Goal: Task Accomplishment & Management: Manage account settings

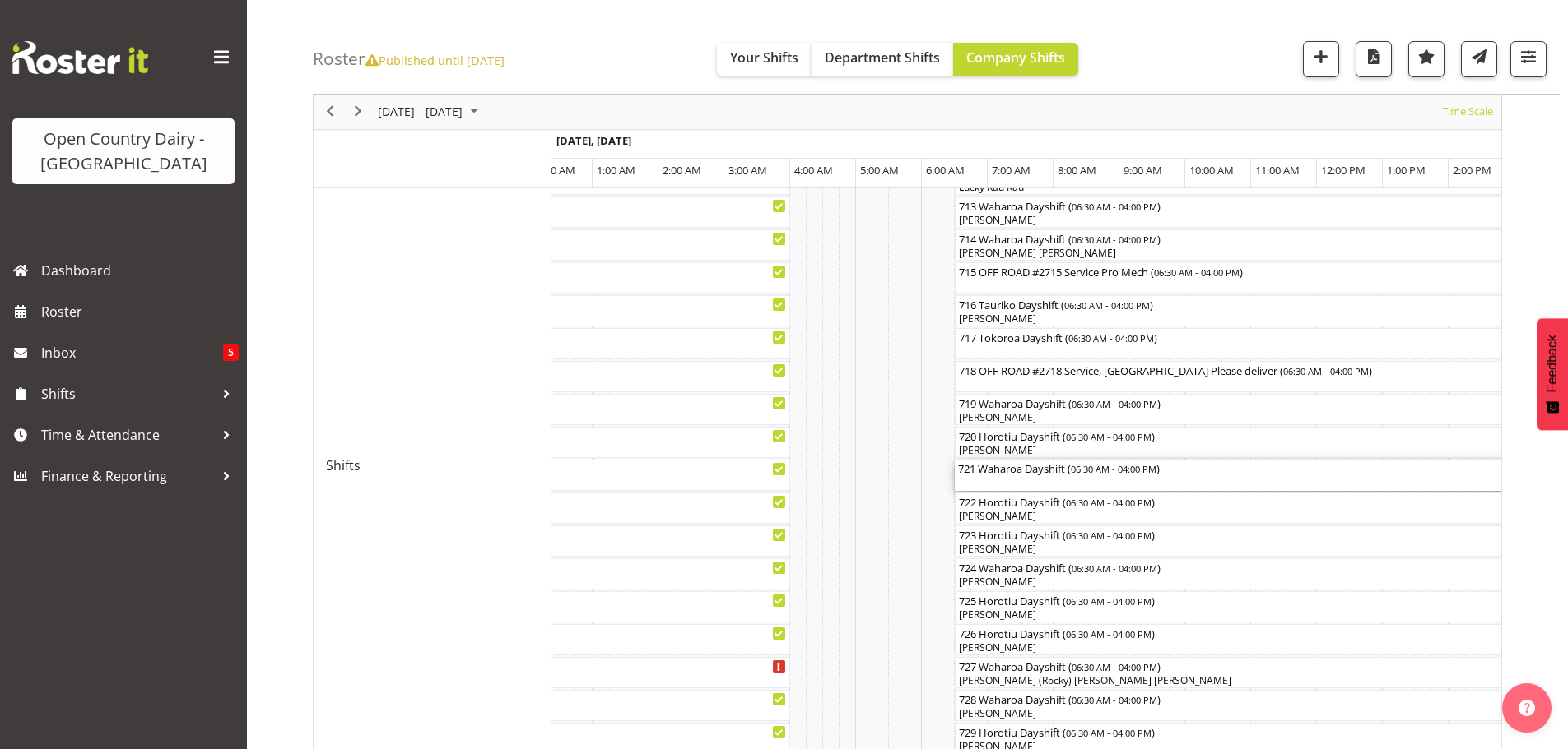
click at [990, 475] on div "721 Waharoa Dayshift ( 06:30 AM - 04:00 PM )" at bounding box center [1267, 467] width 619 height 17
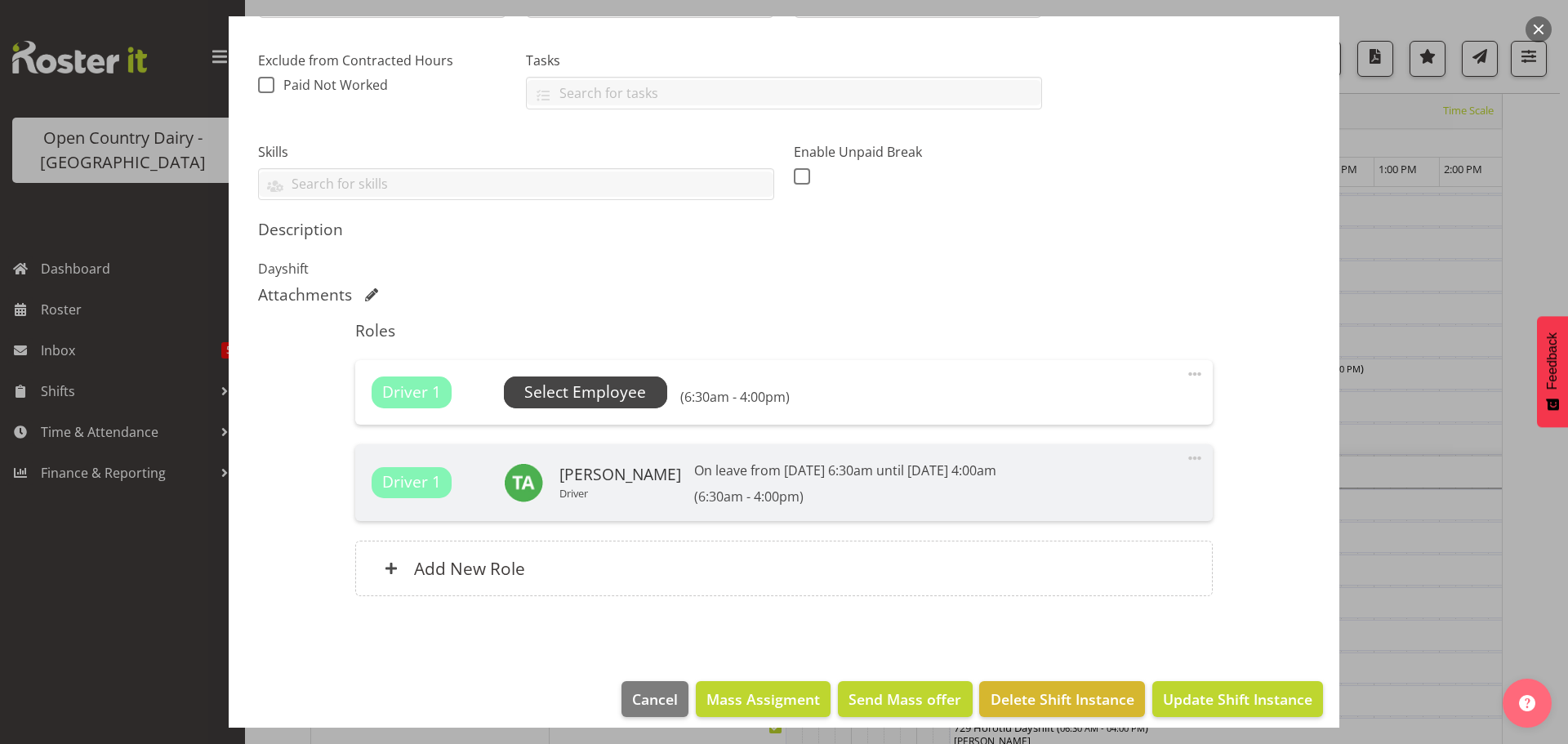
click at [586, 398] on span "Select Employee" at bounding box center [584, 392] width 121 height 24
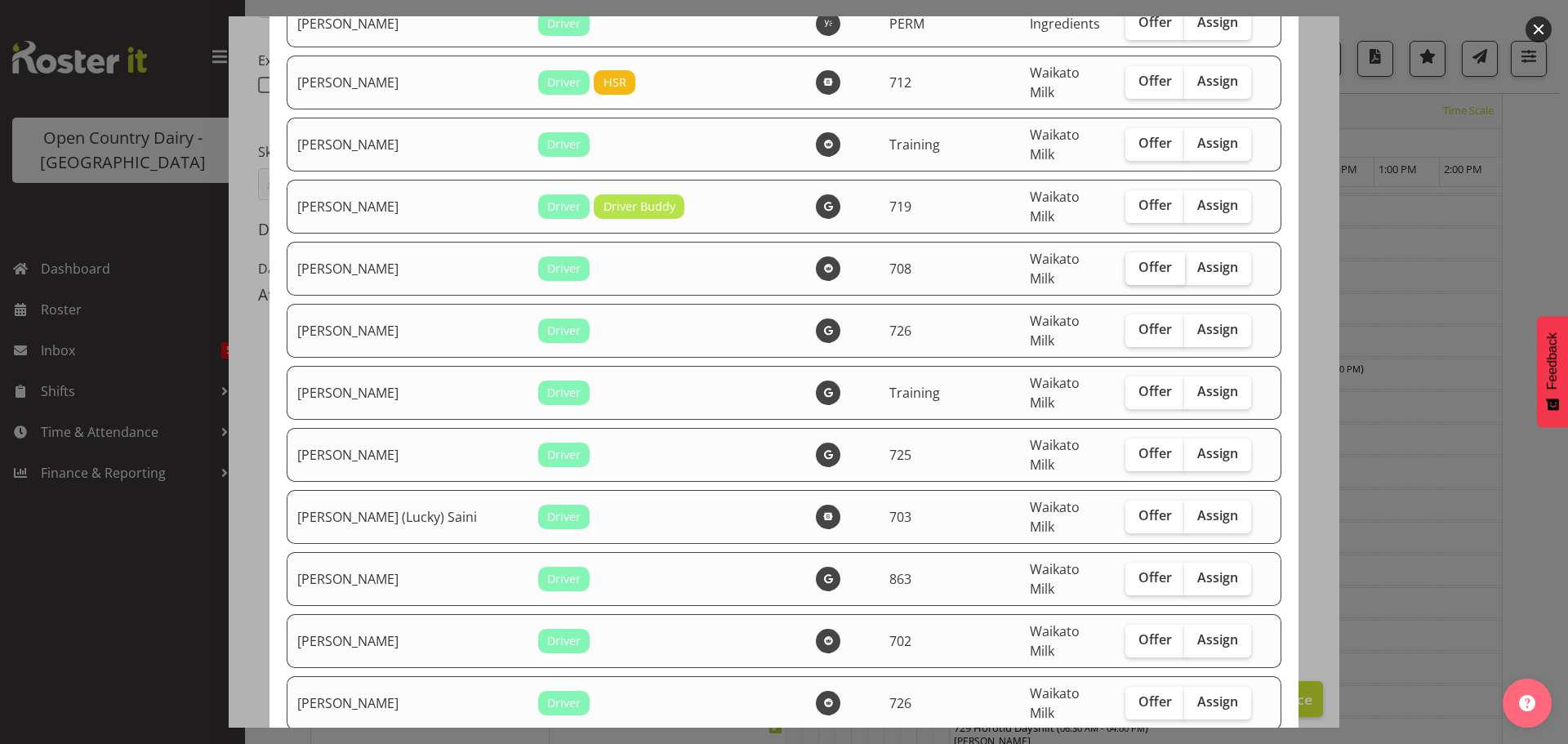
click at [1138, 259] on span "Offer" at bounding box center [1155, 267] width 33 height 17
click at [1125, 262] on input "Offer" at bounding box center [1130, 267] width 11 height 11
checkbox input "true"
click at [1138, 445] on span "Offer" at bounding box center [1155, 453] width 33 height 17
click at [1133, 449] on input "Offer" at bounding box center [1130, 454] width 11 height 11
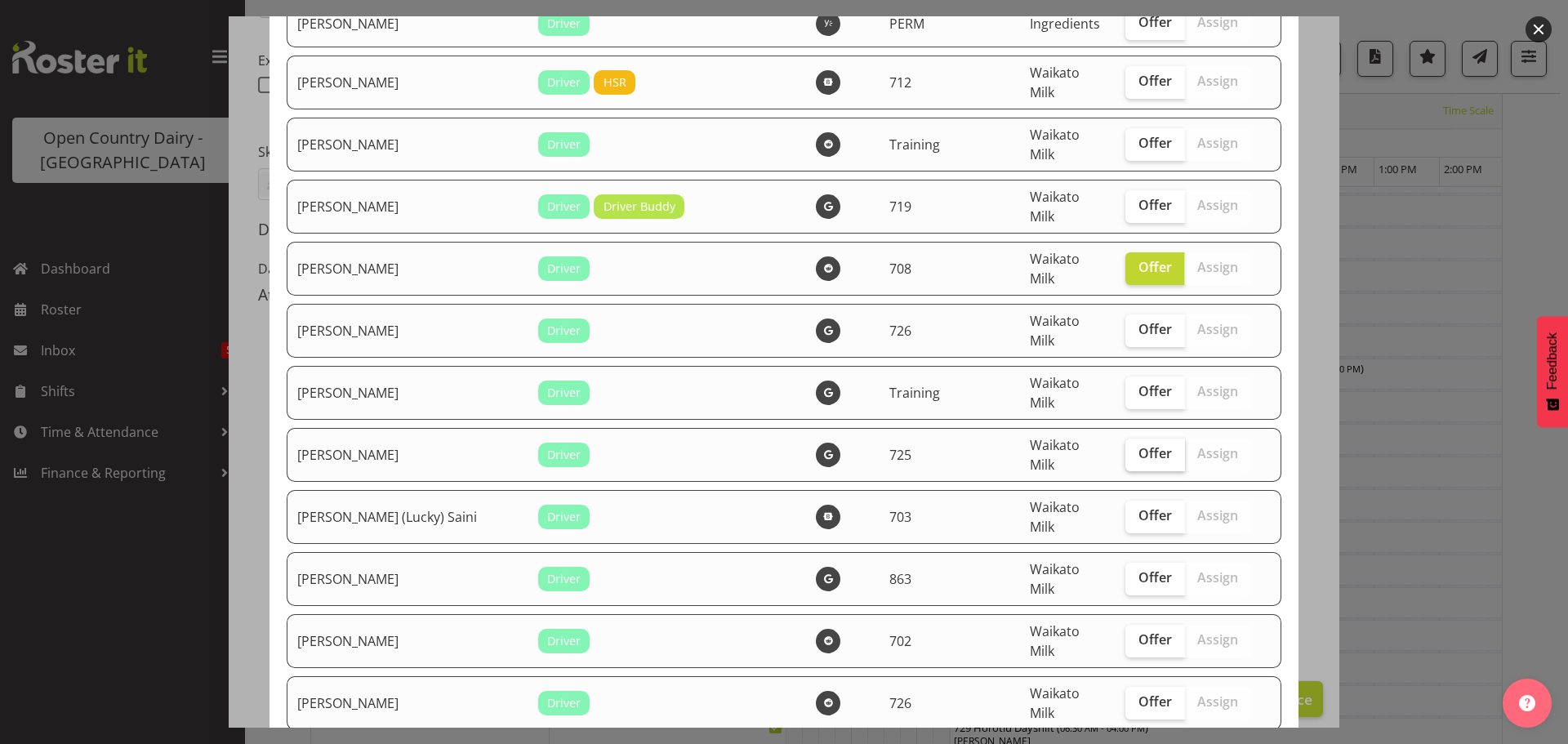
checkbox input "true"
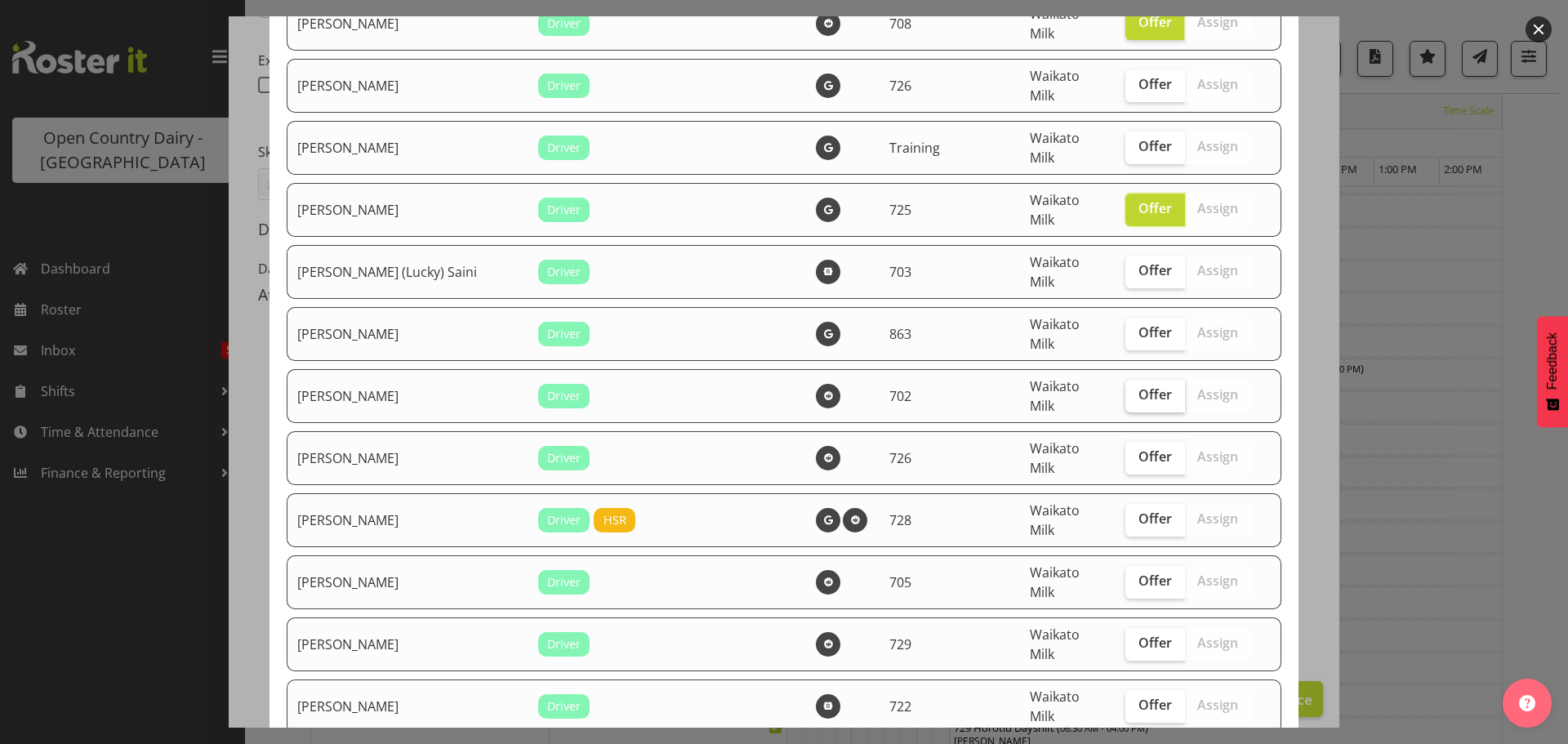
click at [1138, 386] on span "Offer" at bounding box center [1155, 394] width 33 height 17
click at [1129, 390] on input "Offer" at bounding box center [1130, 395] width 11 height 11
checkbox input "true"
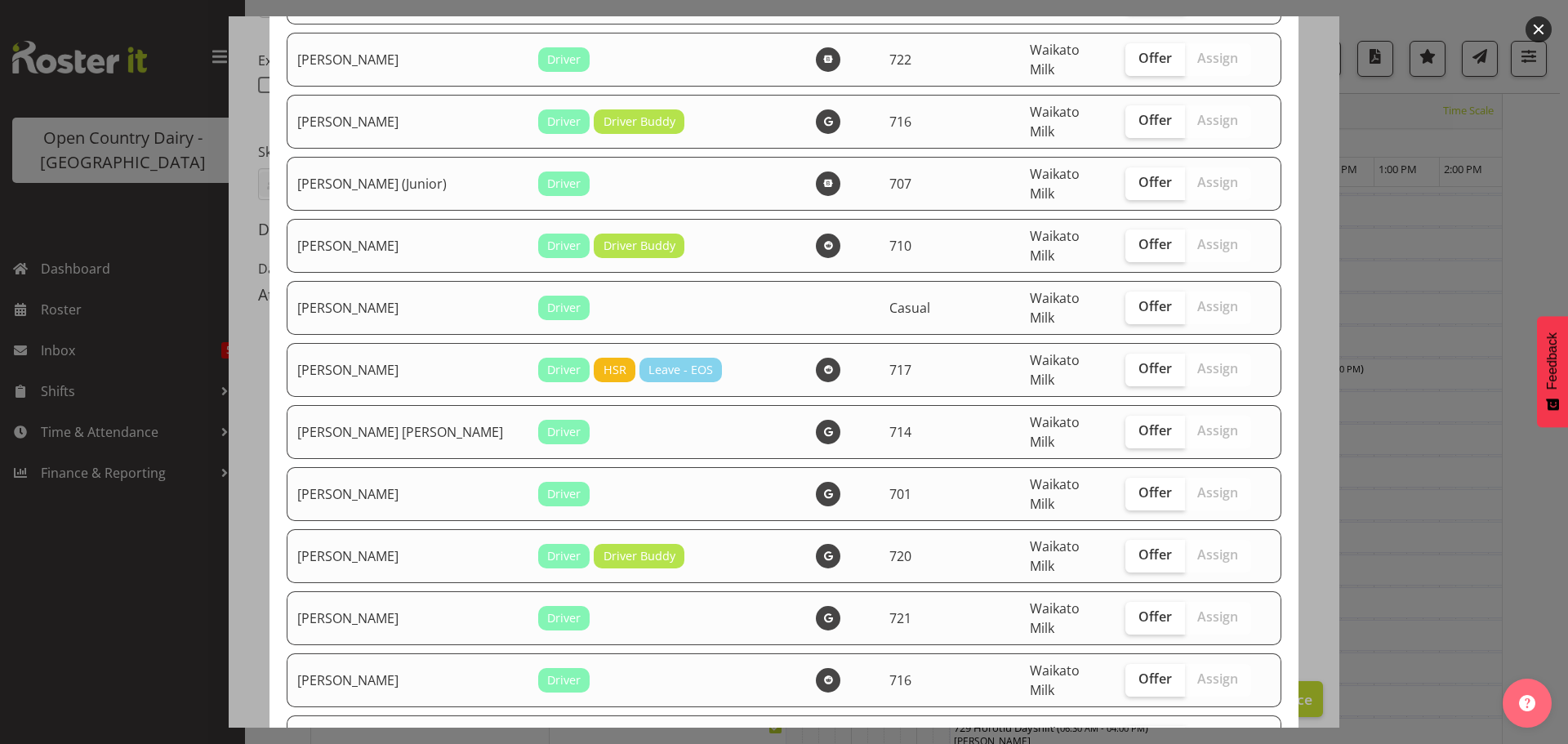
scroll to position [1144, 0]
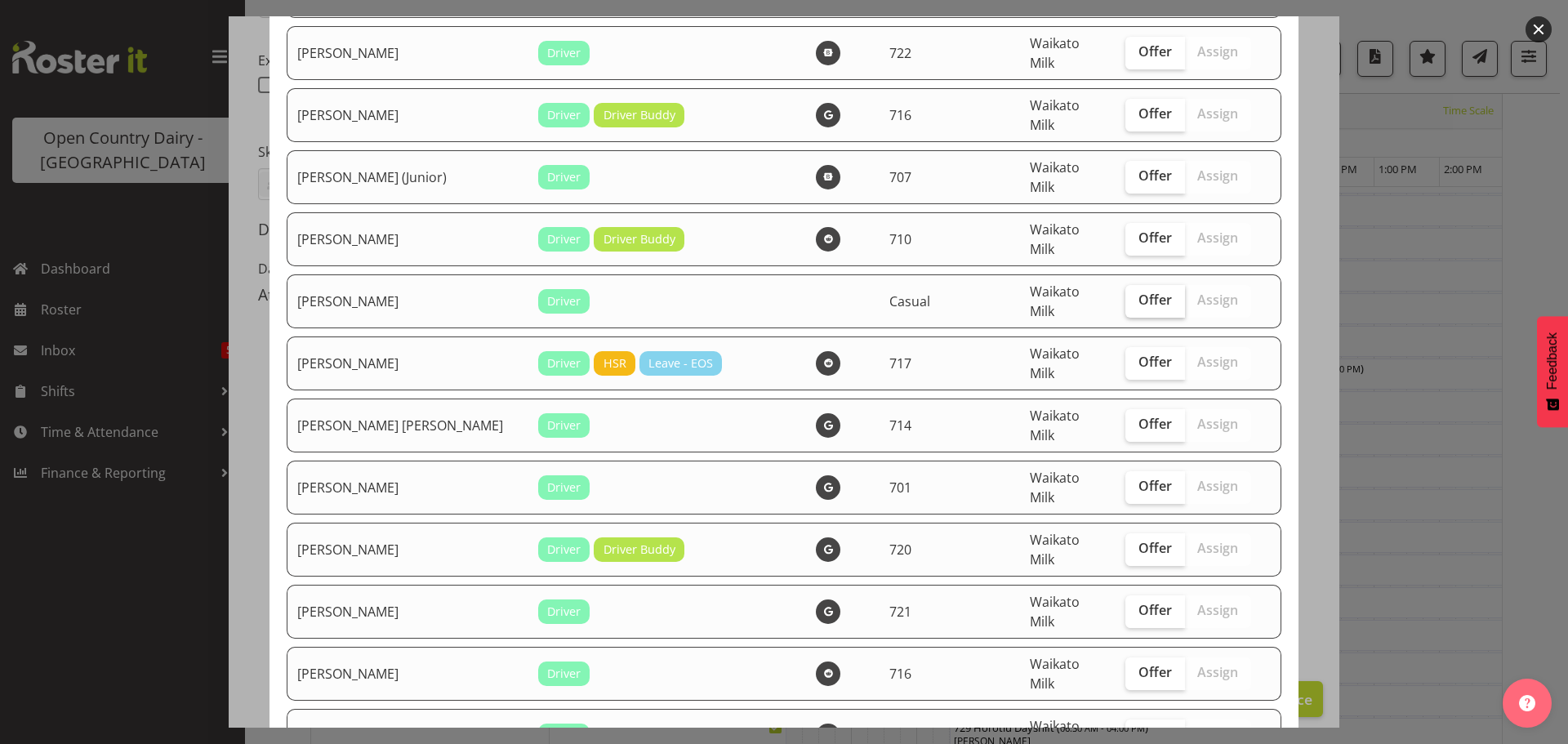
click at [1138, 292] on span "Offer" at bounding box center [1155, 300] width 33 height 17
click at [1133, 295] on input "Offer" at bounding box center [1130, 300] width 11 height 11
checkbox input "true"
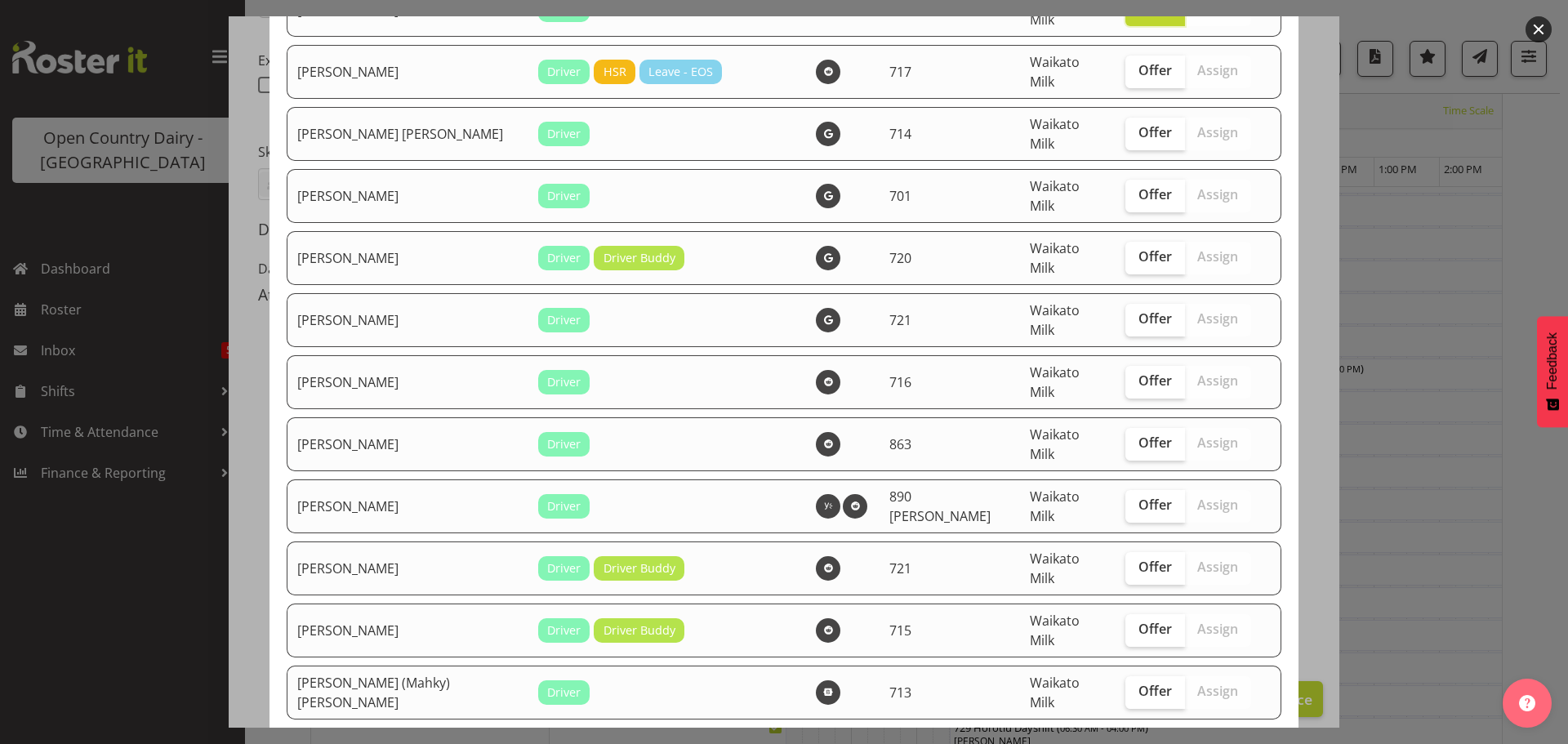
scroll to position [1634, 0]
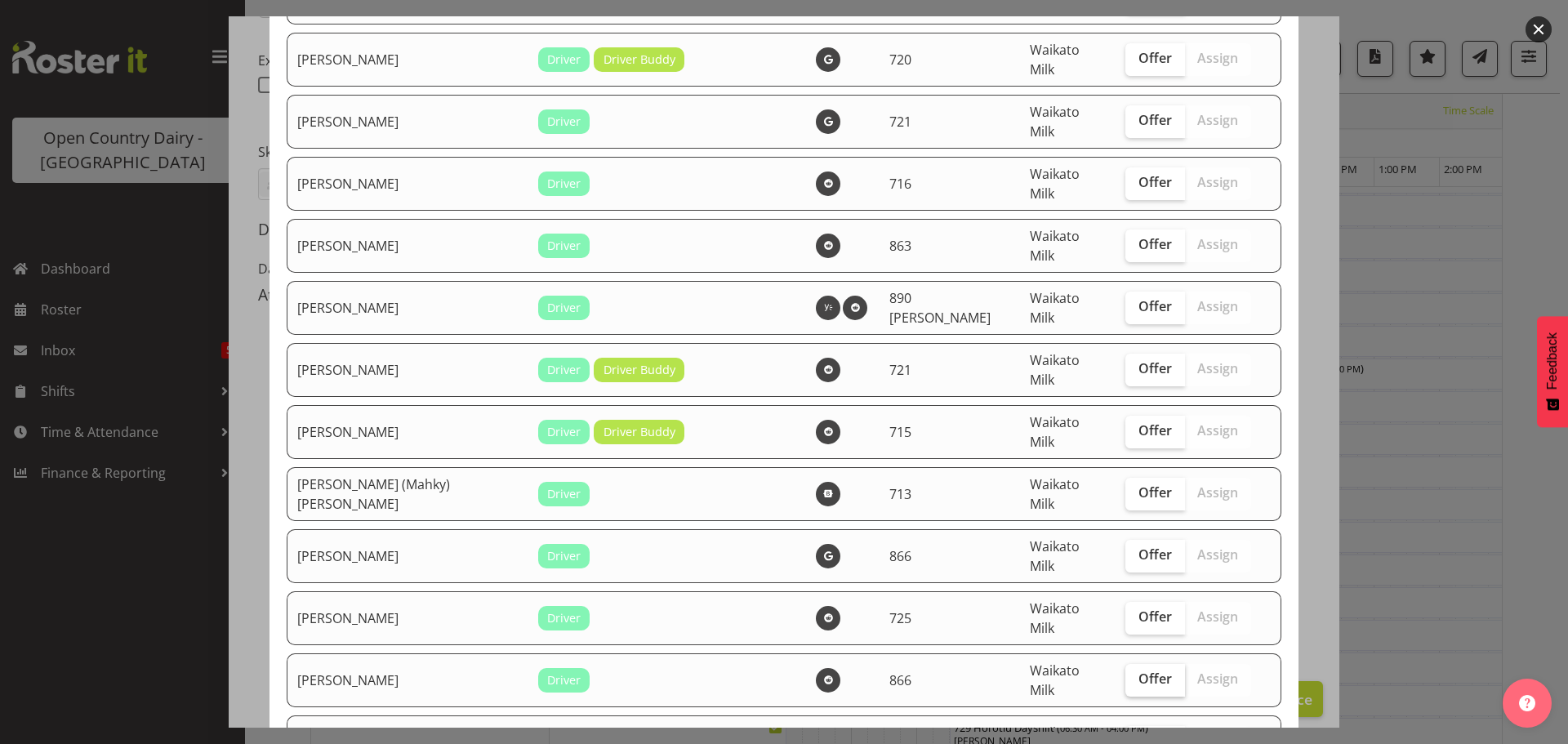
click at [1138, 671] on span "Offer" at bounding box center [1155, 679] width 33 height 17
click at [1126, 674] on input "Offer" at bounding box center [1130, 679] width 11 height 11
checkbox input "true"
click at [1138, 609] on span "Offer" at bounding box center [1155, 616] width 33 height 17
click at [1132, 612] on input "Offer" at bounding box center [1130, 617] width 11 height 11
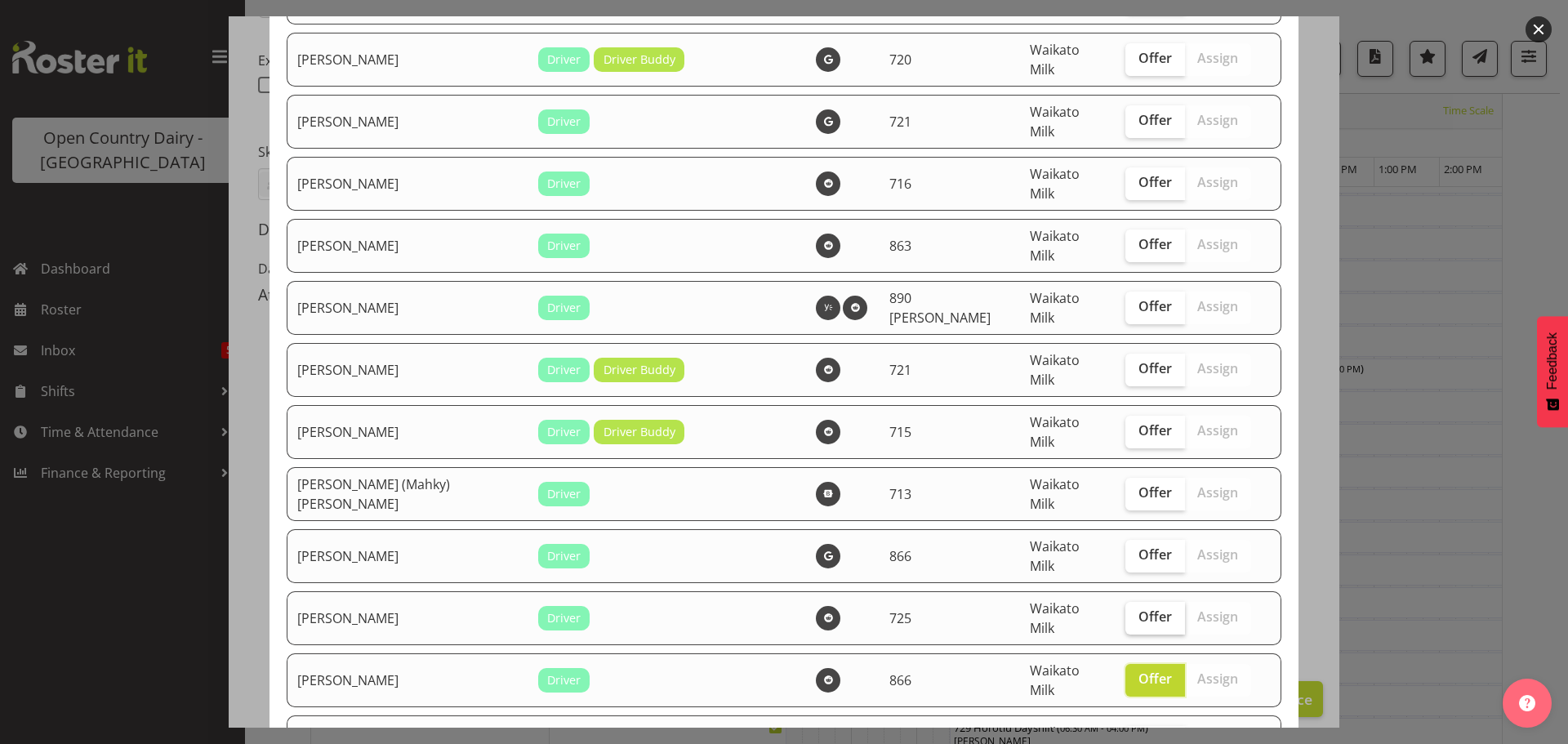
checkbox input "true"
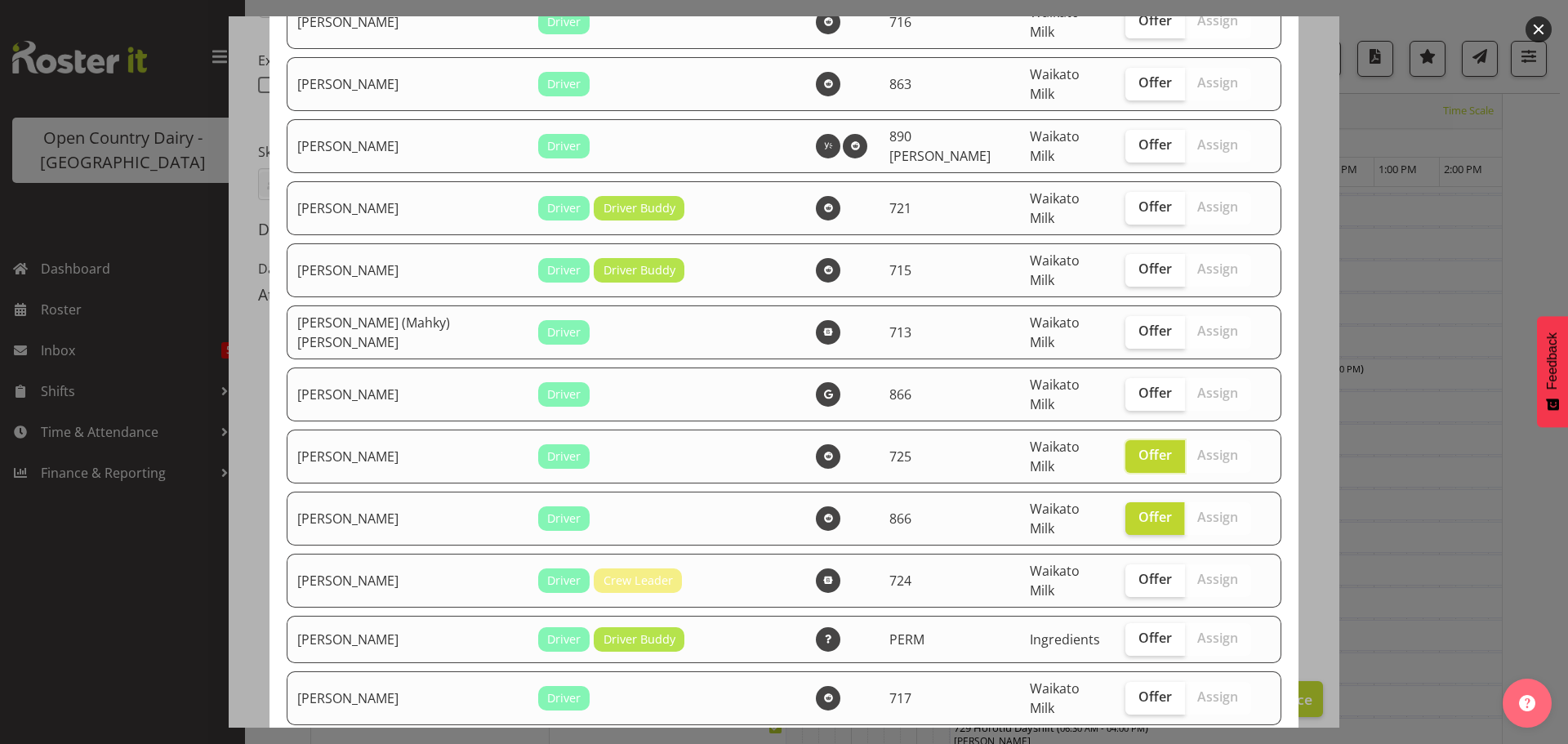
scroll to position [1879, 0]
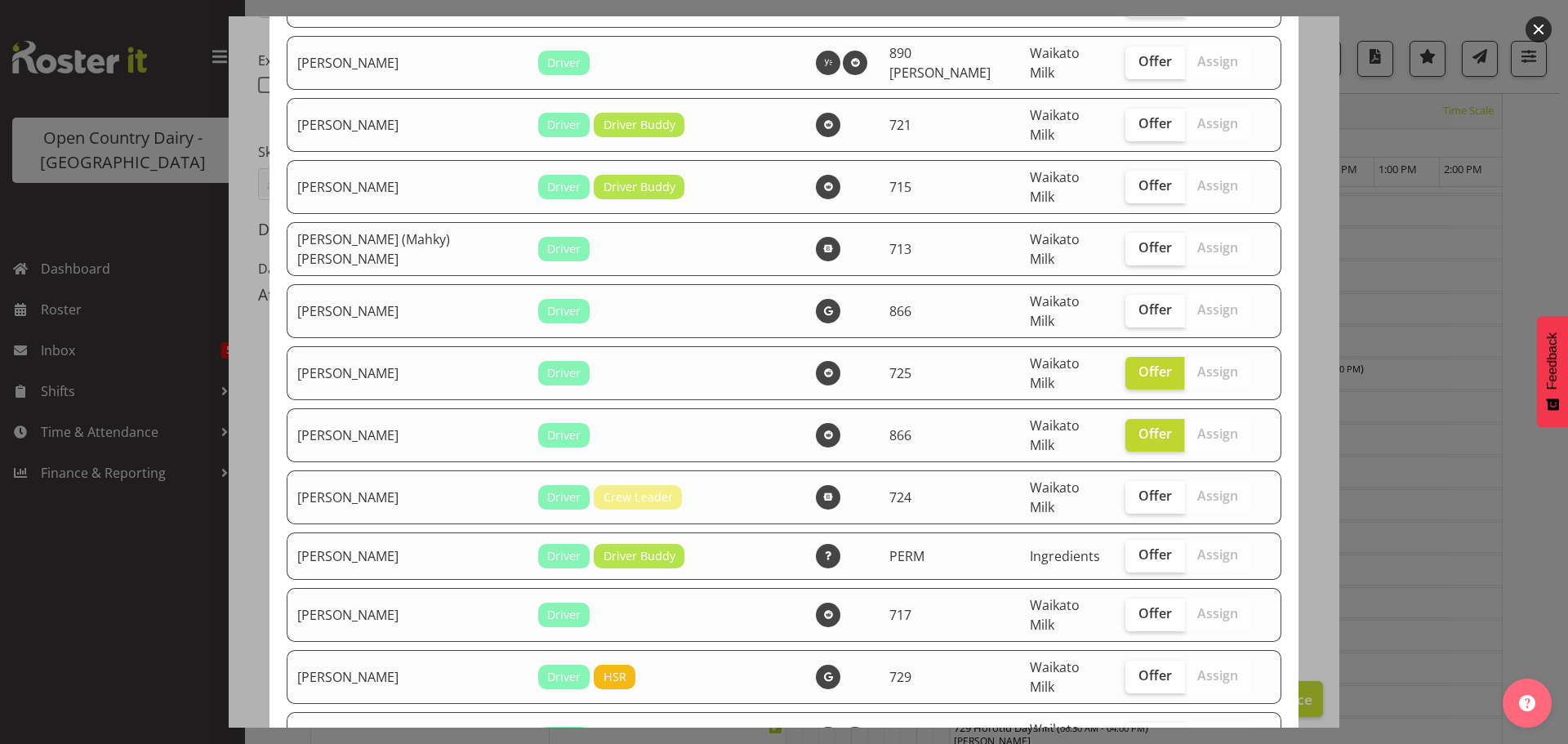
checkbox input "true"
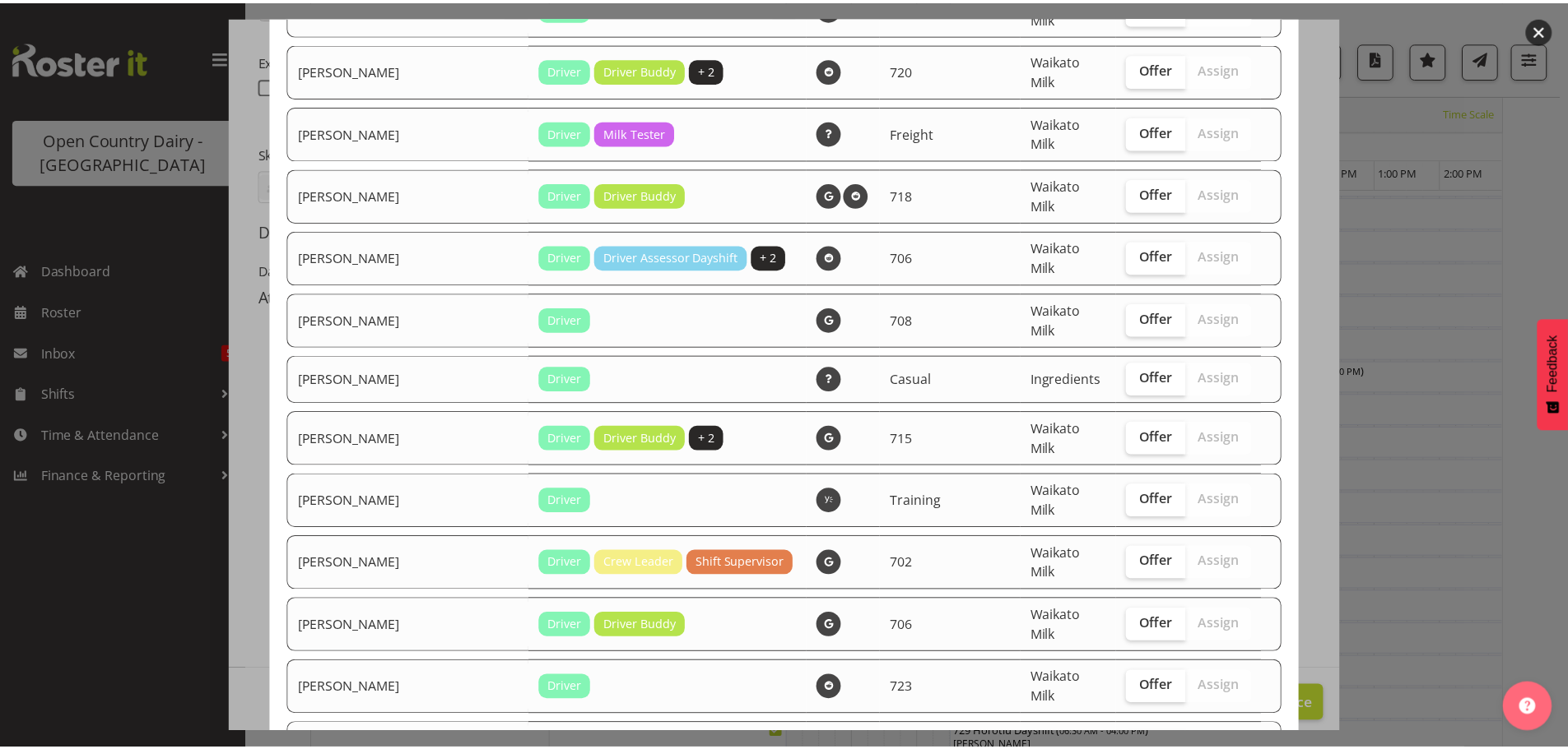
scroll to position [3182, 0]
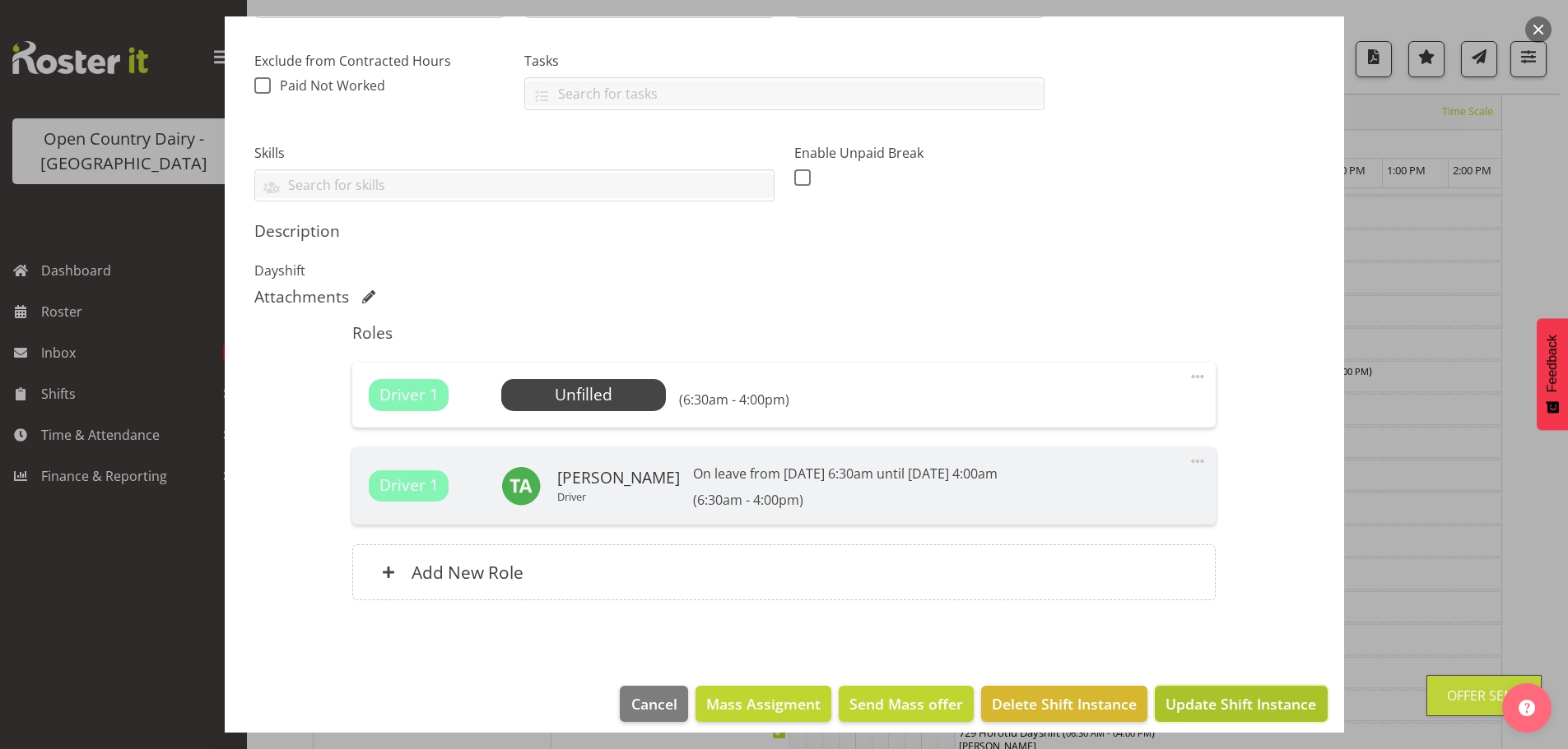
click at [1211, 702] on span "Update Shift Instance" at bounding box center [1241, 704] width 151 height 21
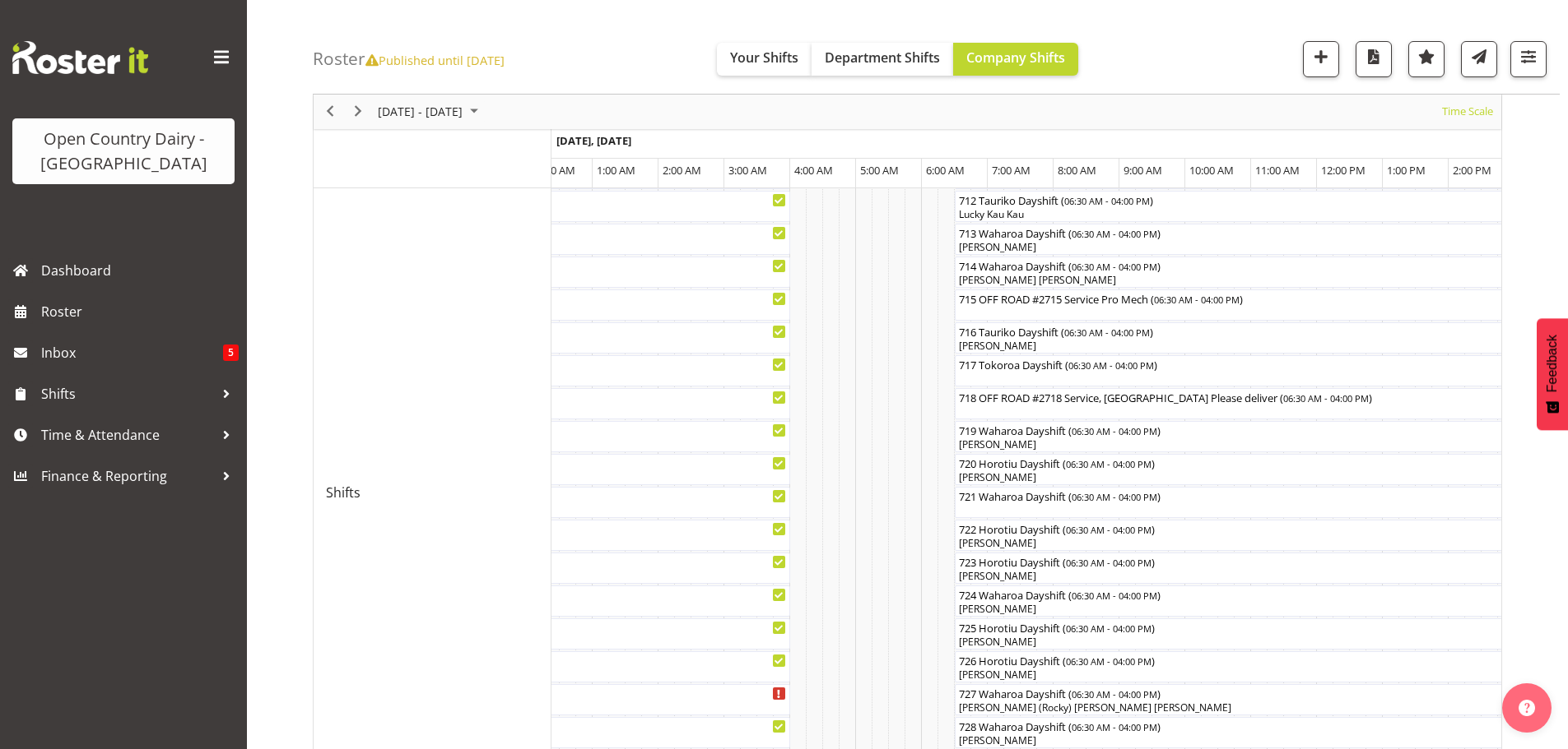
scroll to position [718, 0]
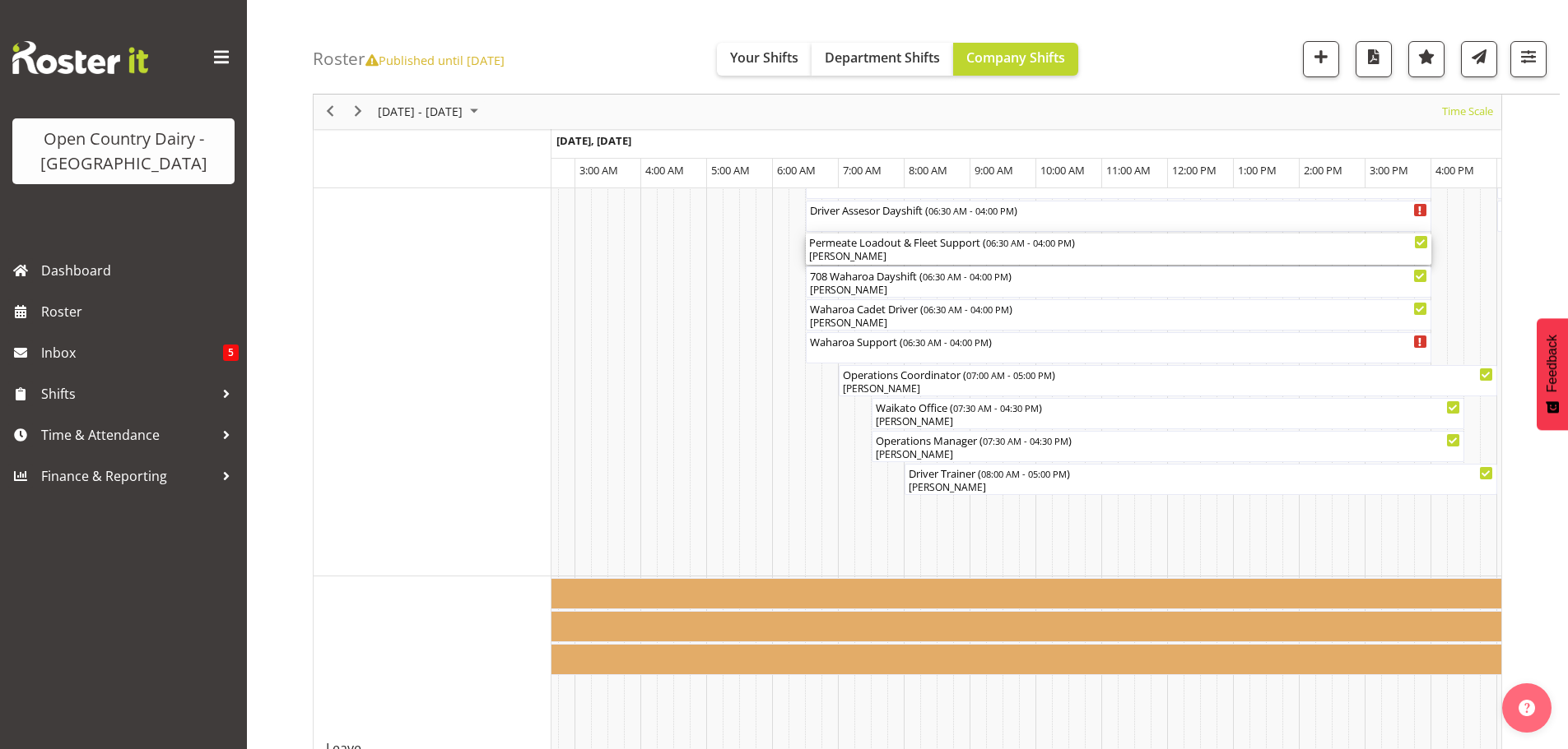
click at [829, 254] on div "[PERSON_NAME]" at bounding box center [1118, 256] width 619 height 15
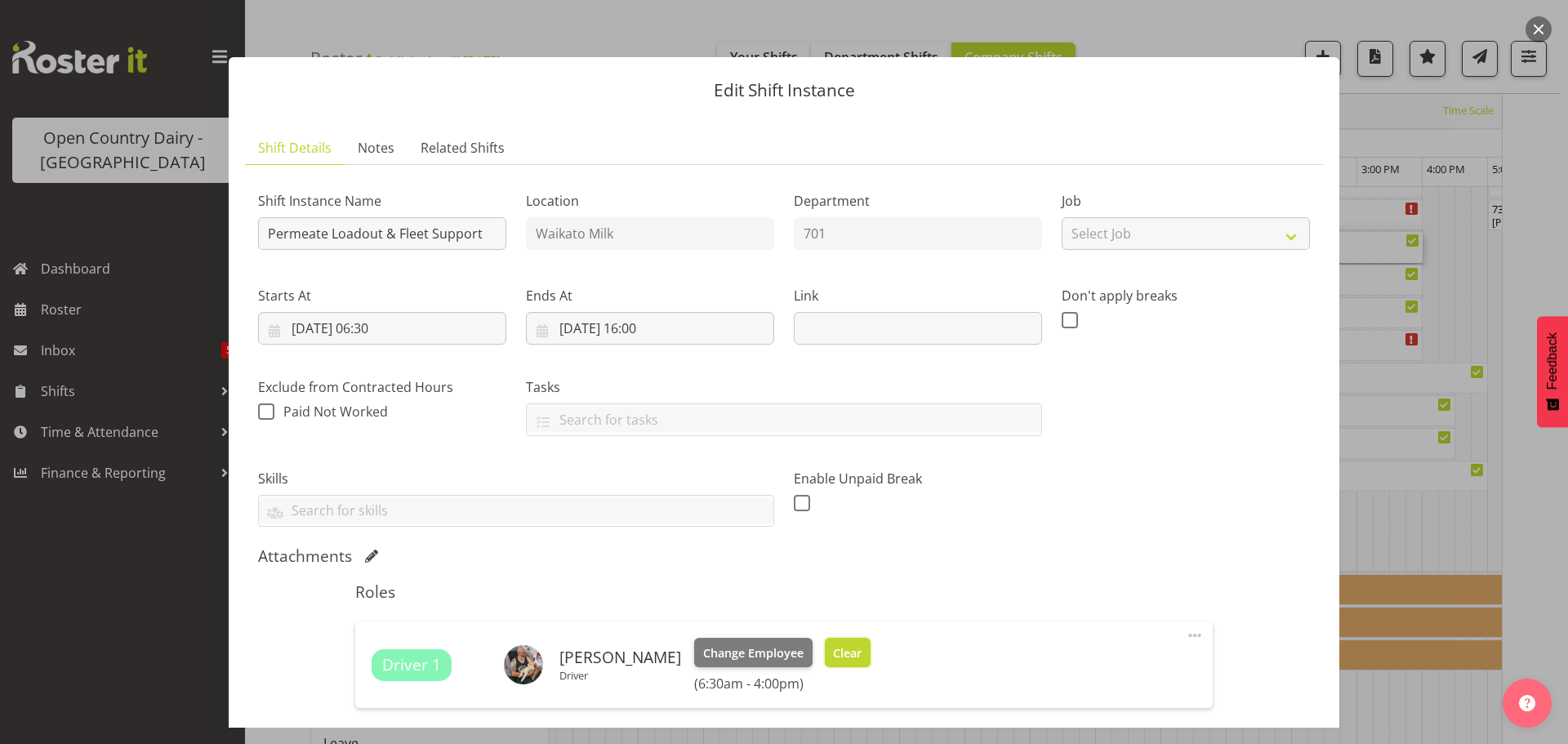
click at [834, 660] on span "Clear" at bounding box center [847, 653] width 29 height 18
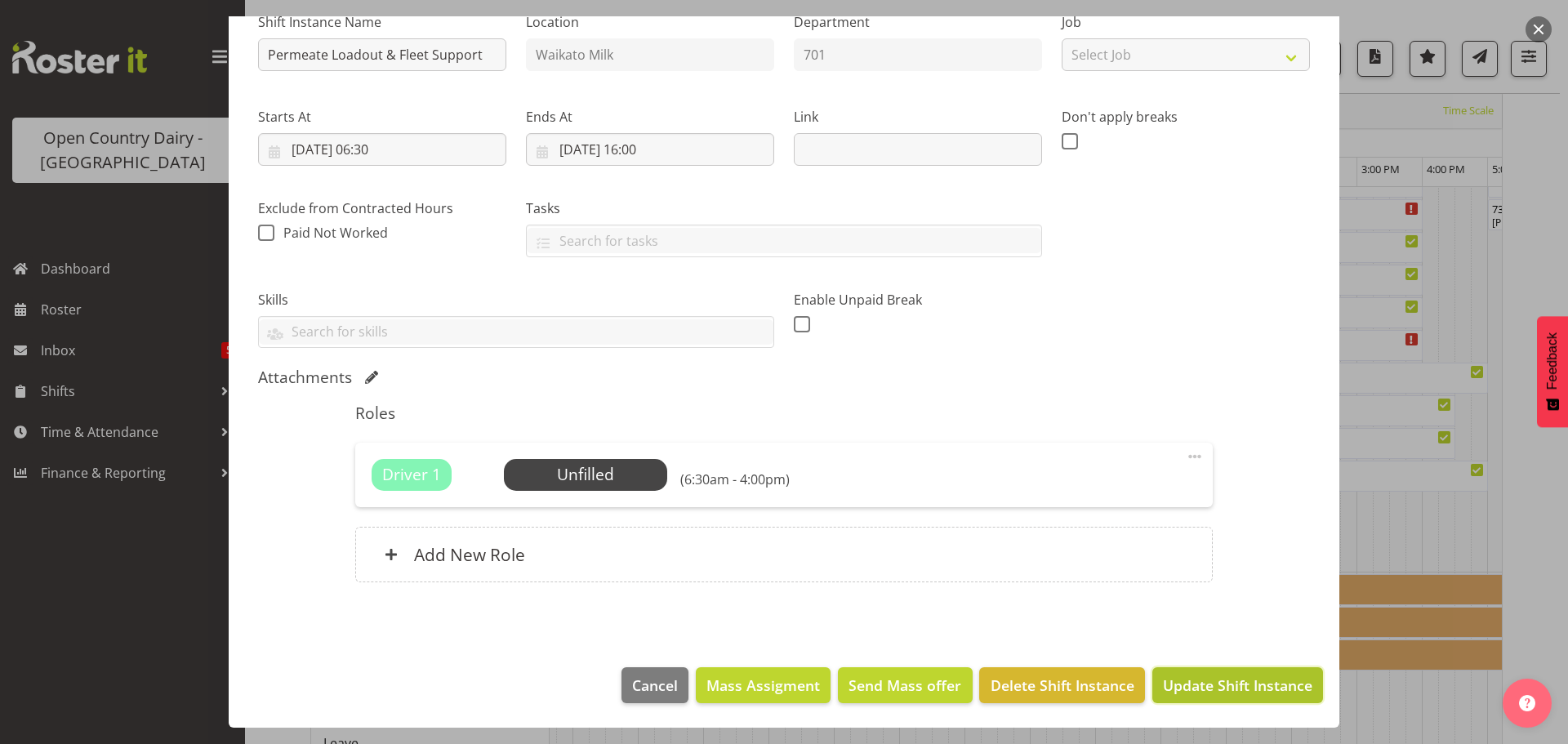
click at [1271, 686] on span "Update Shift Instance" at bounding box center [1238, 685] width 149 height 21
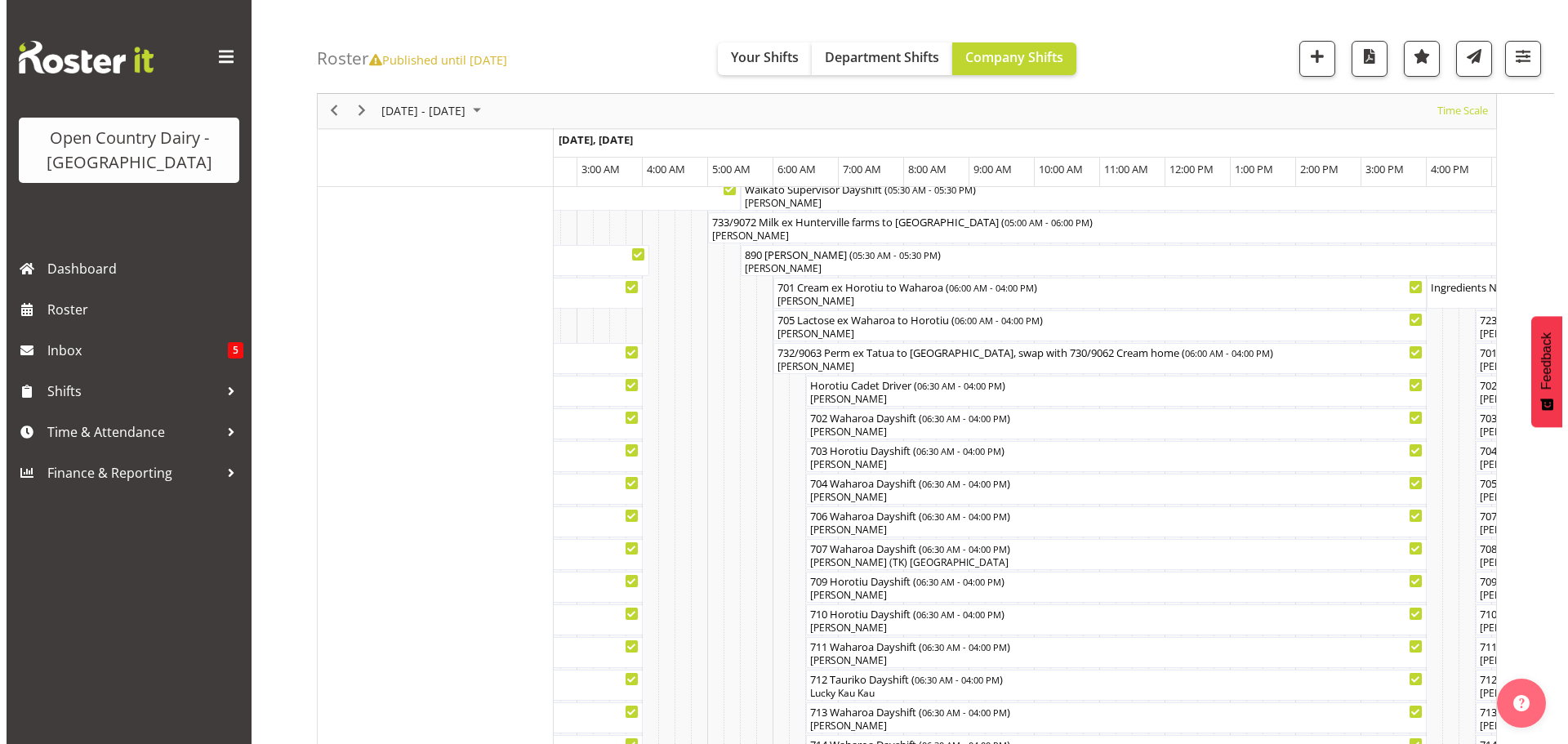
scroll to position [305, 0]
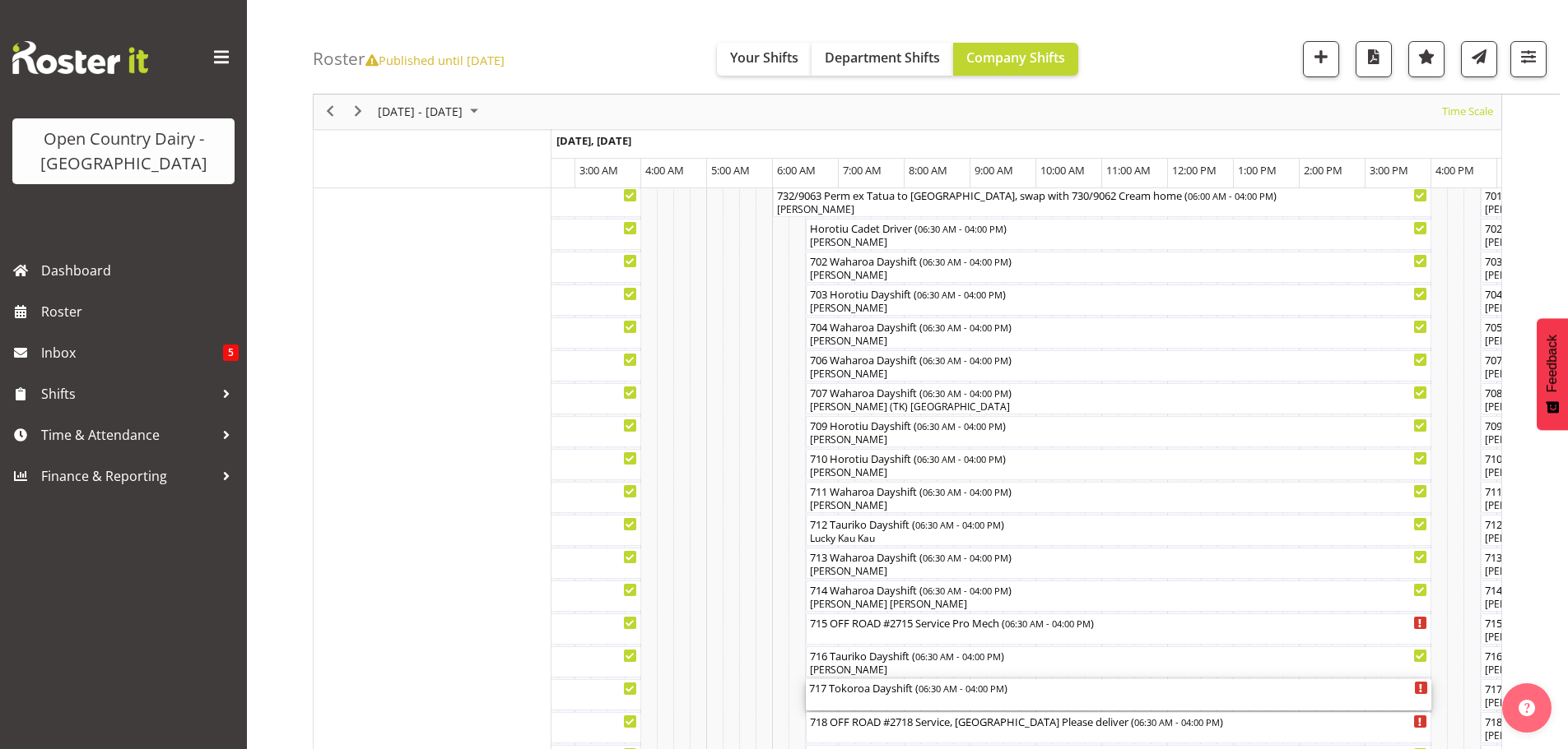
click at [917, 693] on div "717 Tokoroa Dayshift ( 06:30 AM - 04:00 PM )" at bounding box center [1118, 687] width 619 height 17
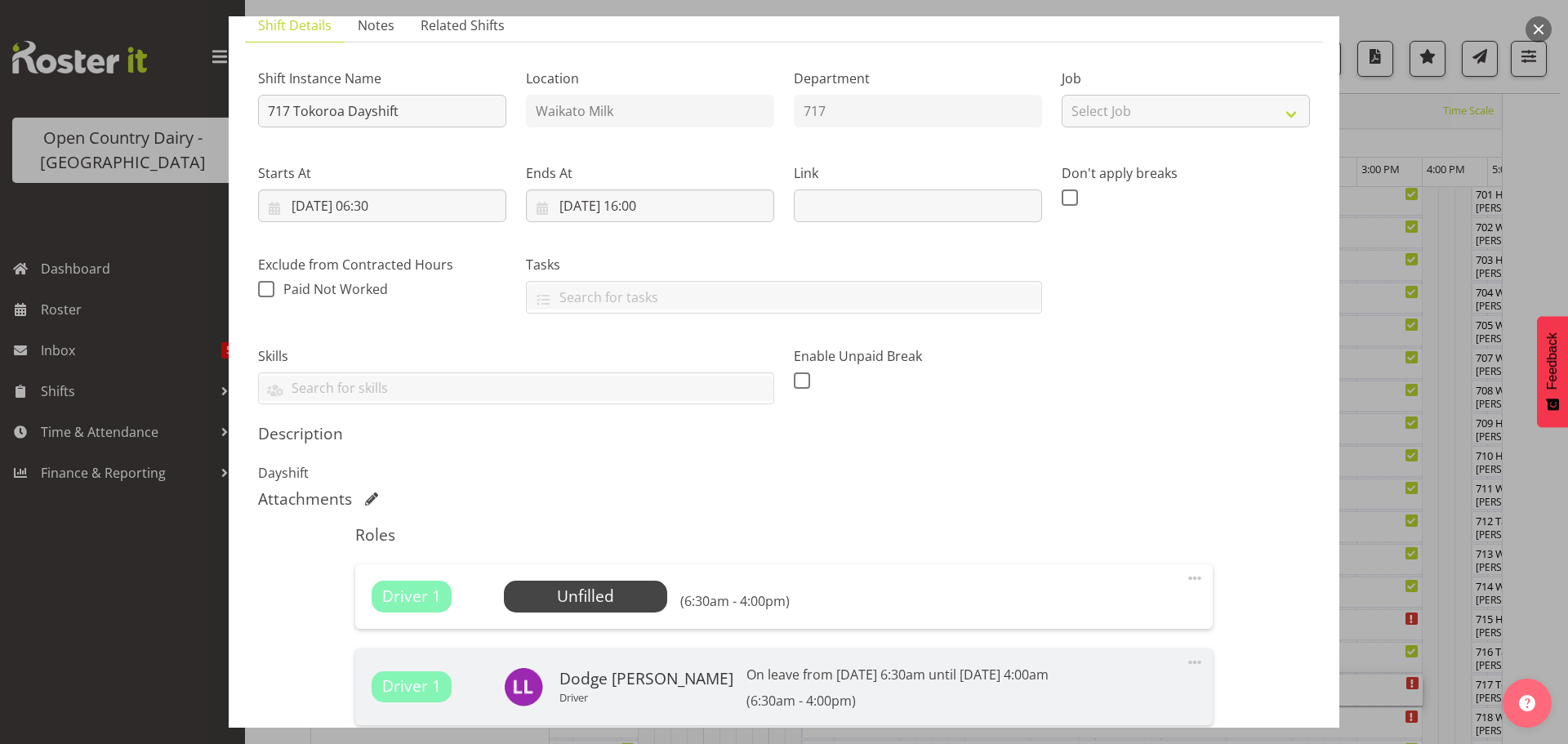
scroll to position [245, 0]
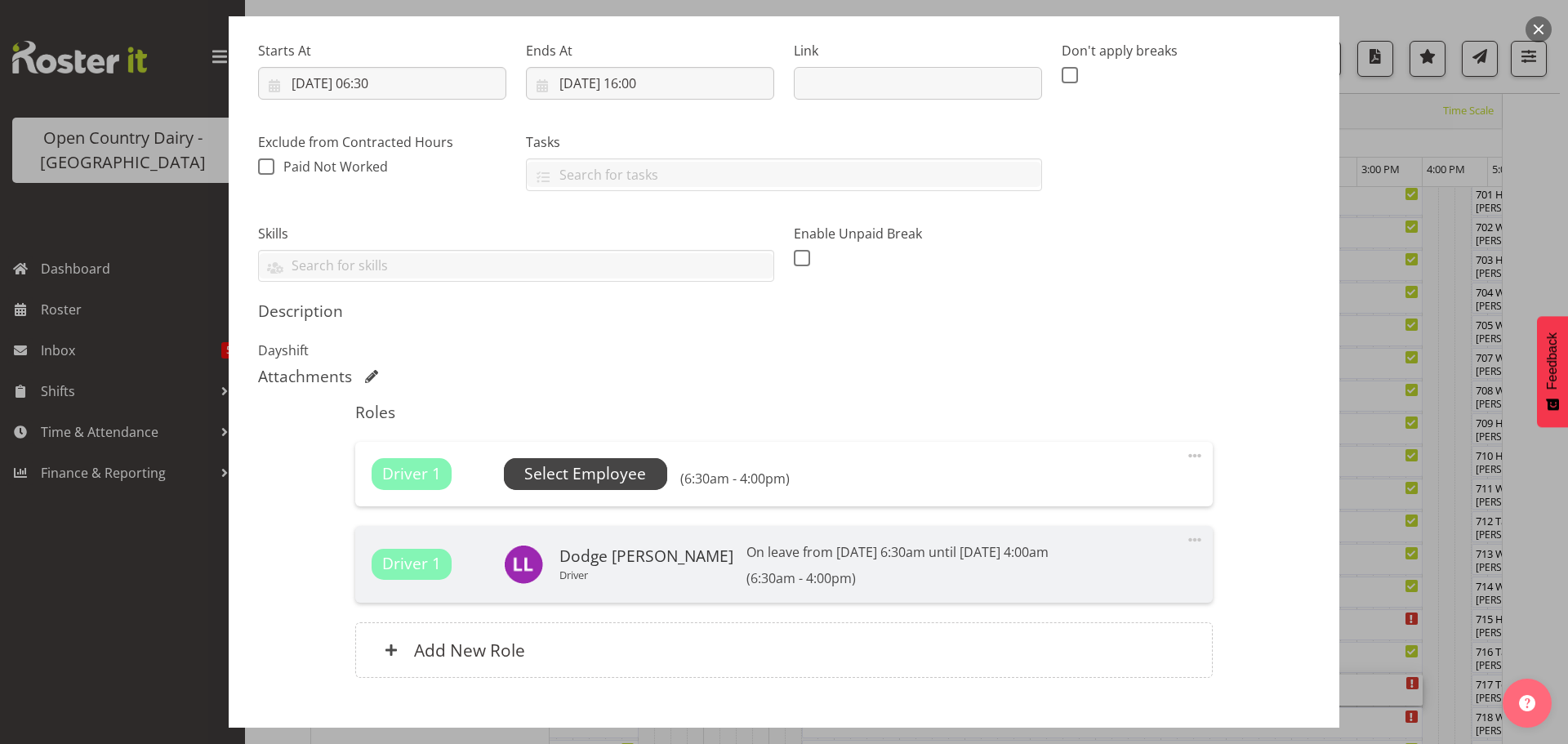
click at [601, 478] on span "Select Employee" at bounding box center [584, 474] width 121 height 24
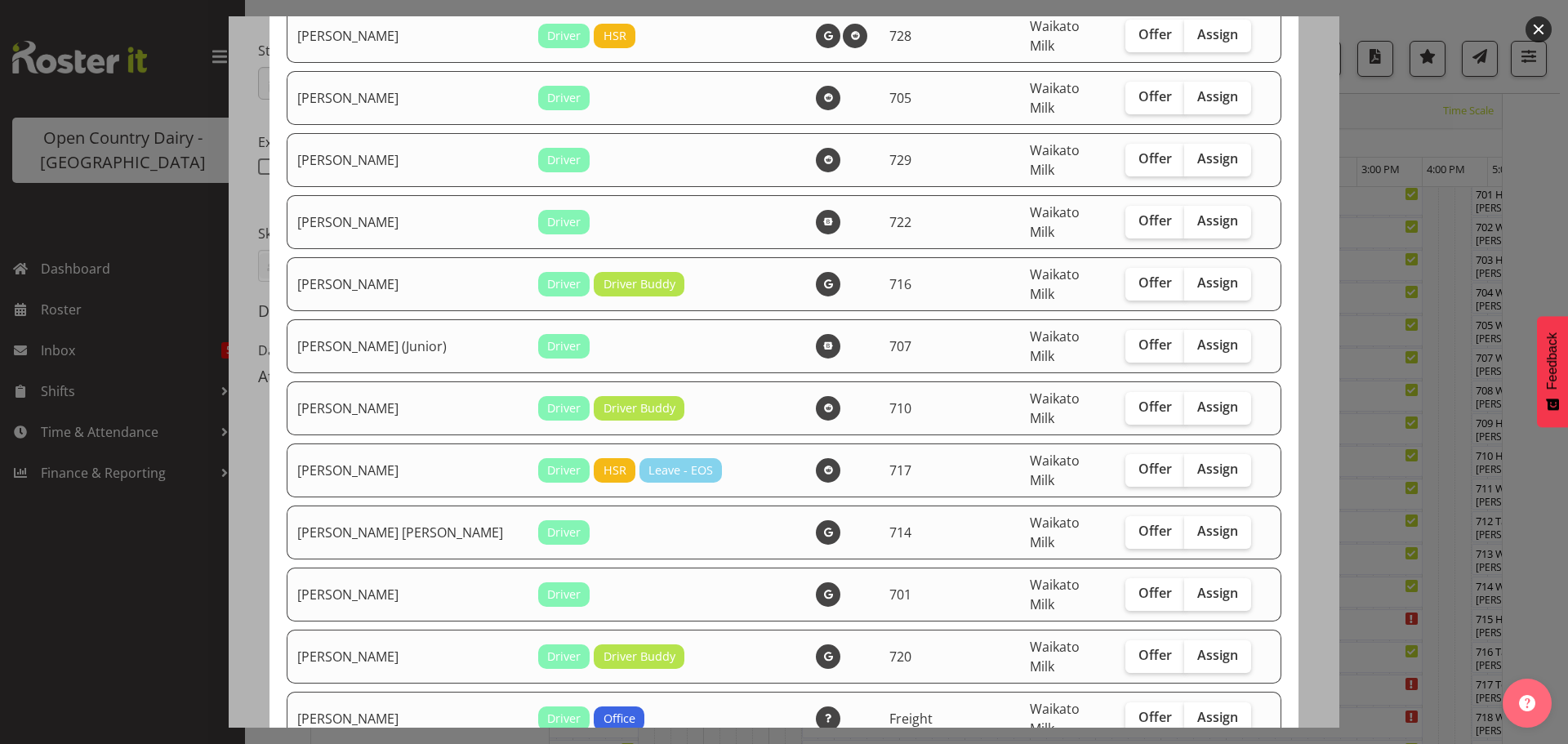
scroll to position [981, 0]
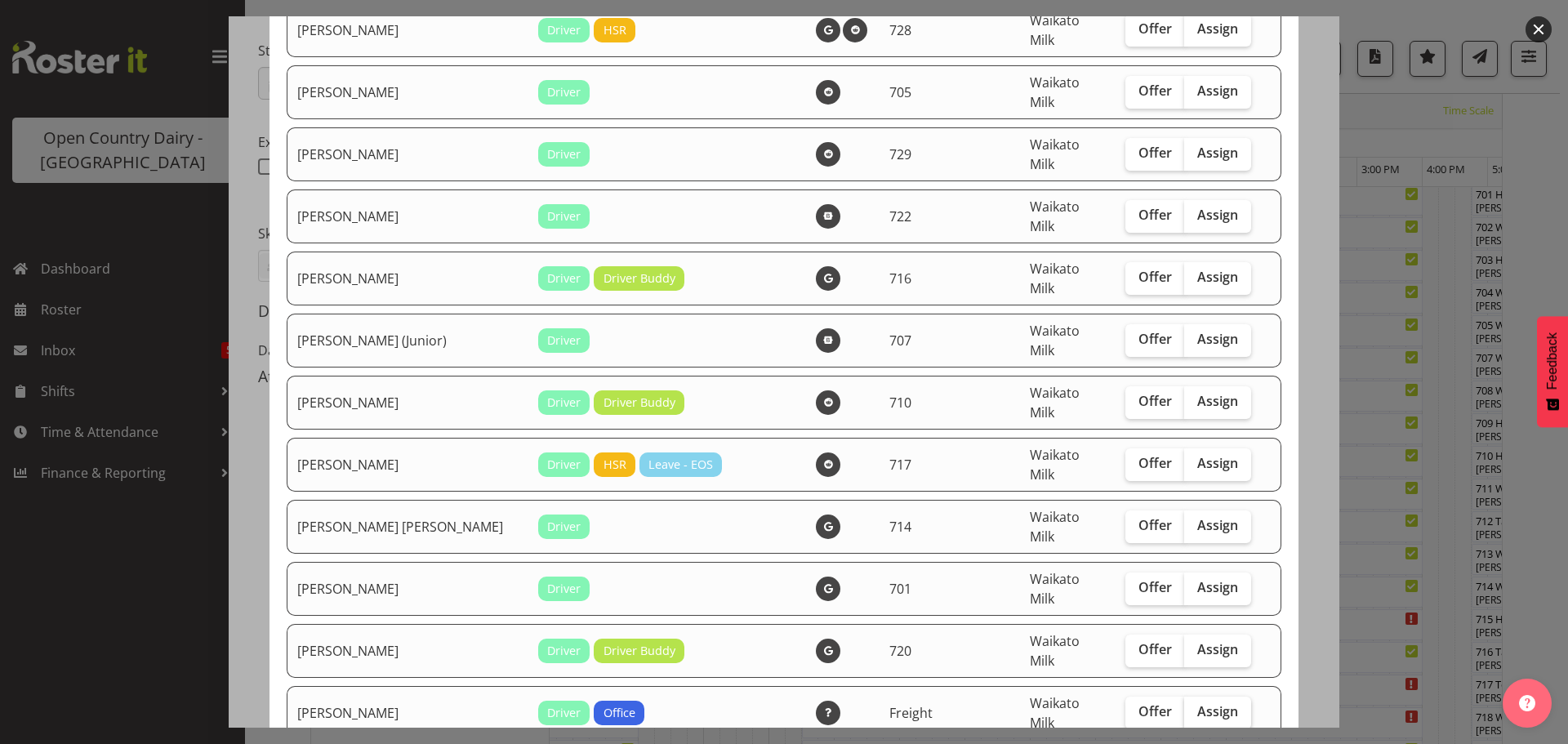
click at [1197, 704] on span "Assign" at bounding box center [1217, 711] width 40 height 17
click at [1184, 707] on input "Assign" at bounding box center [1189, 712] width 11 height 11
checkbox input "true"
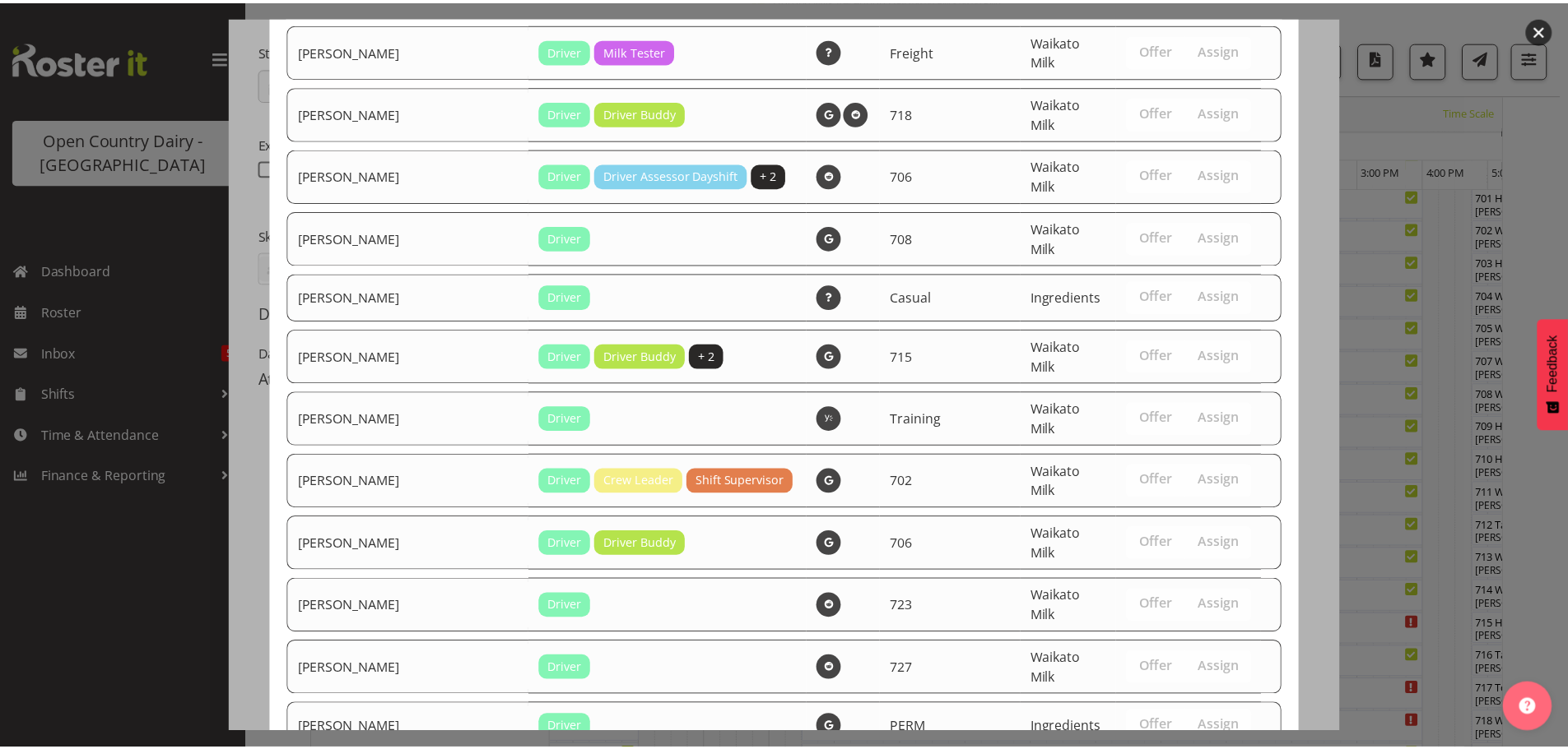
scroll to position [3182, 0]
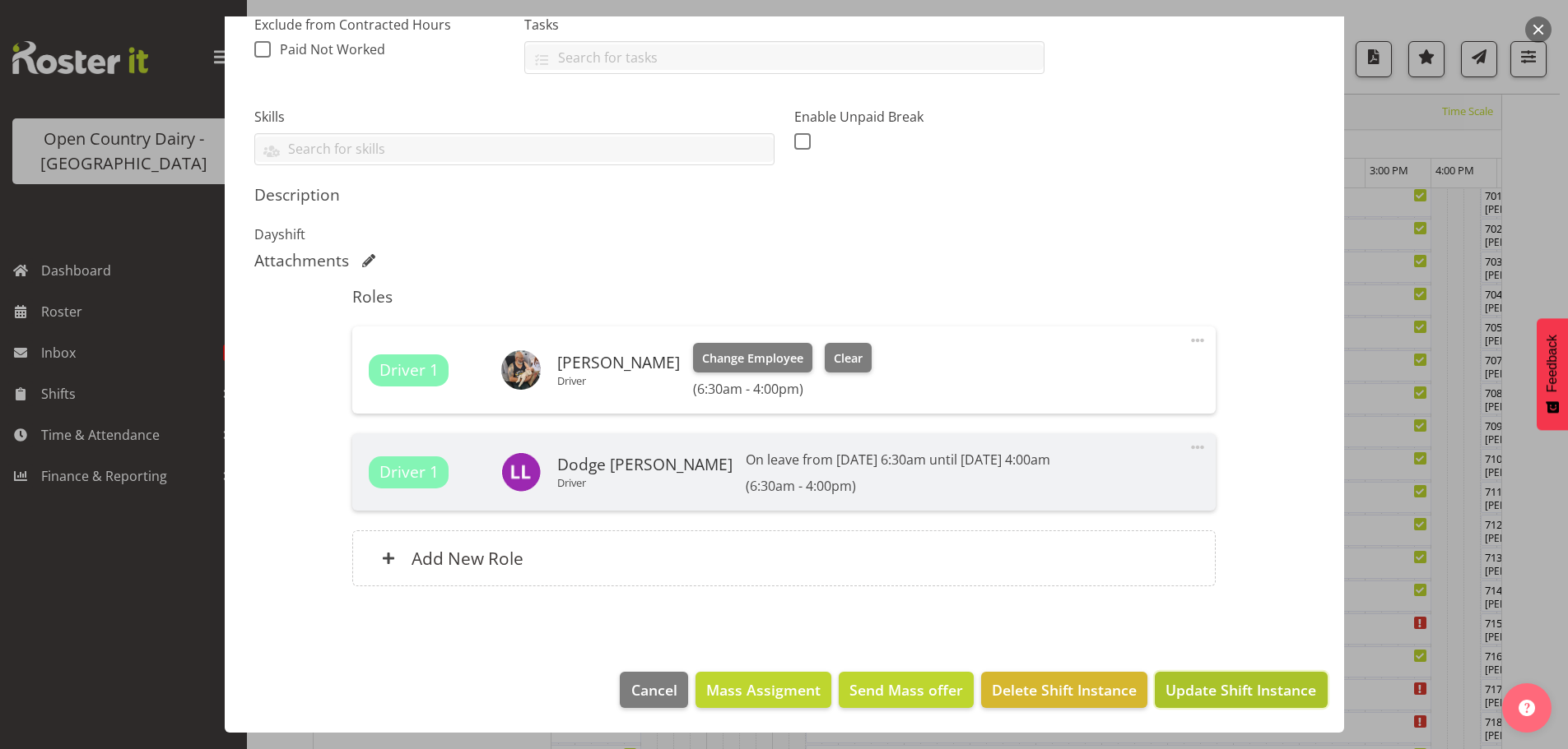
click at [1223, 692] on span "Update Shift Instance" at bounding box center [1241, 690] width 151 height 21
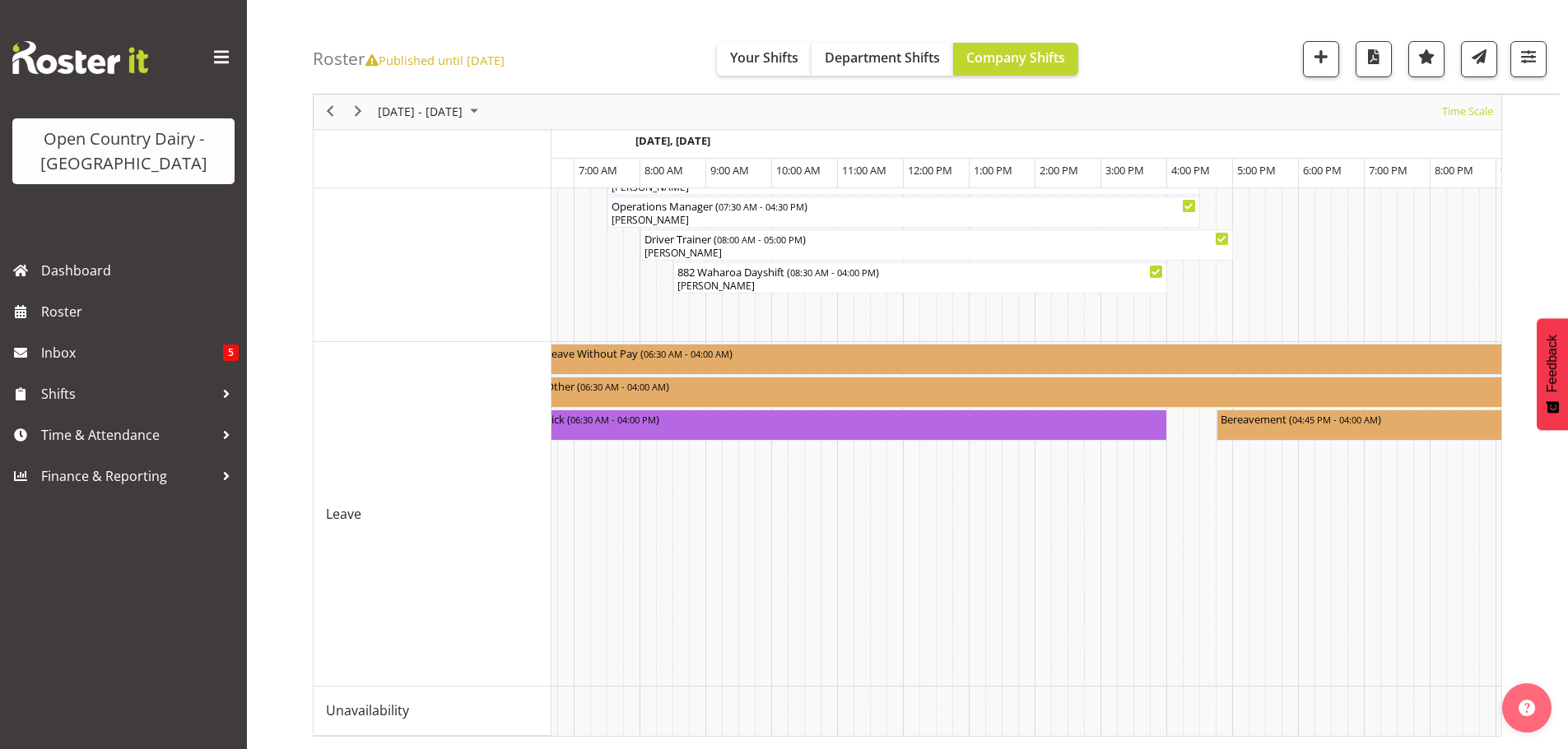
scroll to position [0, 5070]
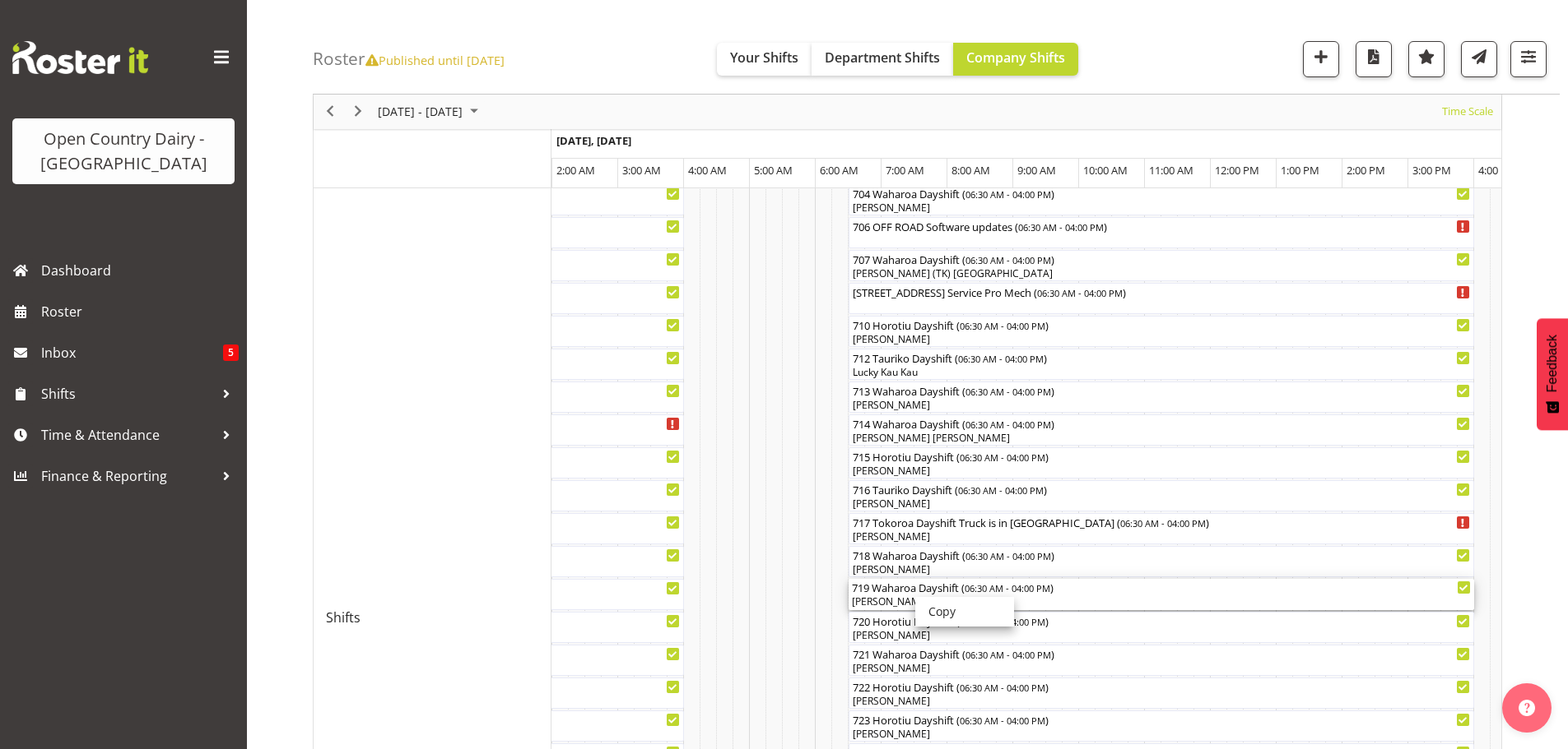
click at [881, 598] on div "[PERSON_NAME]" at bounding box center [1161, 602] width 619 height 15
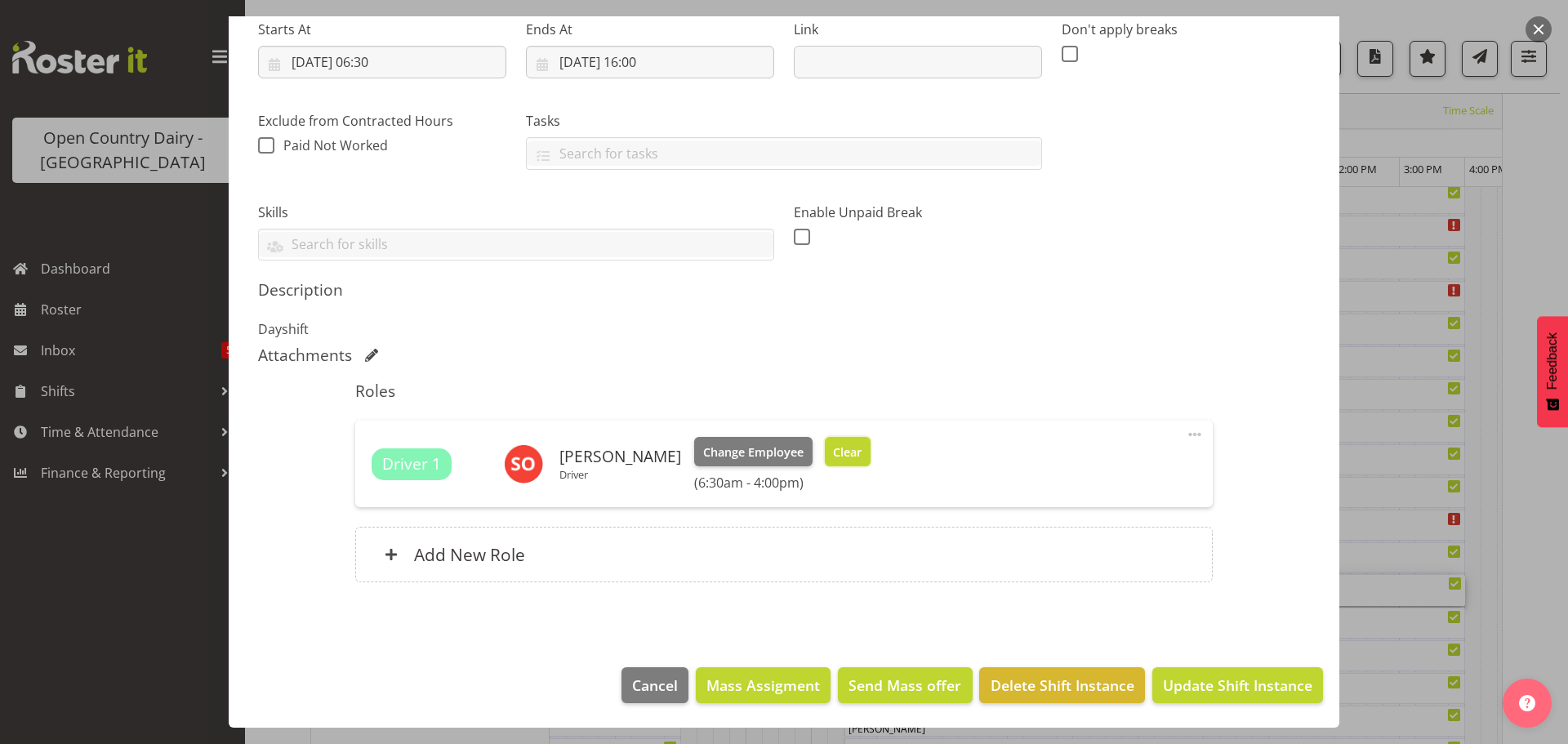
click at [833, 461] on span "Clear" at bounding box center [847, 452] width 29 height 18
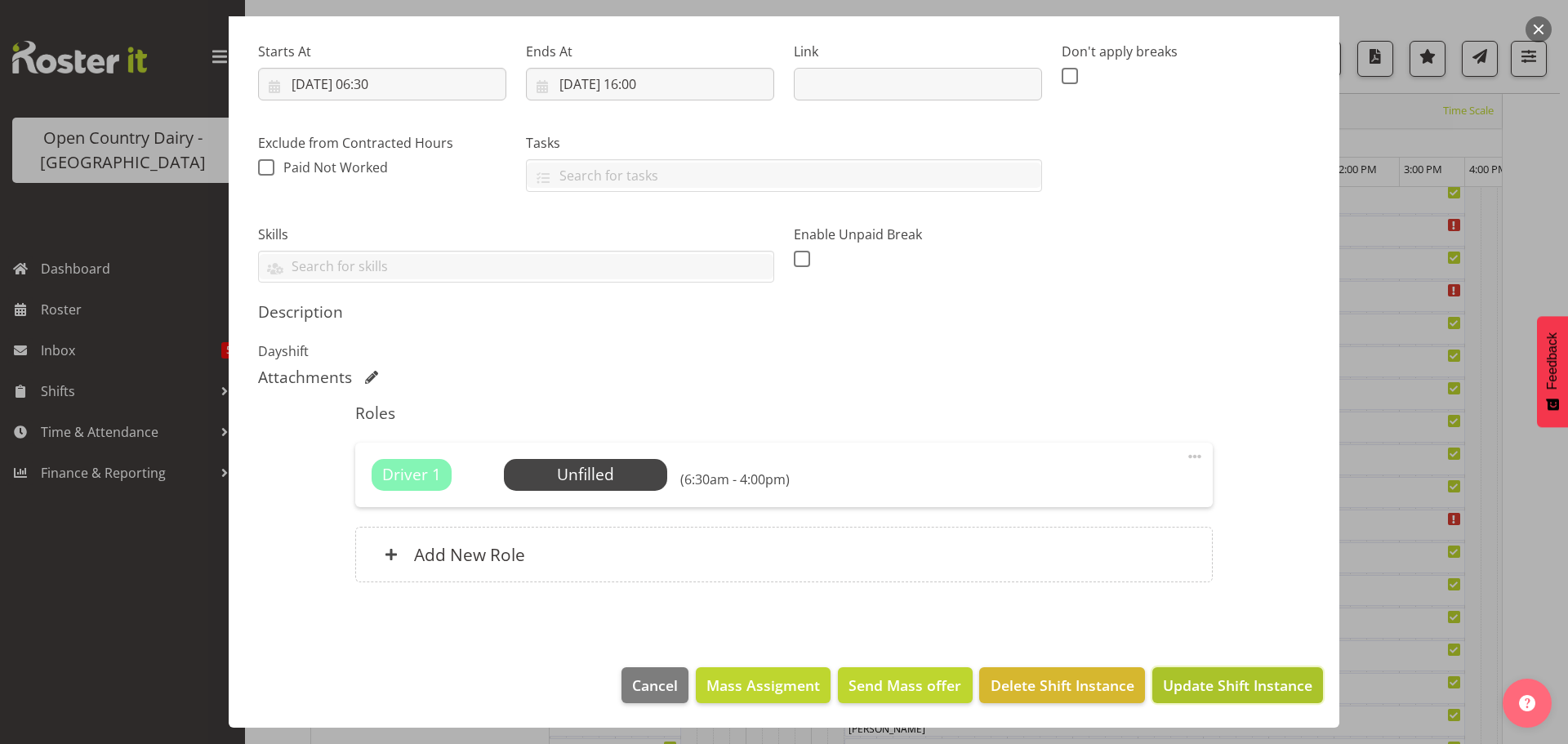
click at [1181, 672] on button "Update Shift Instance" at bounding box center [1238, 685] width 171 height 36
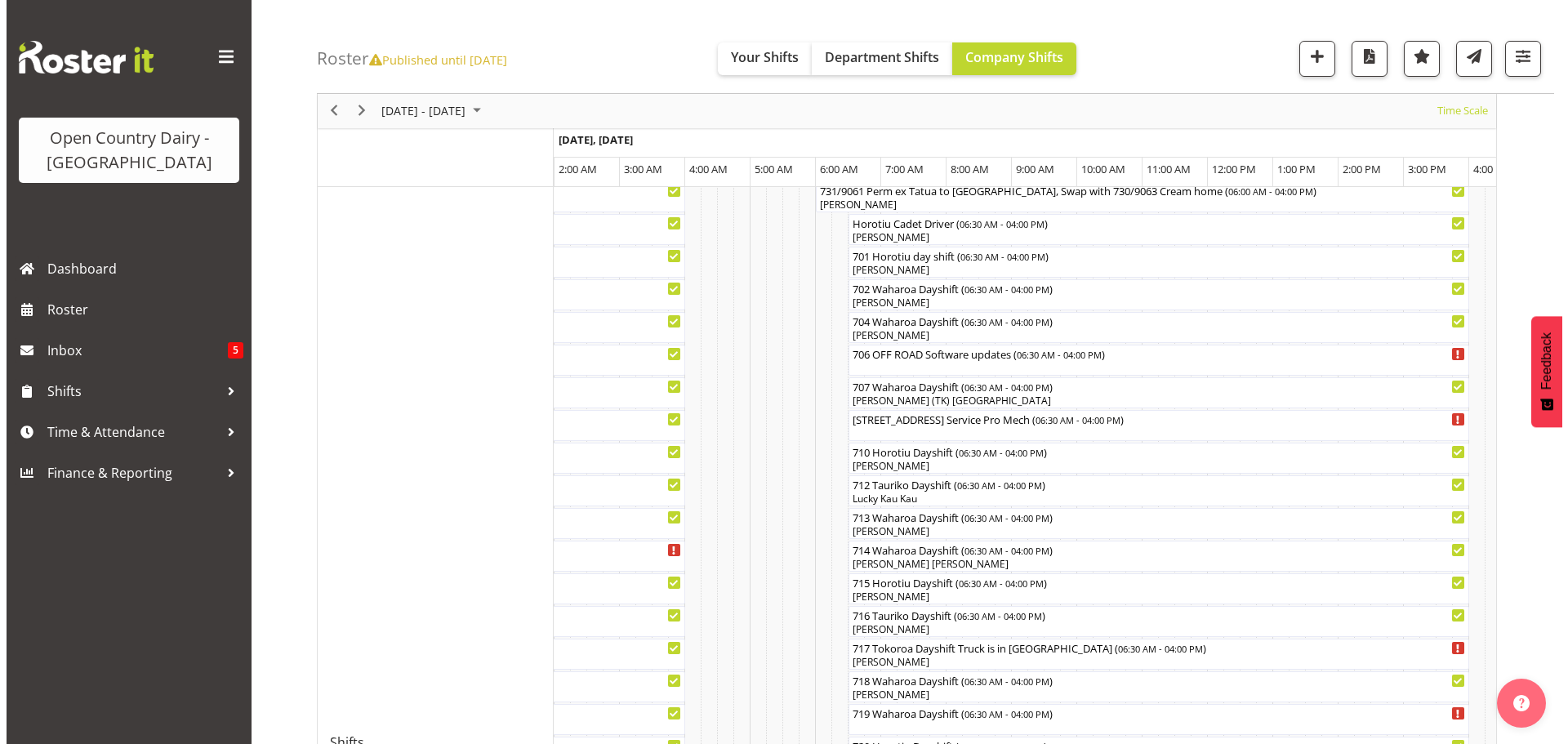
scroll to position [468, 0]
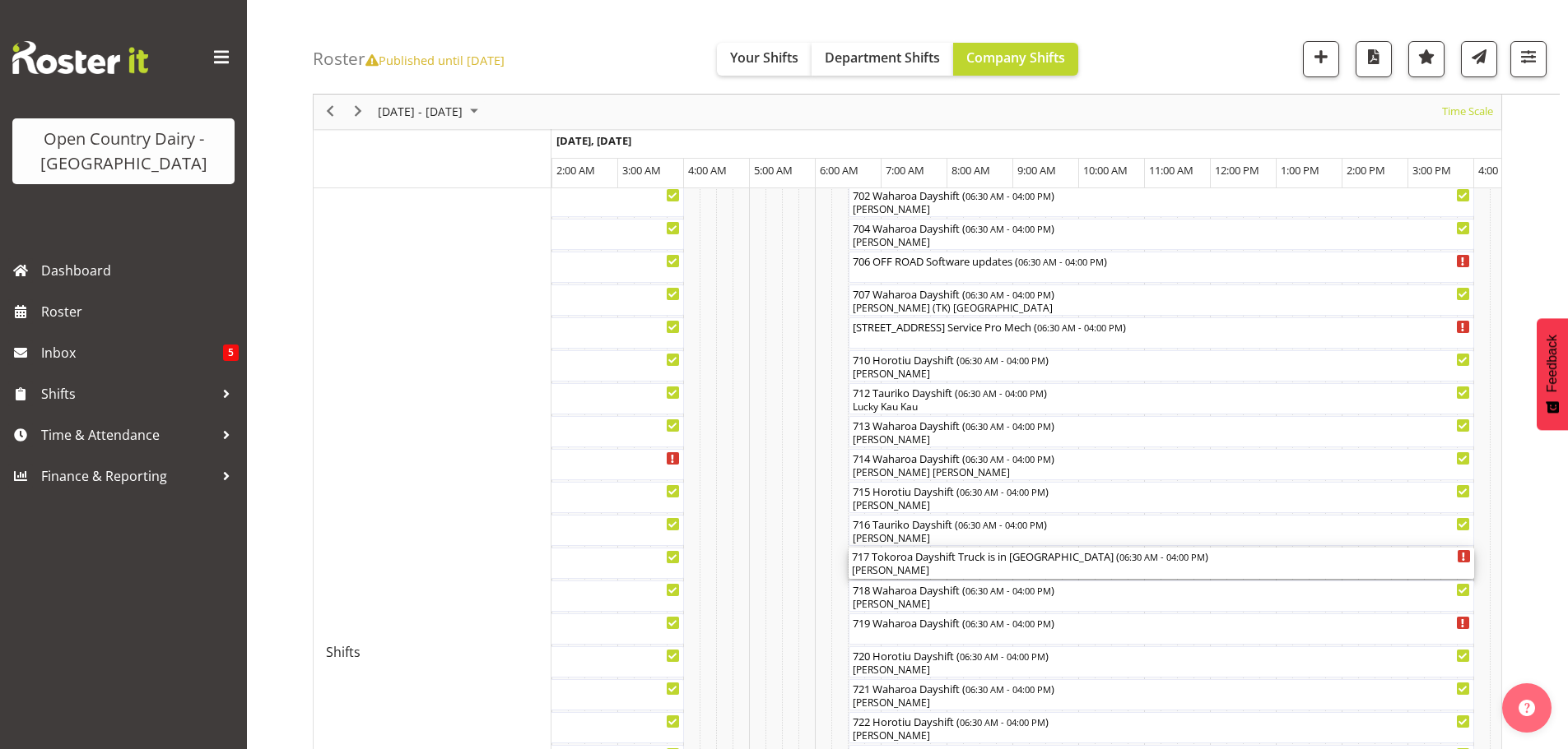
click at [880, 562] on div "717 Tokoroa Dayshift Truck is in Waharoa ( 06:30 AM - 04:00 PM )" at bounding box center [1161, 556] width 619 height 17
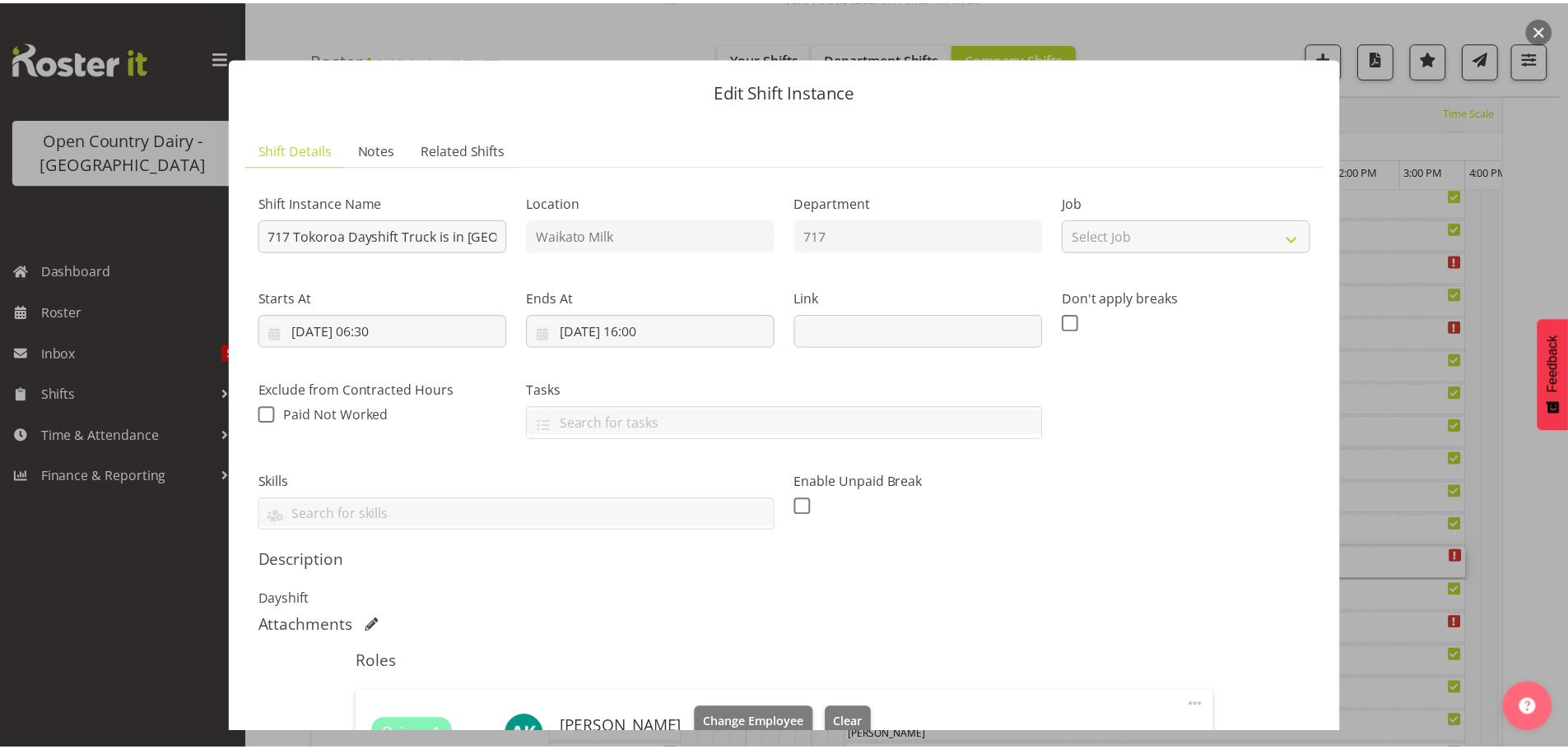
scroll to position [247, 0]
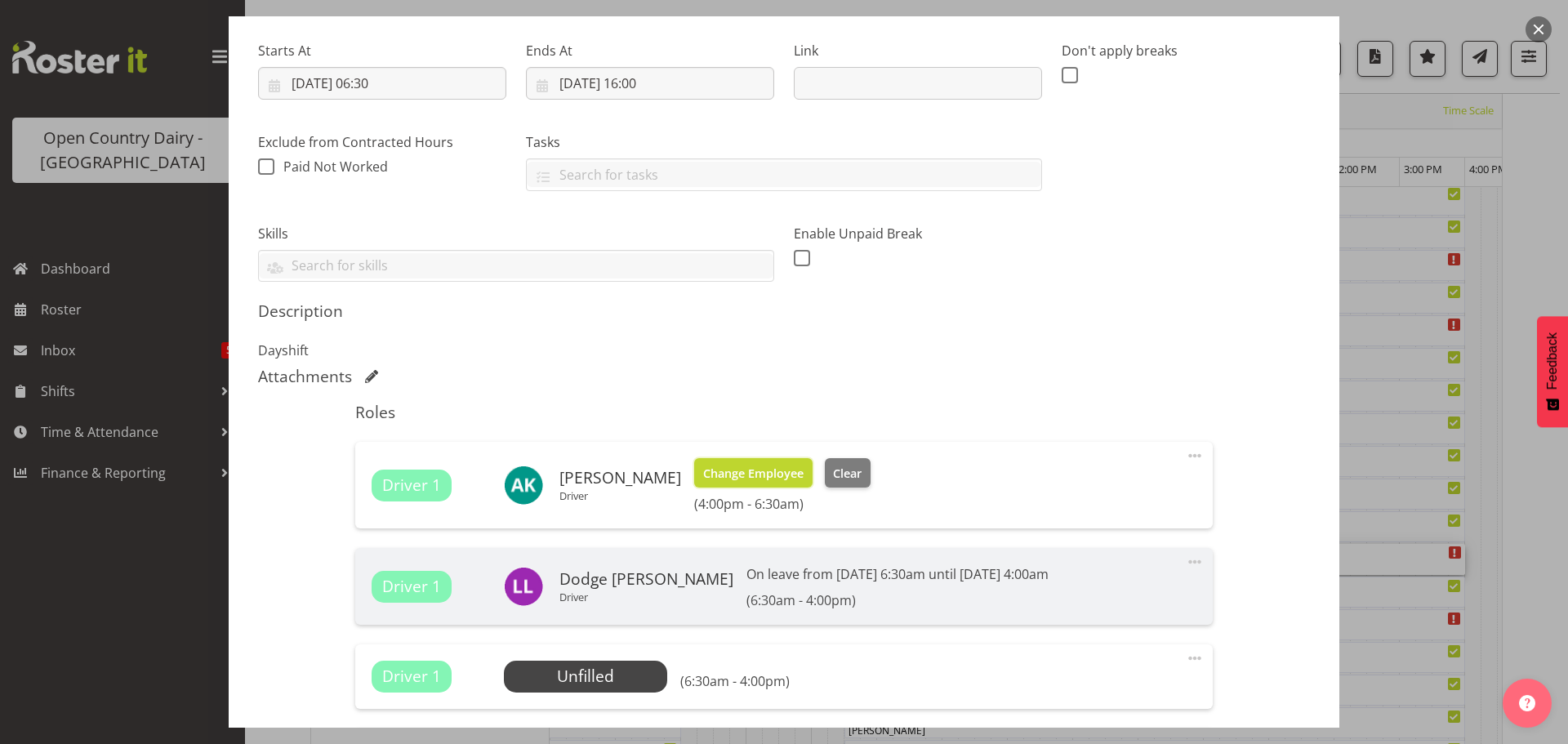
click at [761, 471] on span "Change Employee" at bounding box center [753, 474] width 100 height 18
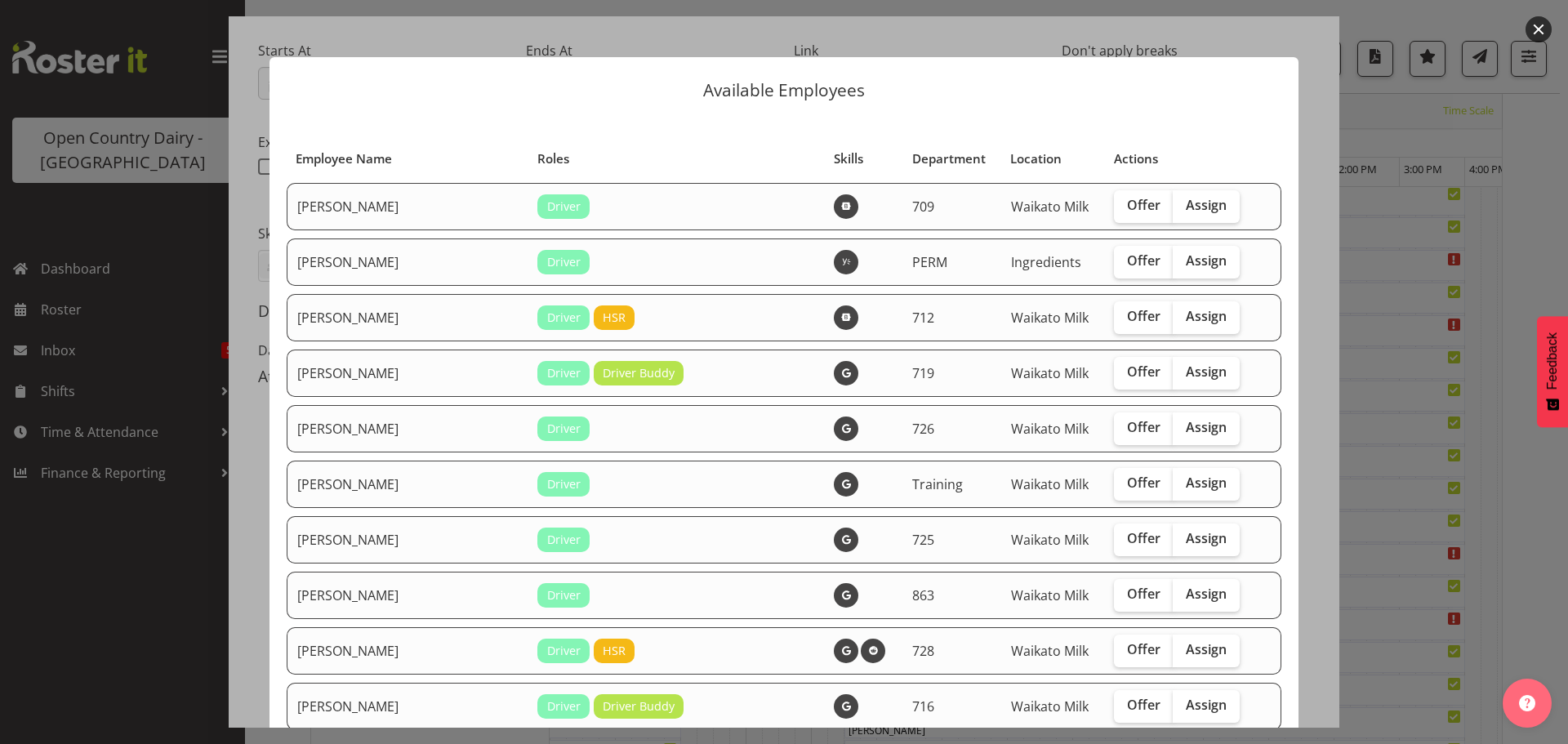
click at [1540, 23] on button "button" at bounding box center [1538, 30] width 26 height 26
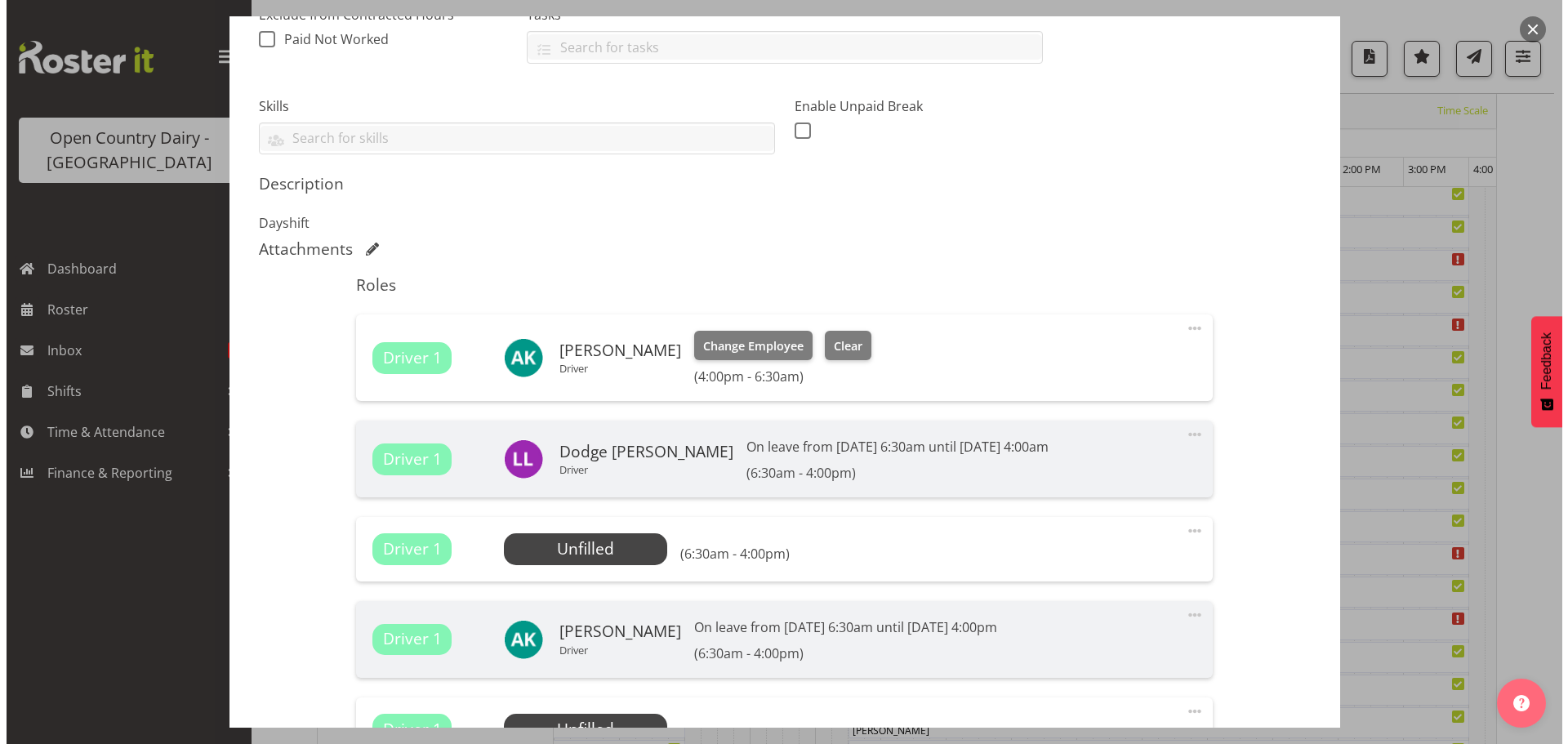
scroll to position [572, 0]
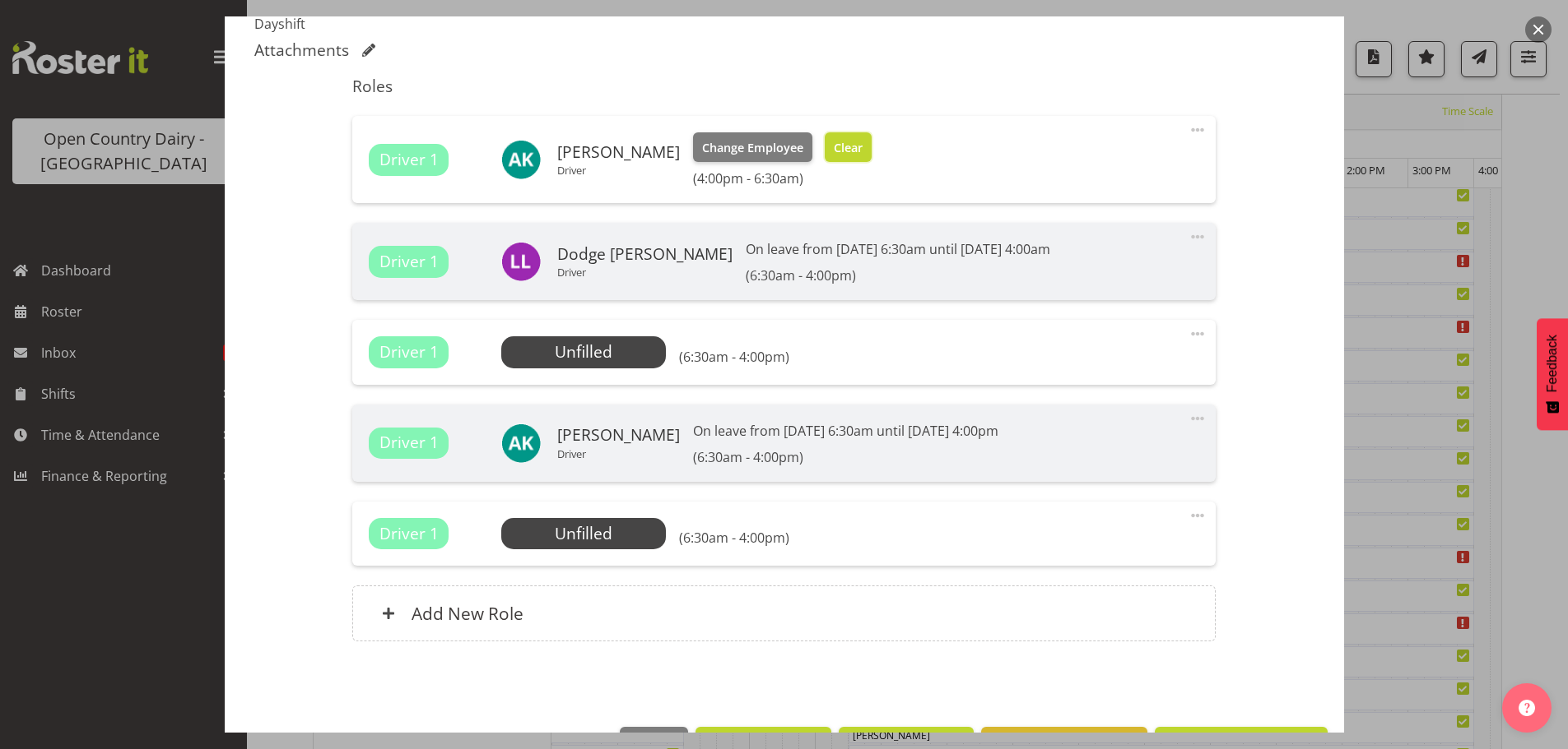
click at [839, 144] on span "Clear" at bounding box center [848, 148] width 29 height 18
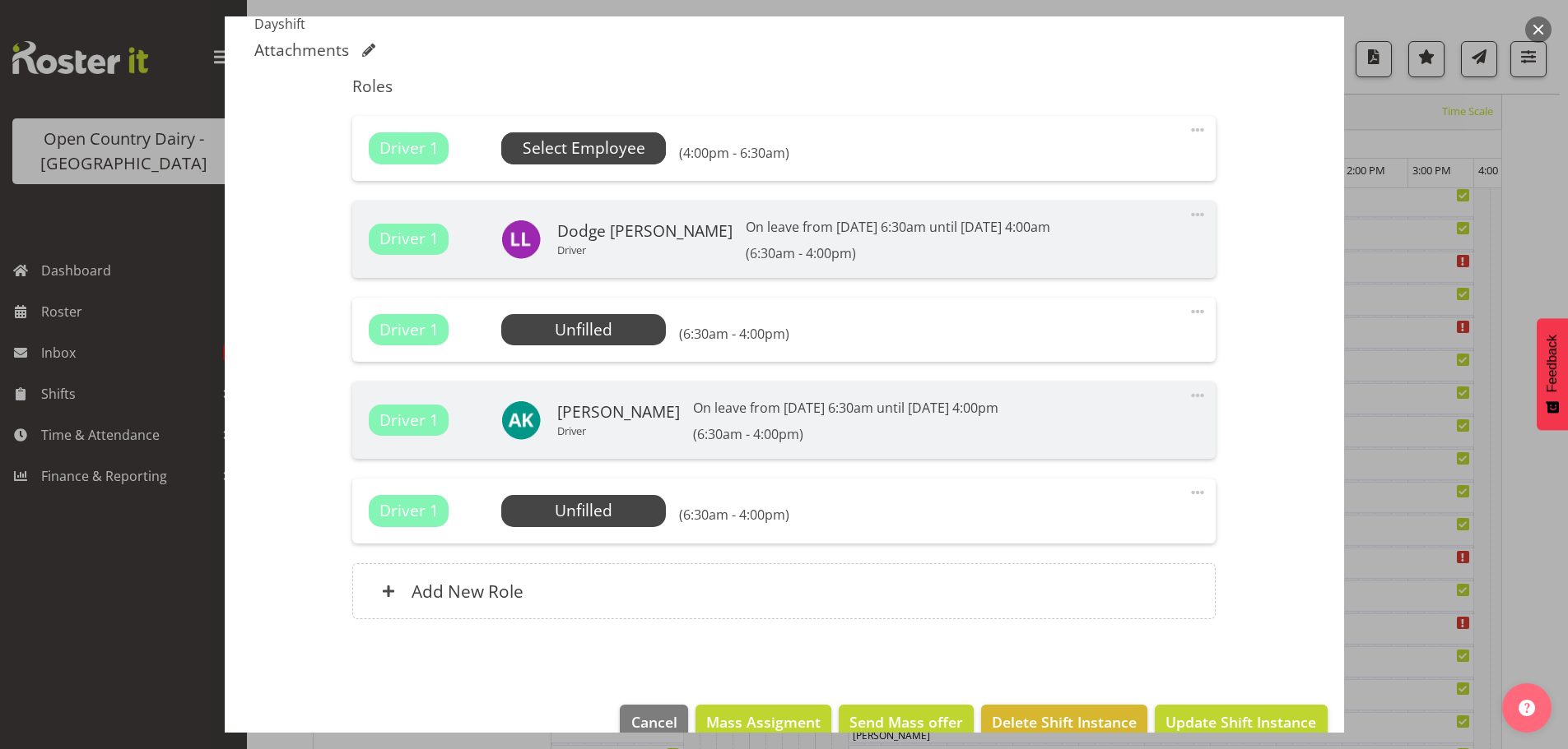
click at [608, 149] on span "Select Employee" at bounding box center [584, 148] width 122 height 24
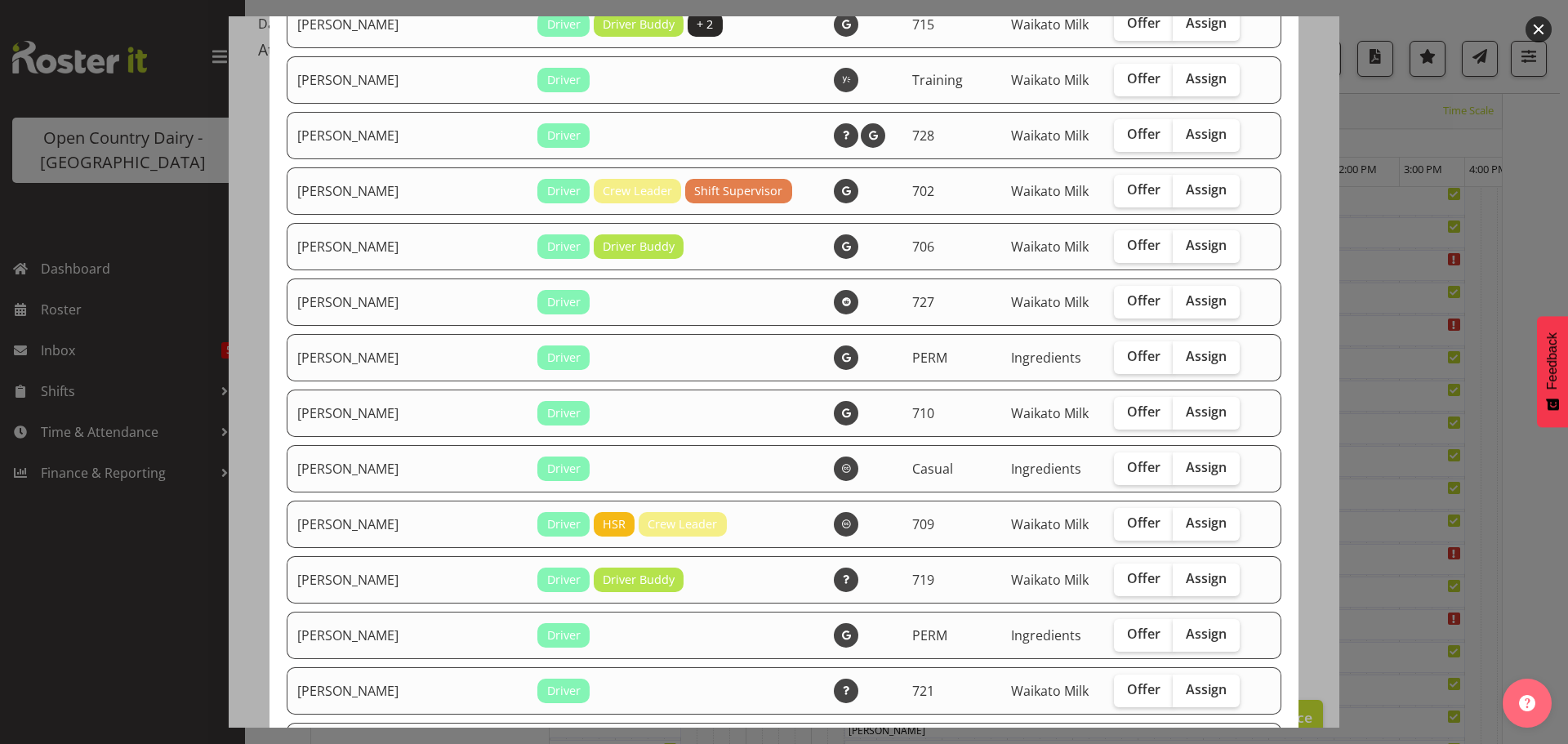
scroll to position [1634, 0]
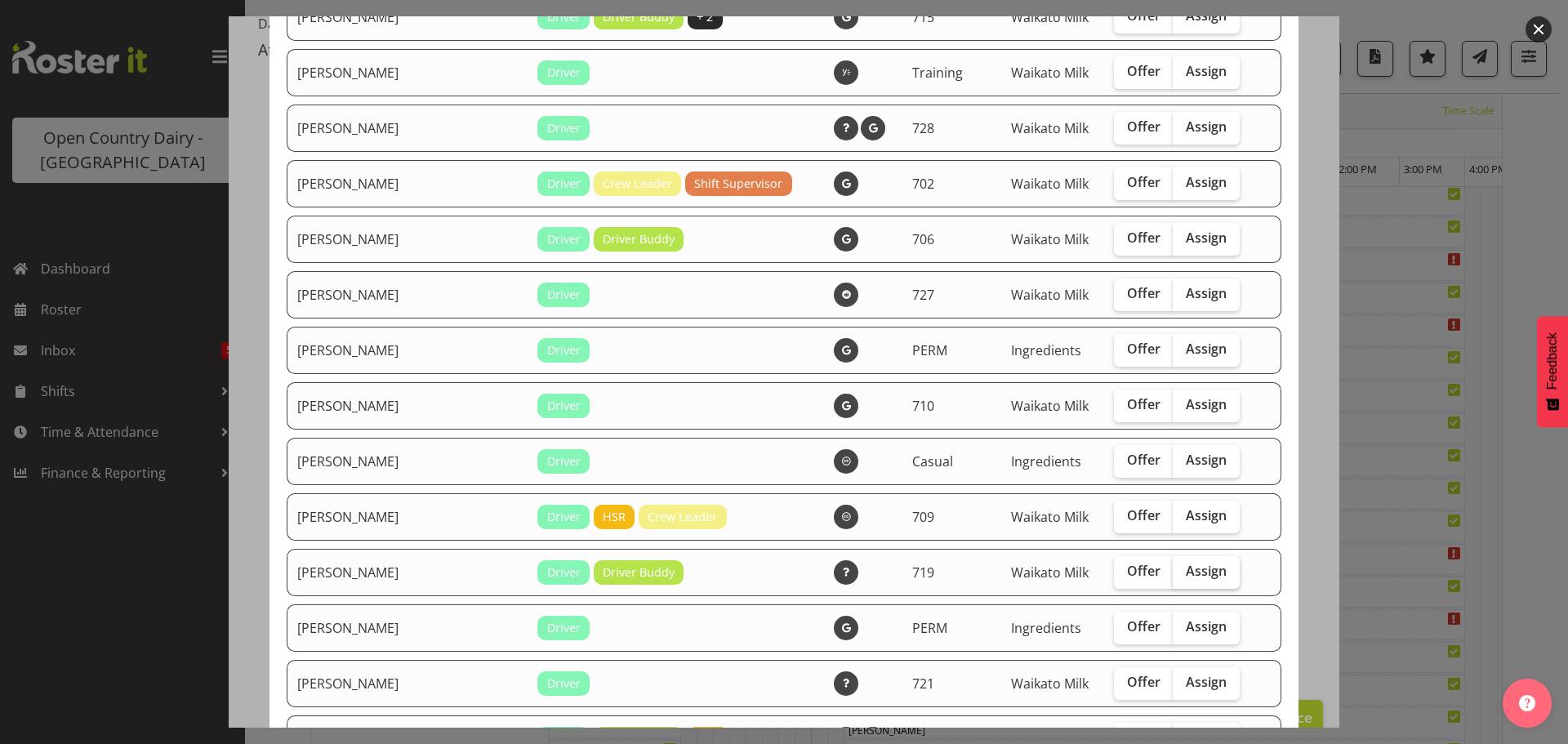
click at [1186, 572] on span "Assign" at bounding box center [1206, 571] width 40 height 17
click at [1172, 572] on input "Assign" at bounding box center [1178, 572] width 11 height 11
checkbox input "true"
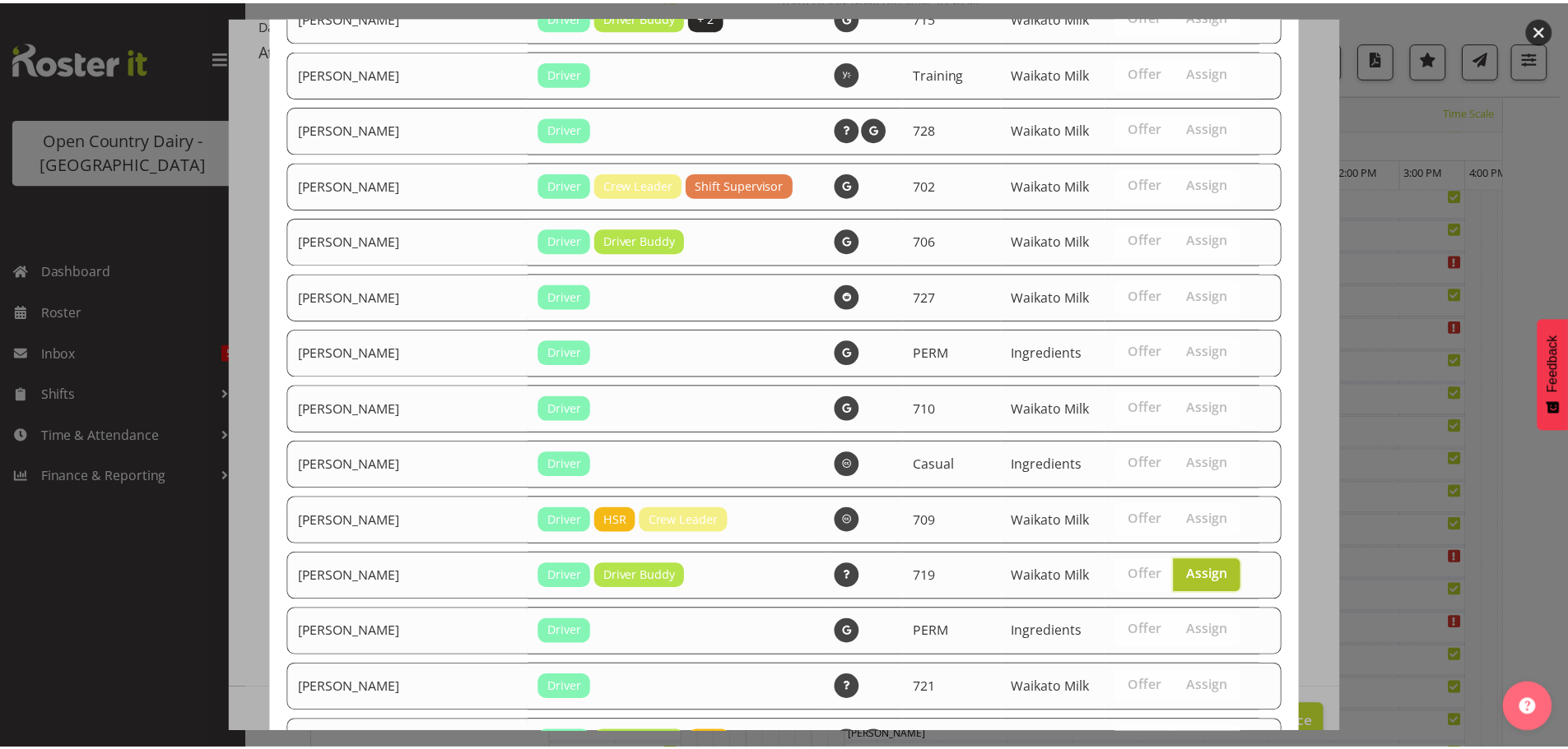
scroll to position [1839, 0]
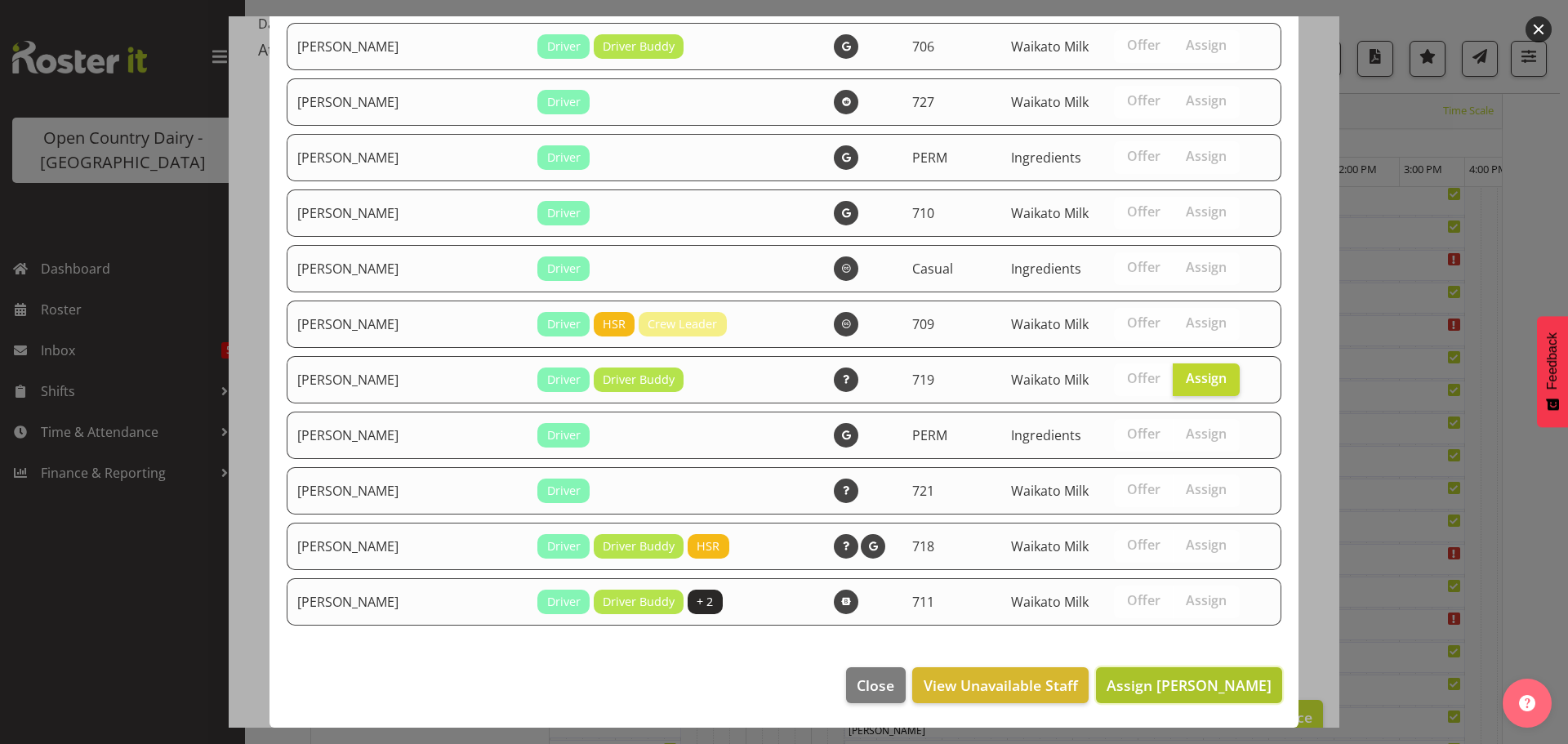
click at [1172, 675] on span "Assign Sami Ovesen" at bounding box center [1189, 685] width 165 height 21
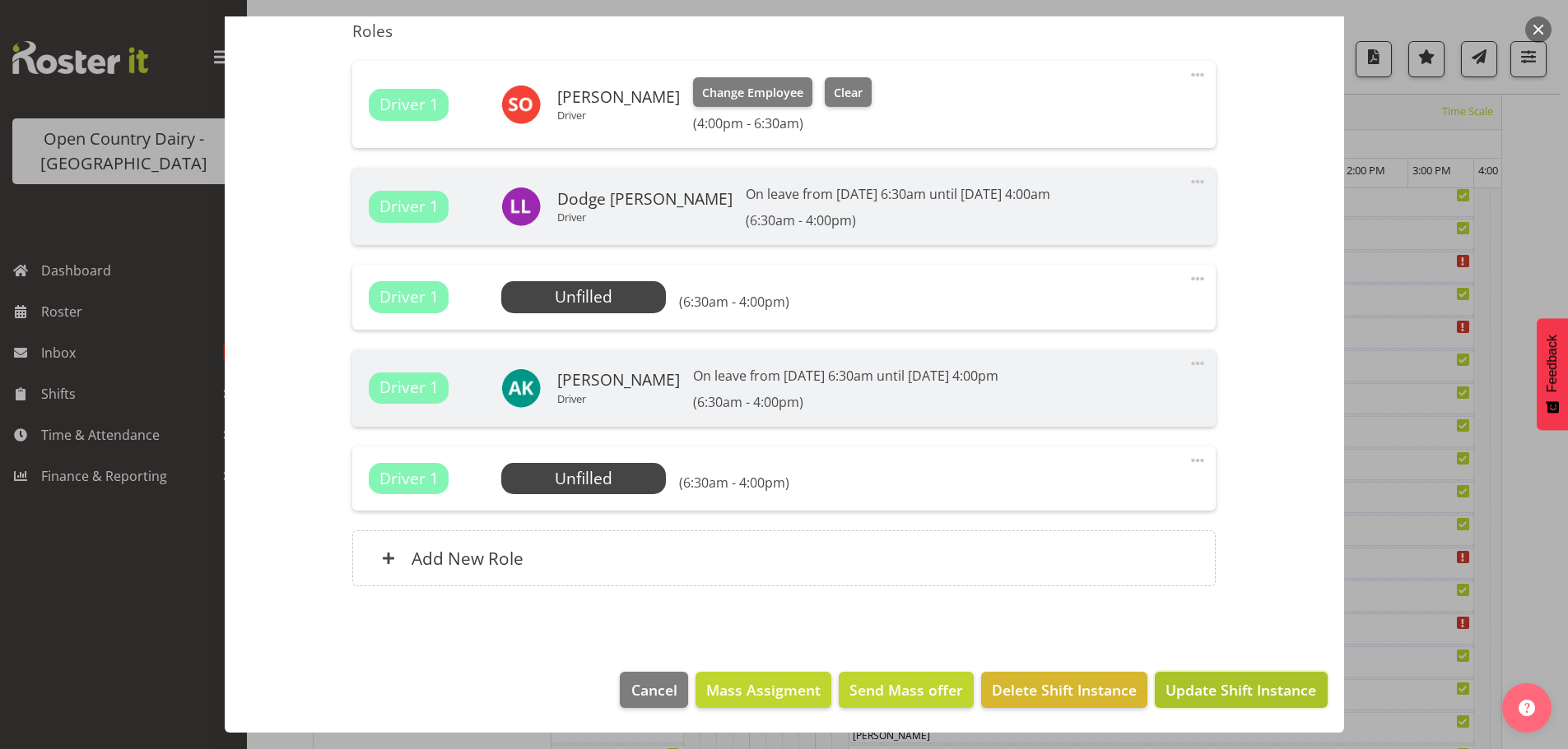
click at [1198, 681] on span "Update Shift Instance" at bounding box center [1241, 690] width 151 height 21
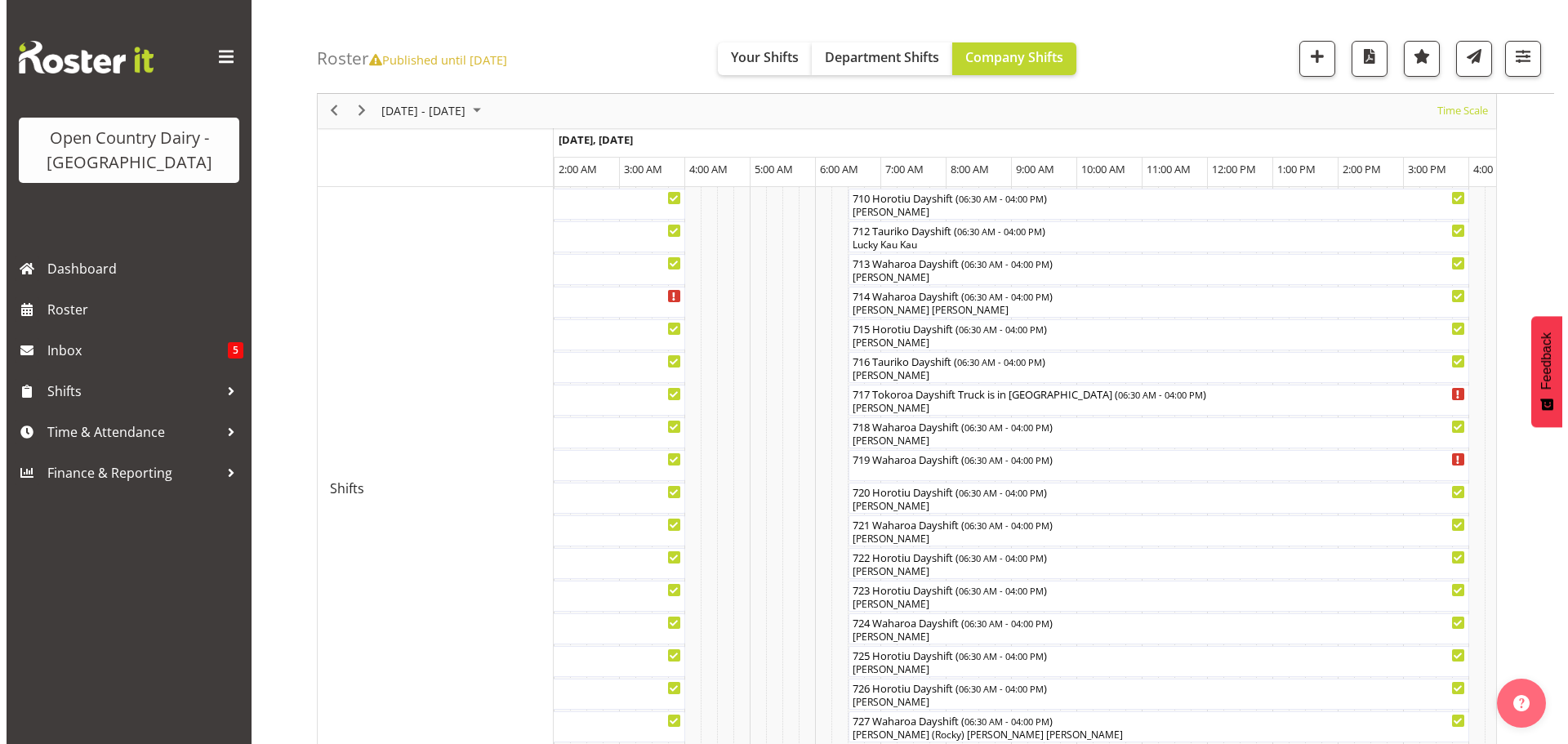
scroll to position [631, 0]
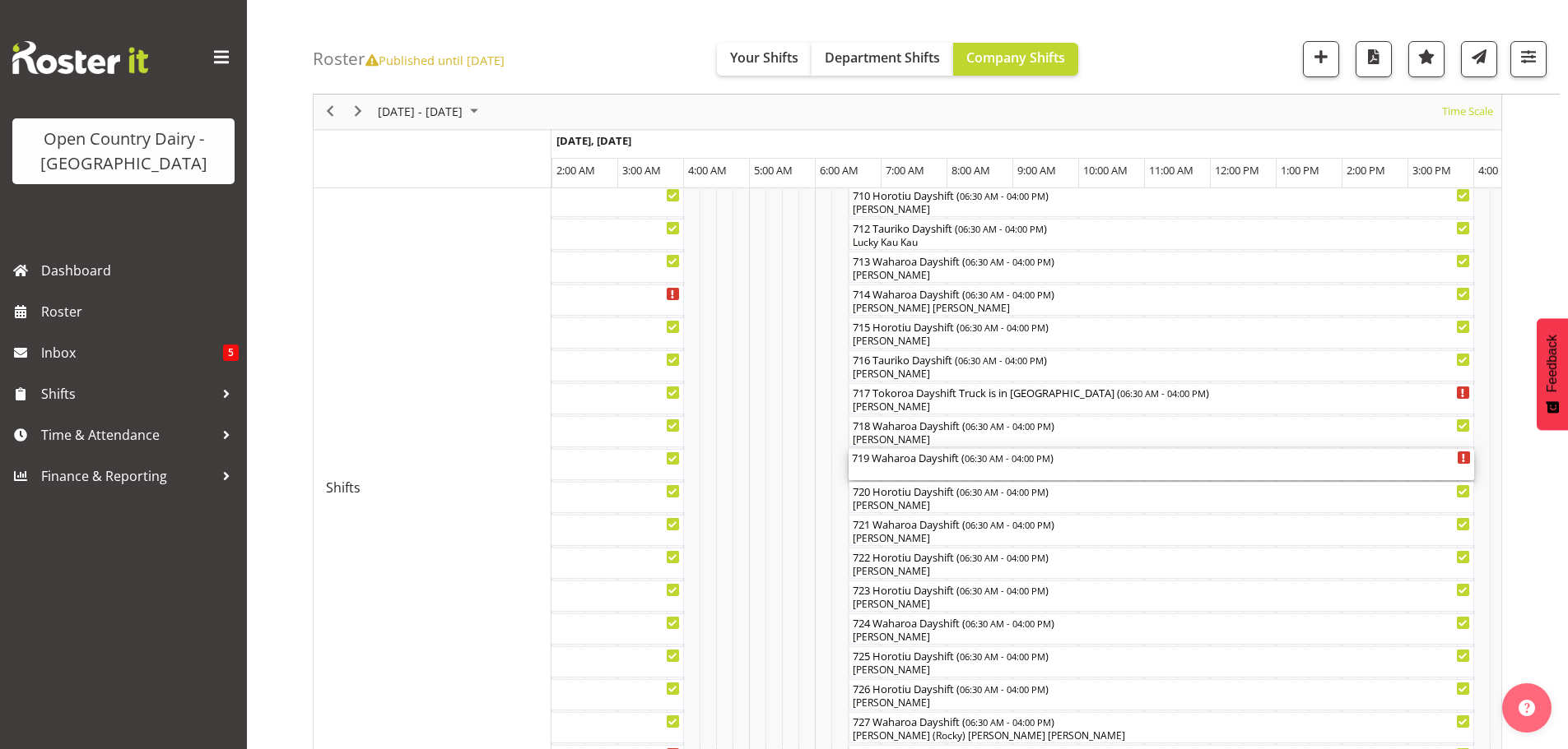
click at [903, 466] on div "719 Waharoa Dayshift ( 06:30 AM - 04:00 PM )" at bounding box center [1161, 464] width 619 height 31
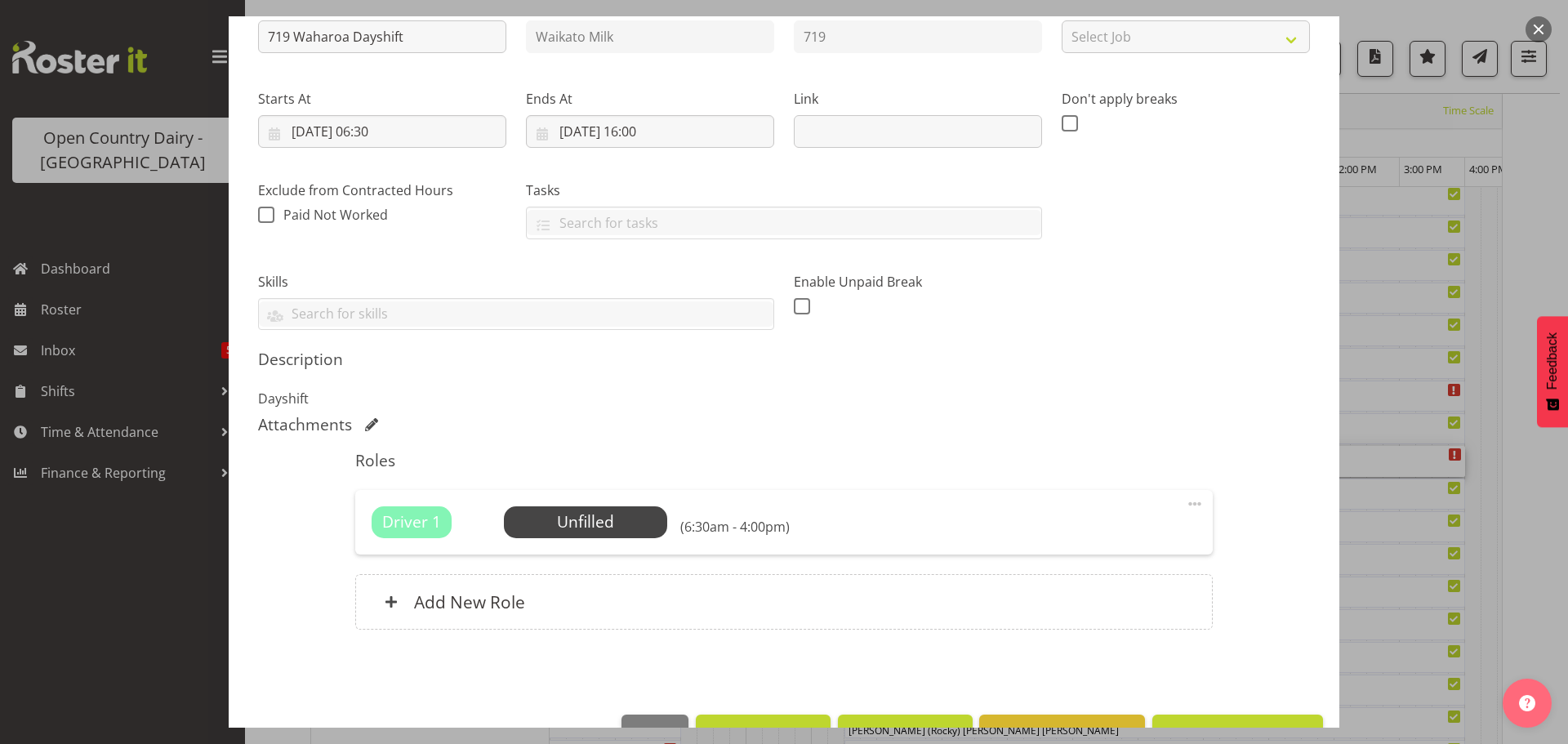
scroll to position [244, 0]
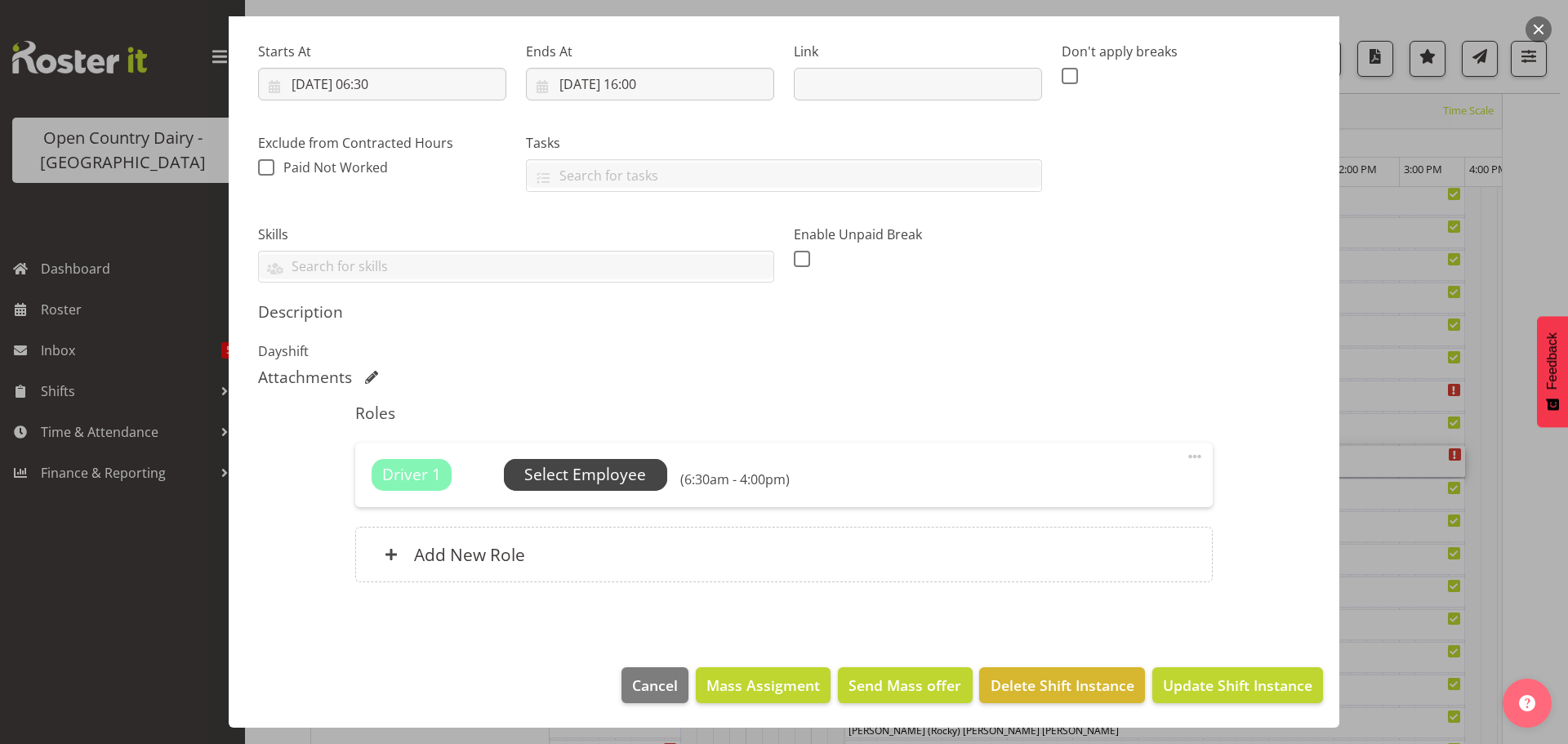
click at [617, 483] on span "Select Employee" at bounding box center [584, 475] width 121 height 24
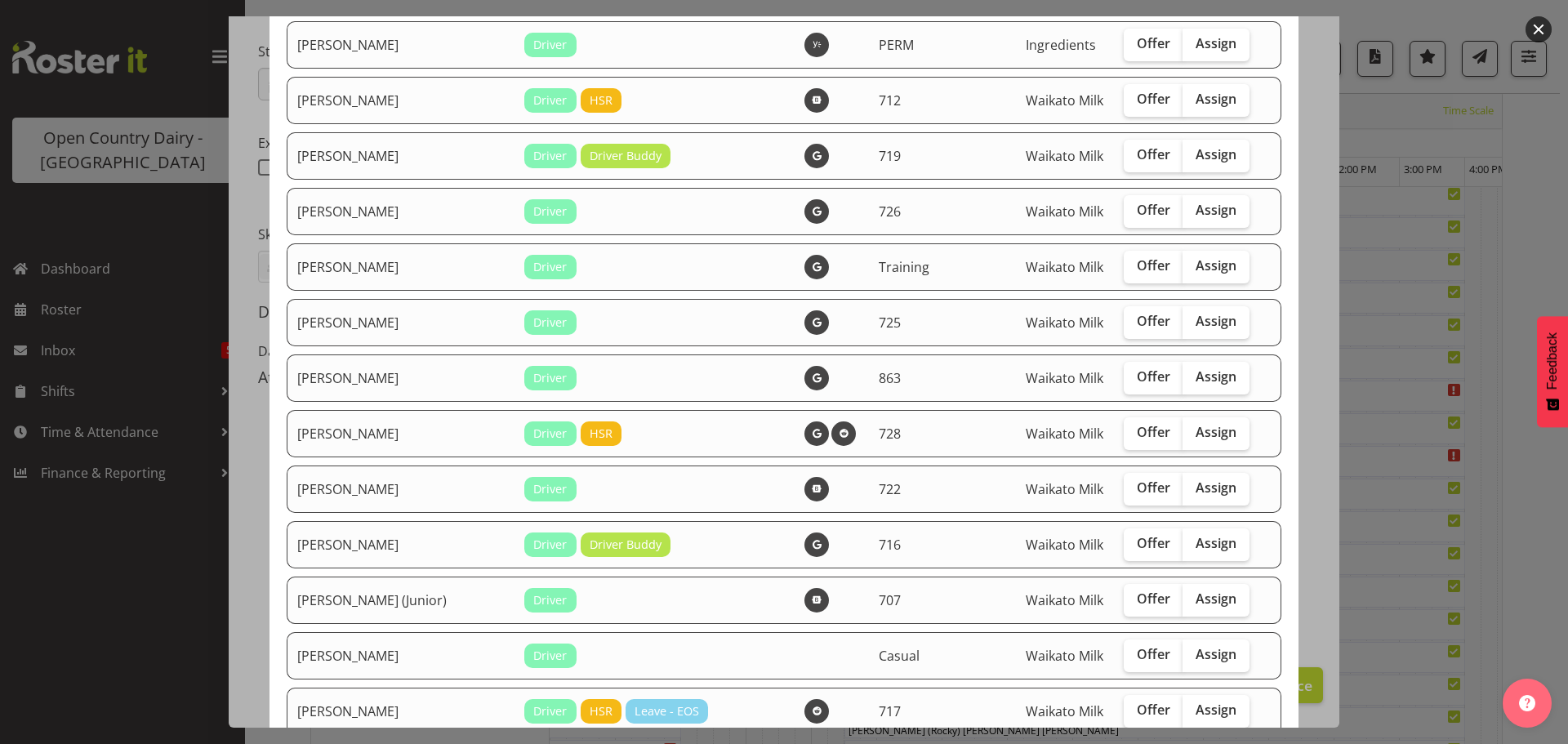
scroll to position [245, 0]
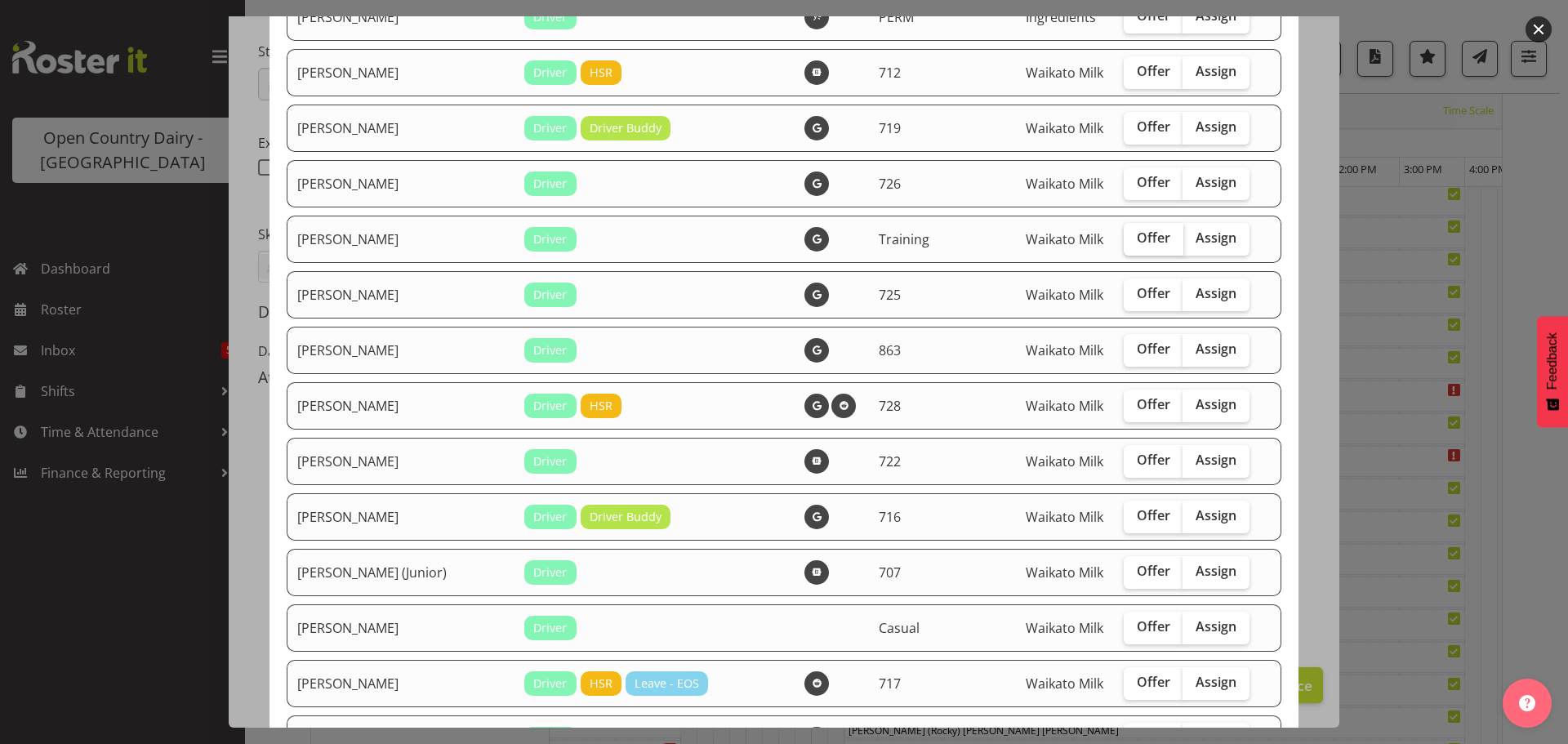
click at [1136, 237] on span "Offer" at bounding box center [1153, 237] width 33 height 17
click at [1134, 237] on input "Offer" at bounding box center [1129, 238] width 11 height 11
checkbox input "true"
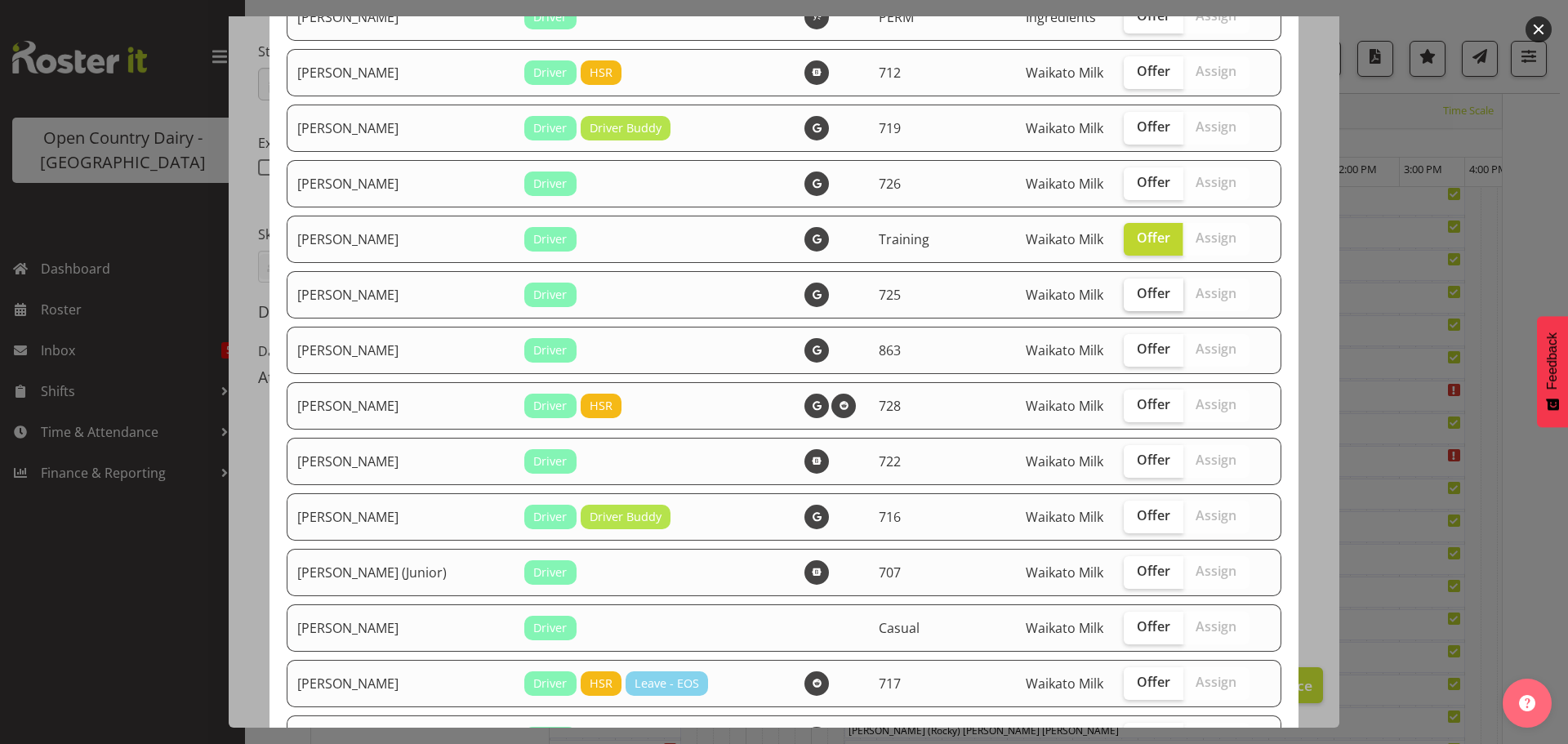
click at [1136, 293] on span "Offer" at bounding box center [1153, 293] width 33 height 17
click at [1134, 293] on input "Offer" at bounding box center [1129, 294] width 11 height 11
checkbox input "true"
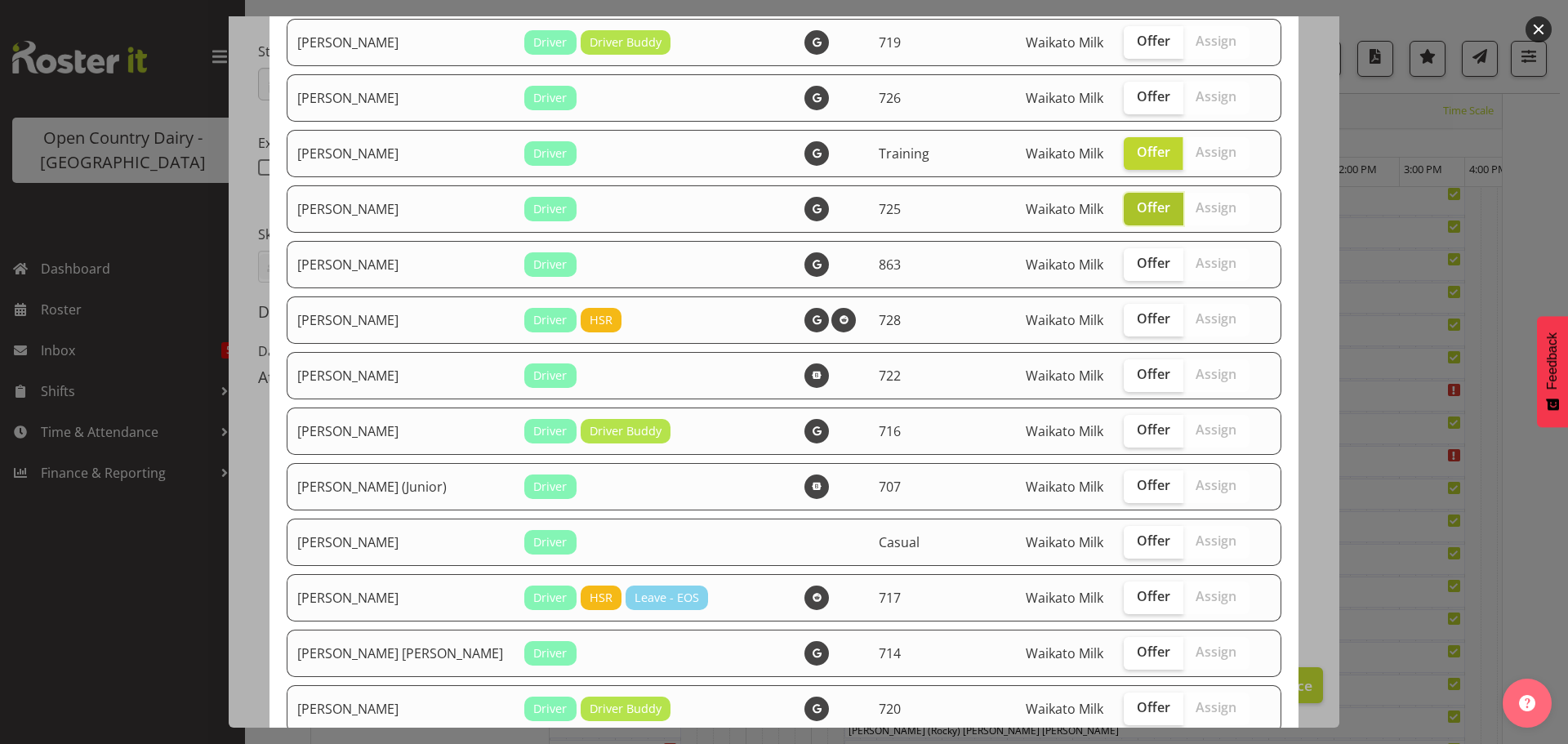
scroll to position [490, 0]
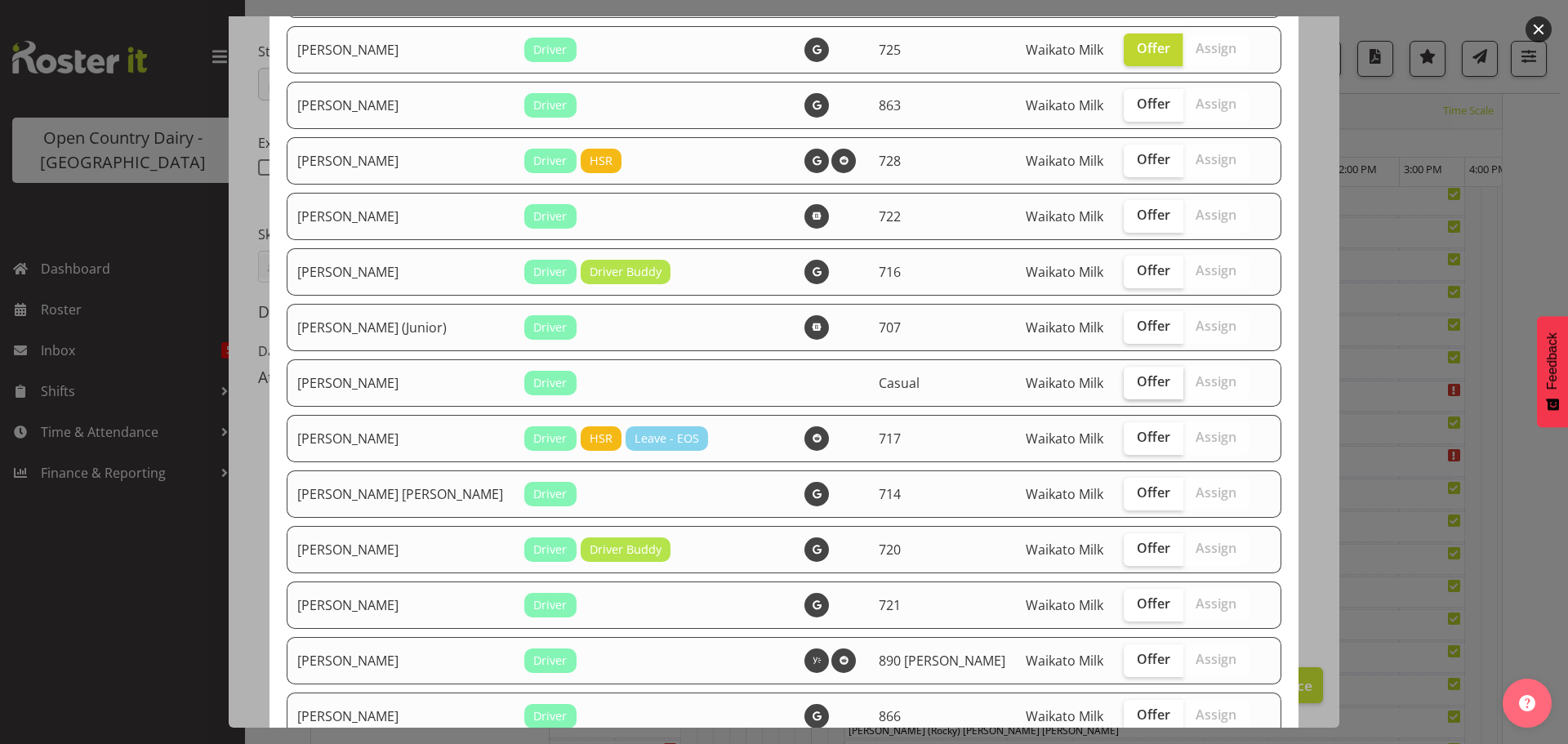
click at [1136, 382] on span "Offer" at bounding box center [1153, 382] width 33 height 17
click at [1133, 382] on input "Offer" at bounding box center [1129, 382] width 11 height 11
checkbox input "true"
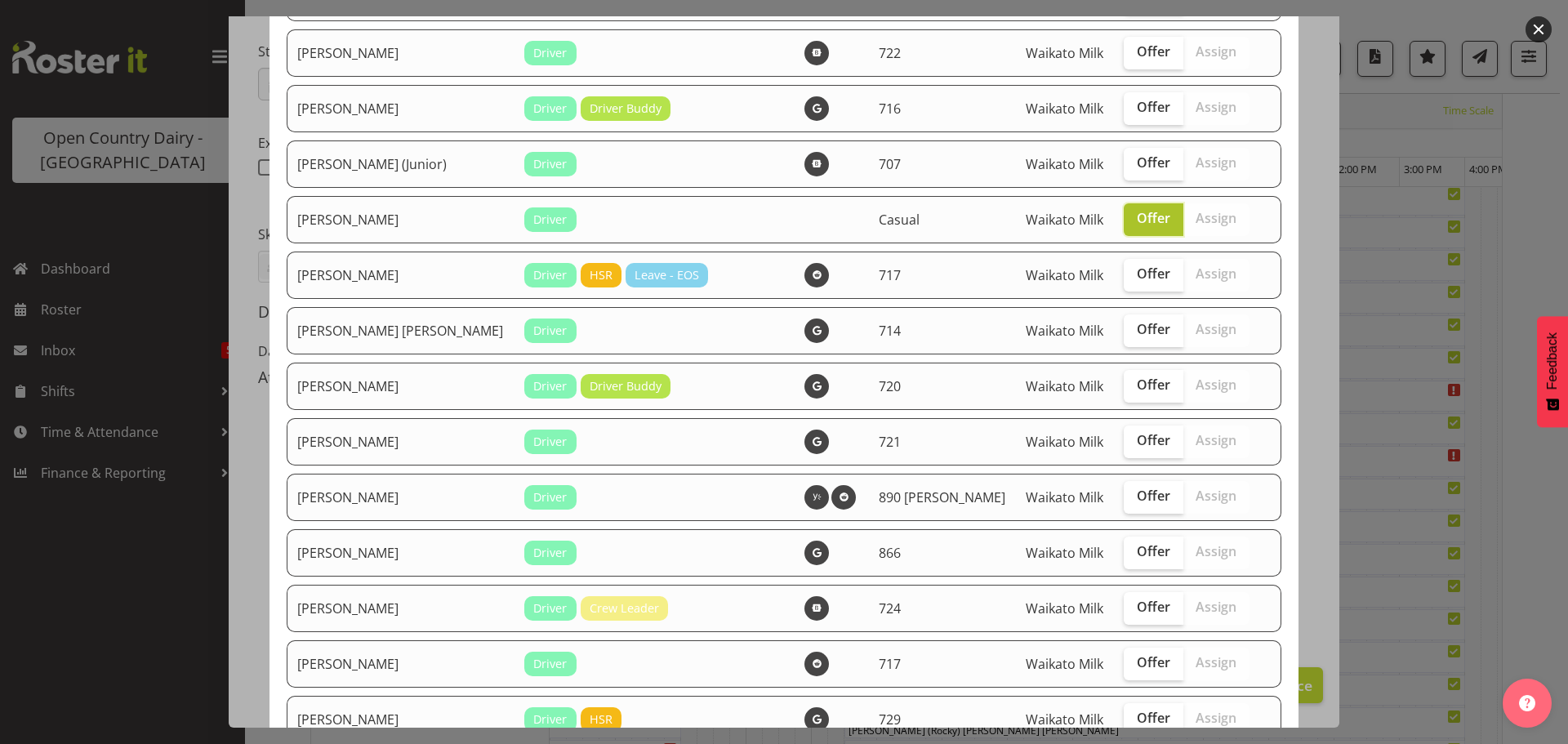
scroll to position [735, 0]
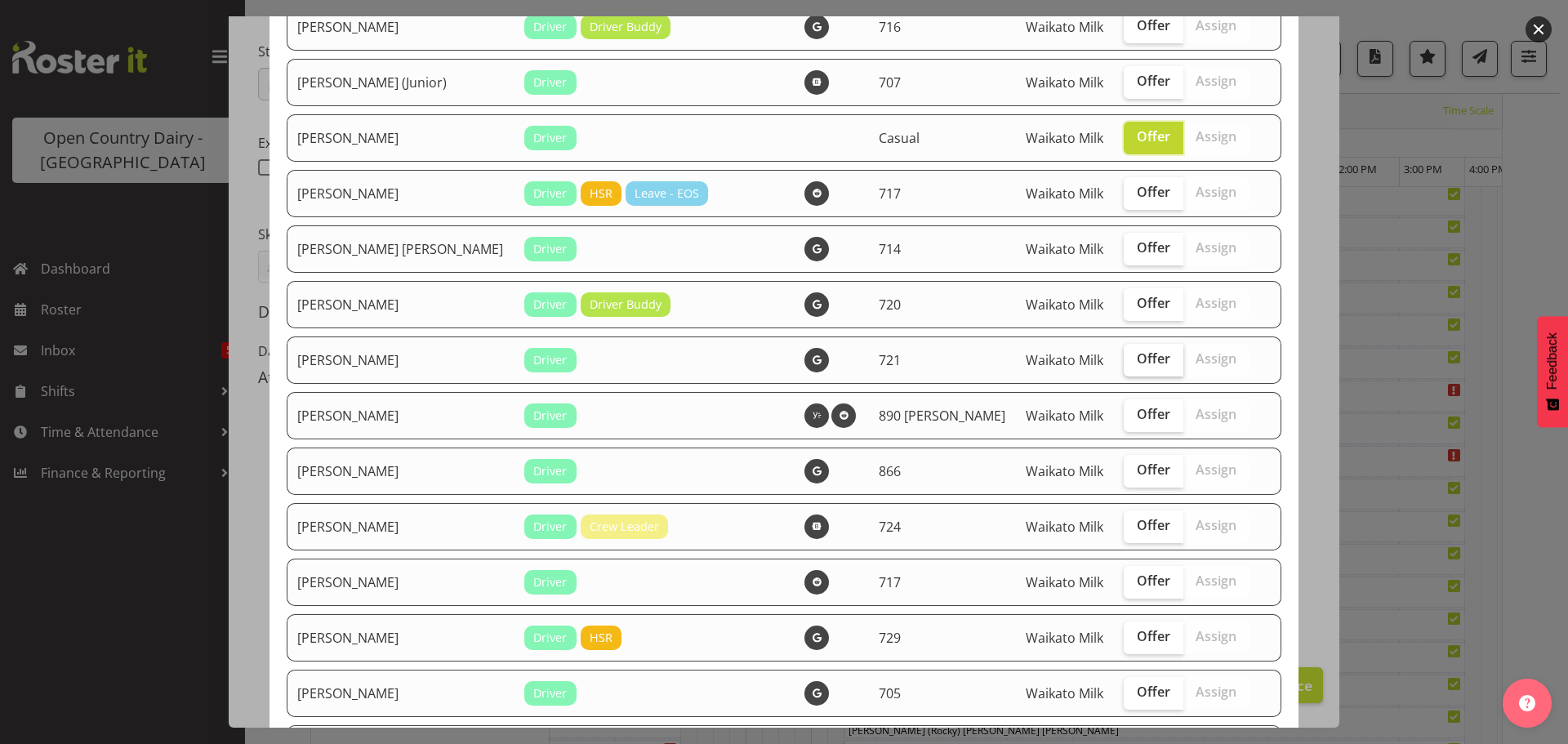
click at [1136, 362] on span "Offer" at bounding box center [1153, 359] width 33 height 17
click at [1130, 362] on input "Offer" at bounding box center [1129, 359] width 11 height 11
checkbox input "true"
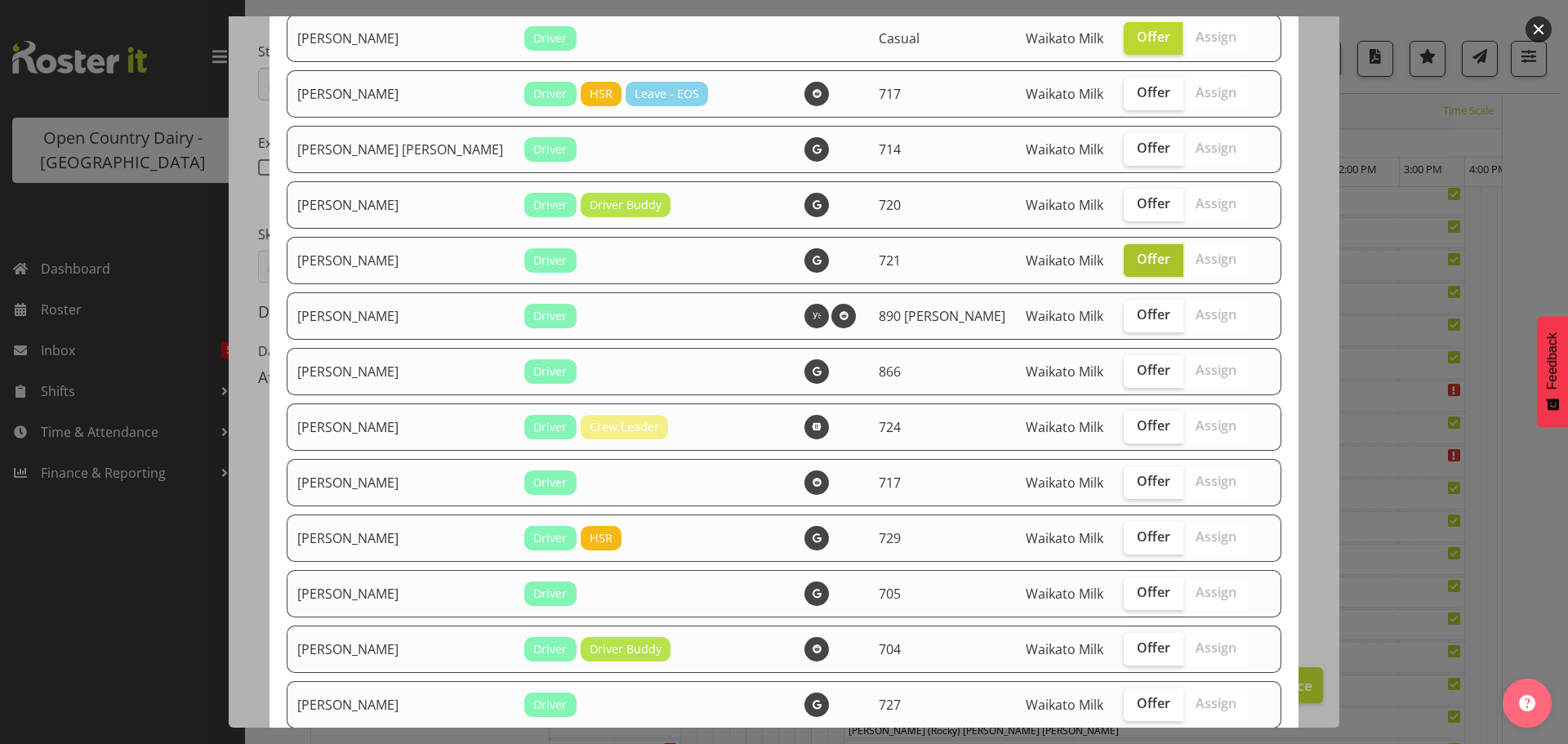
scroll to position [981, 0]
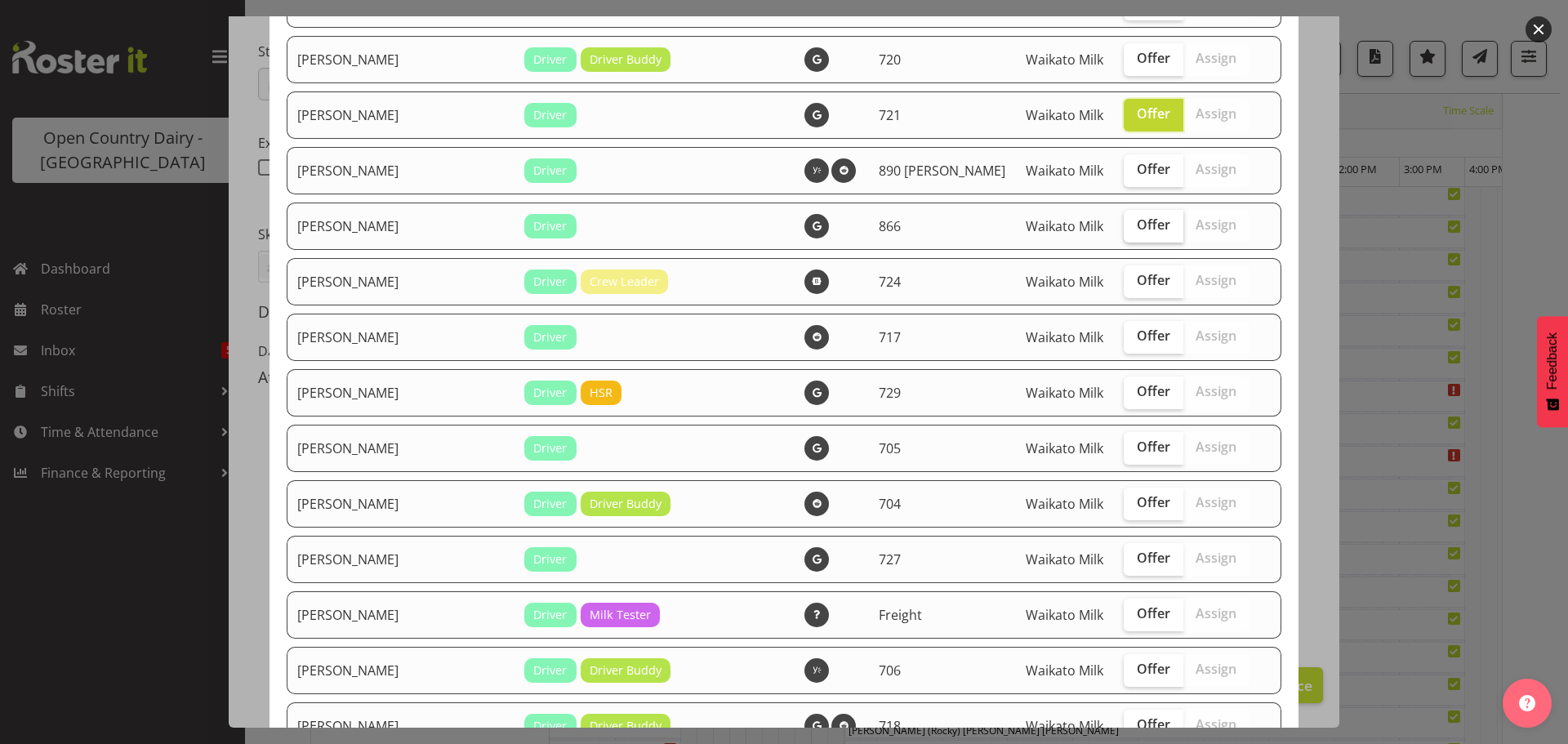
click at [1136, 226] on span "Offer" at bounding box center [1153, 224] width 33 height 17
click at [1133, 226] on input "Offer" at bounding box center [1129, 225] width 11 height 11
checkbox input "true"
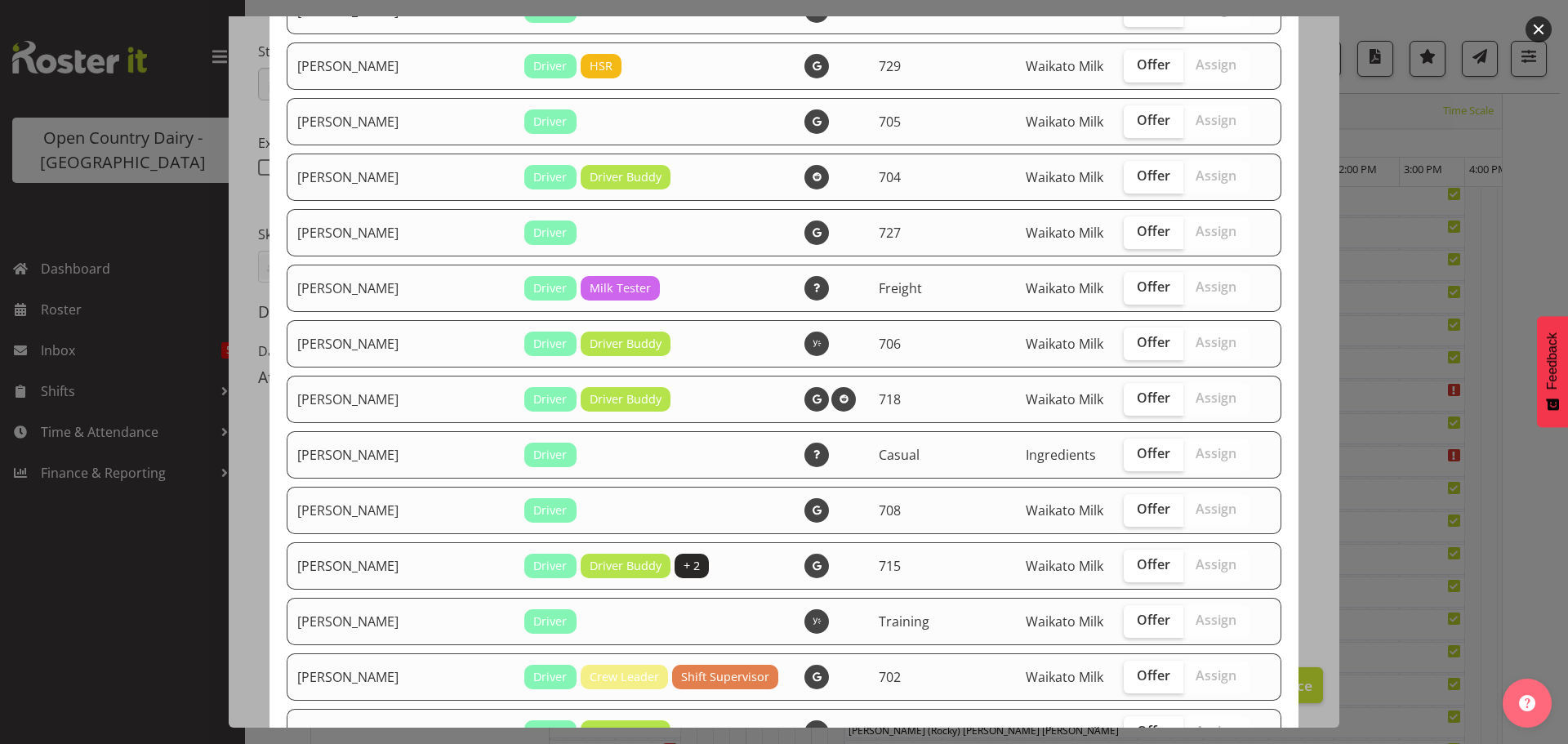
scroll to position [1470, 0]
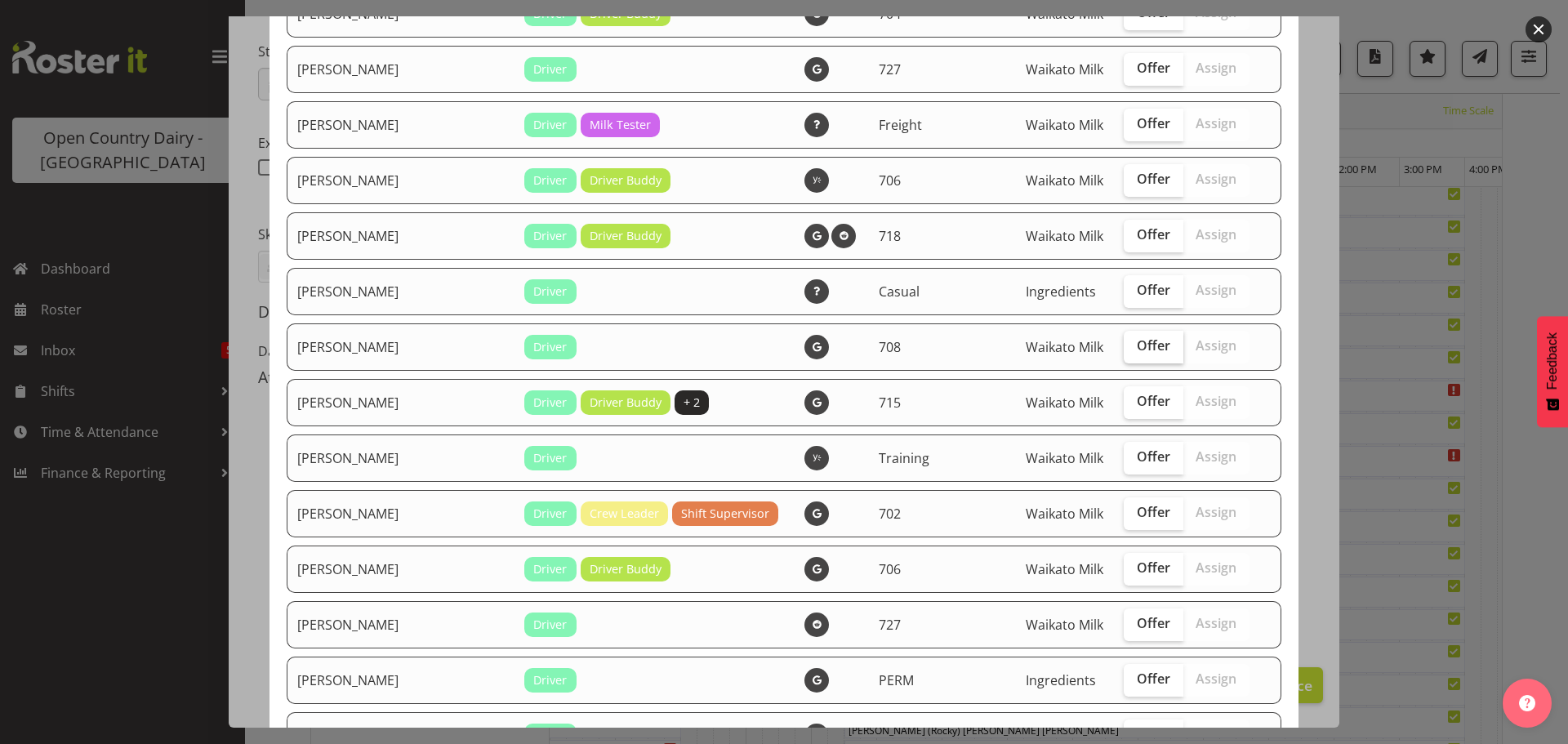
click at [1136, 343] on span "Offer" at bounding box center [1153, 346] width 33 height 17
click at [1123, 343] on input "Offer" at bounding box center [1129, 346] width 11 height 11
checkbox input "true"
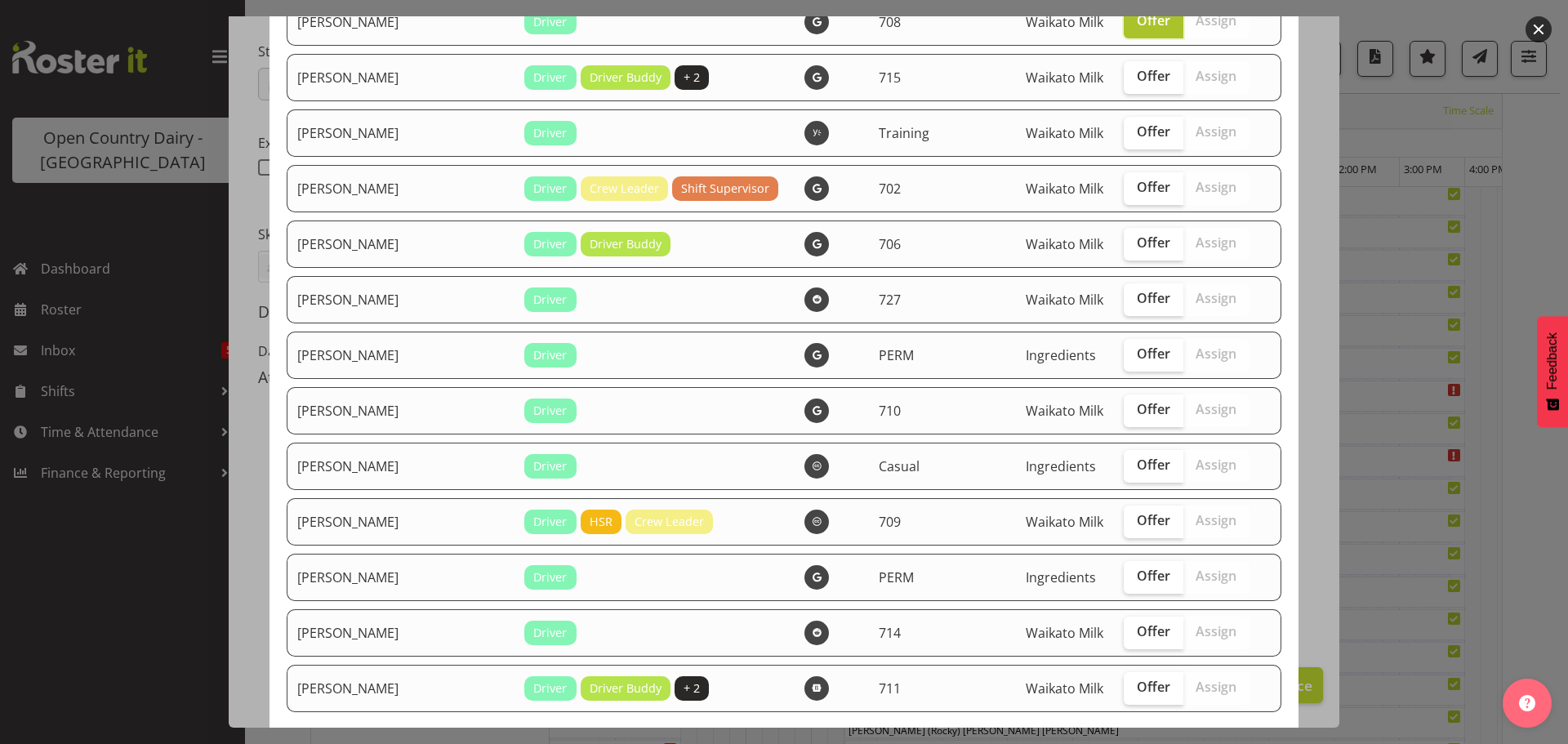
scroll to position [1798, 0]
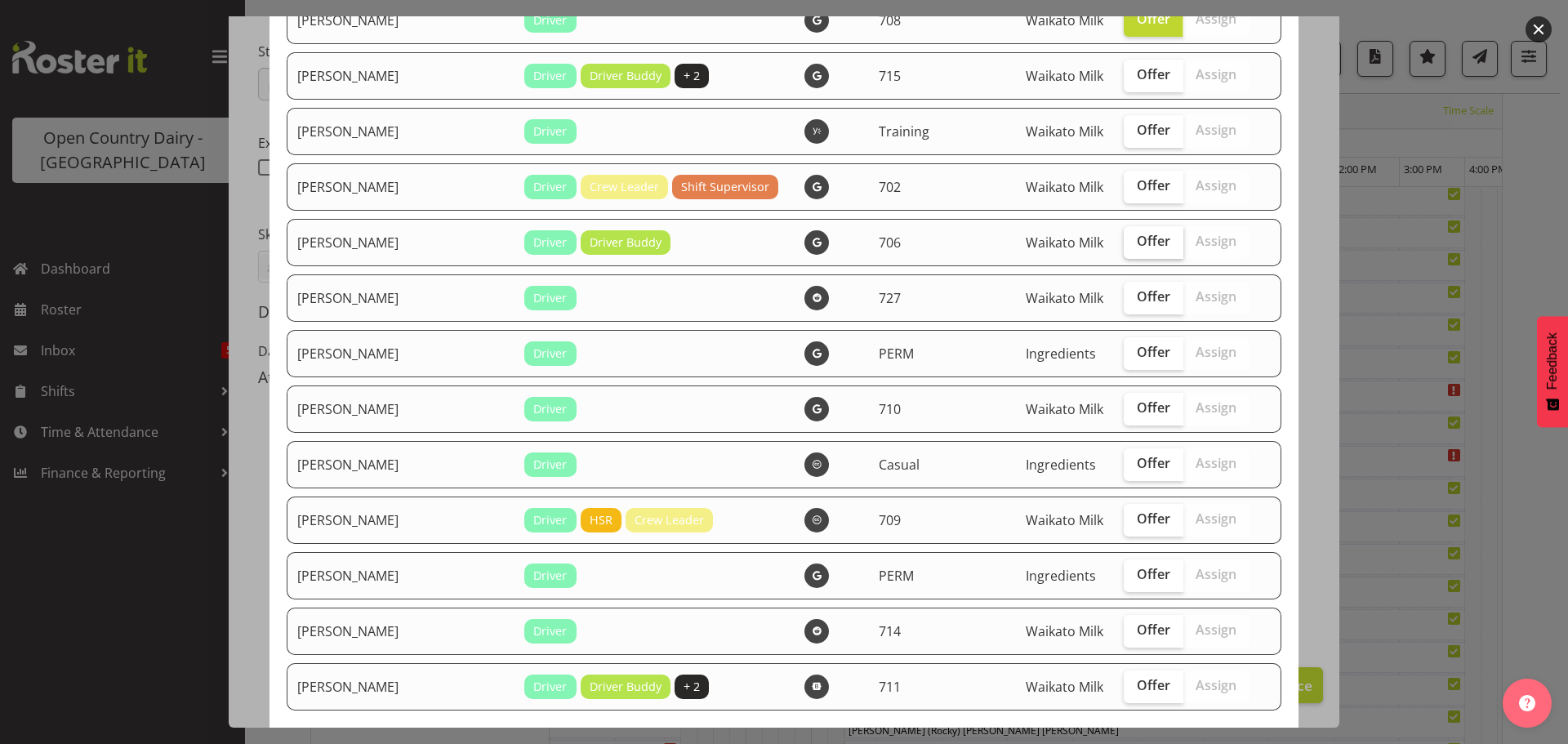
click at [1136, 238] on span "Offer" at bounding box center [1153, 241] width 33 height 17
click at [1127, 238] on input "Offer" at bounding box center [1129, 241] width 11 height 11
checkbox input "true"
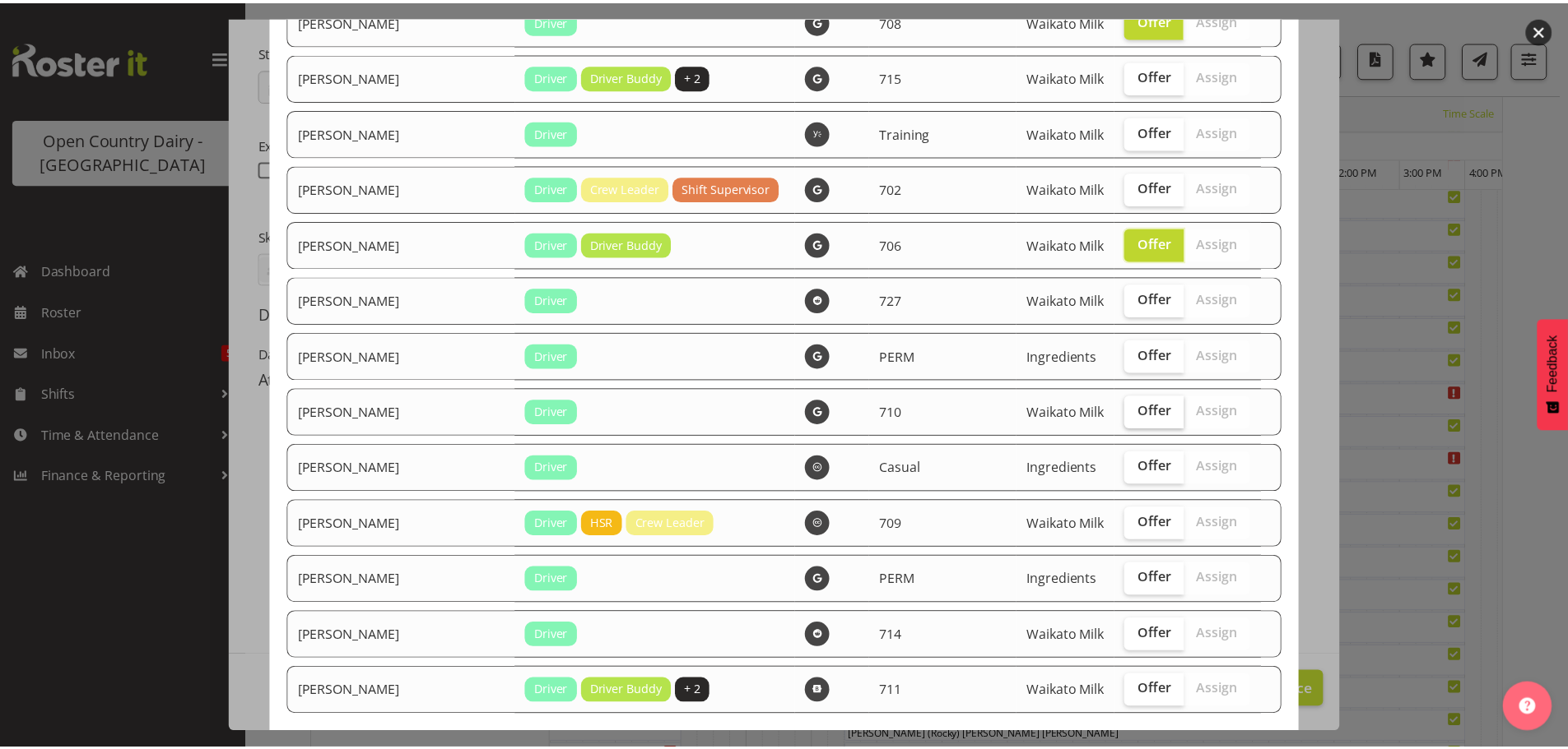
scroll to position [1896, 0]
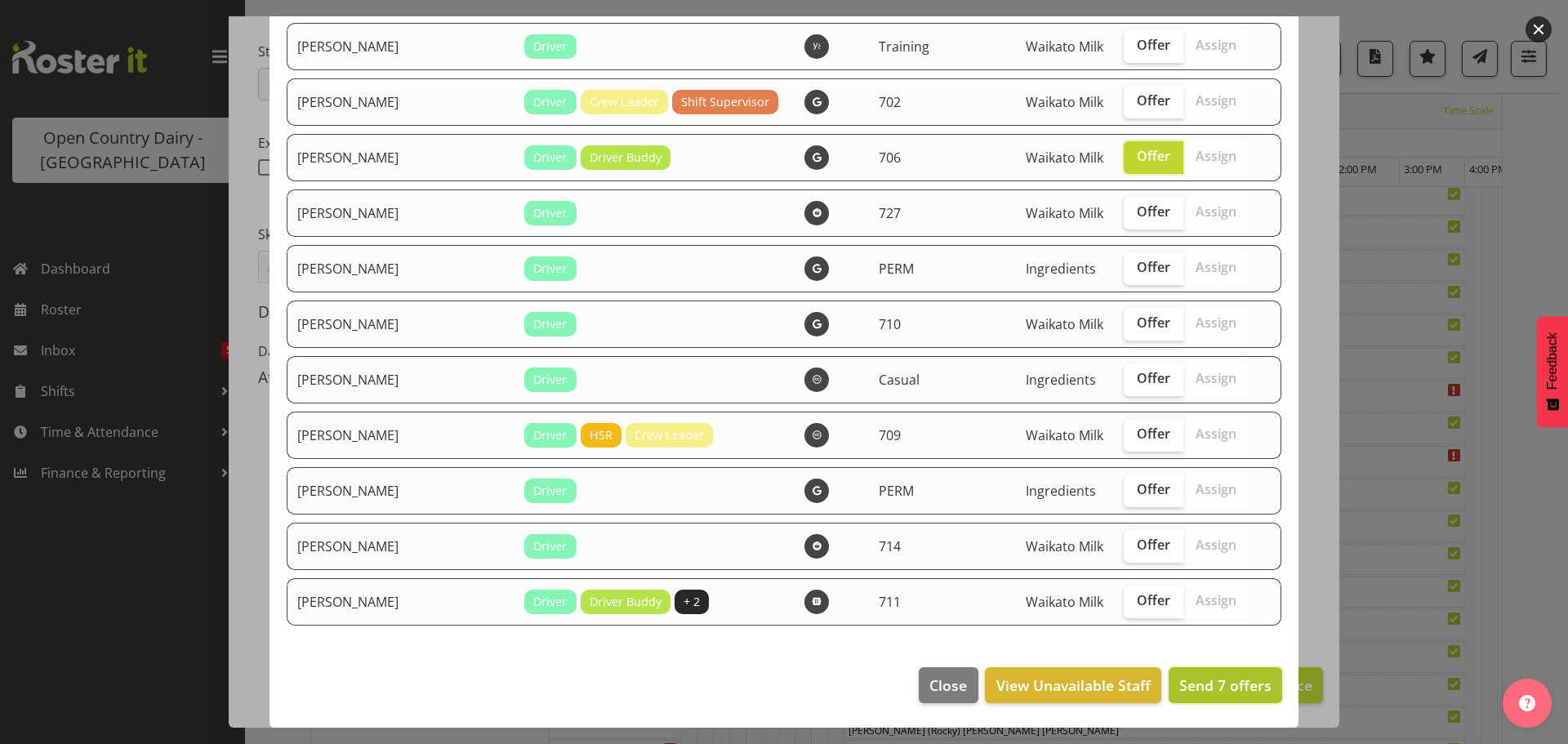
click at [1200, 680] on span "Send 7 offers" at bounding box center [1225, 685] width 92 height 19
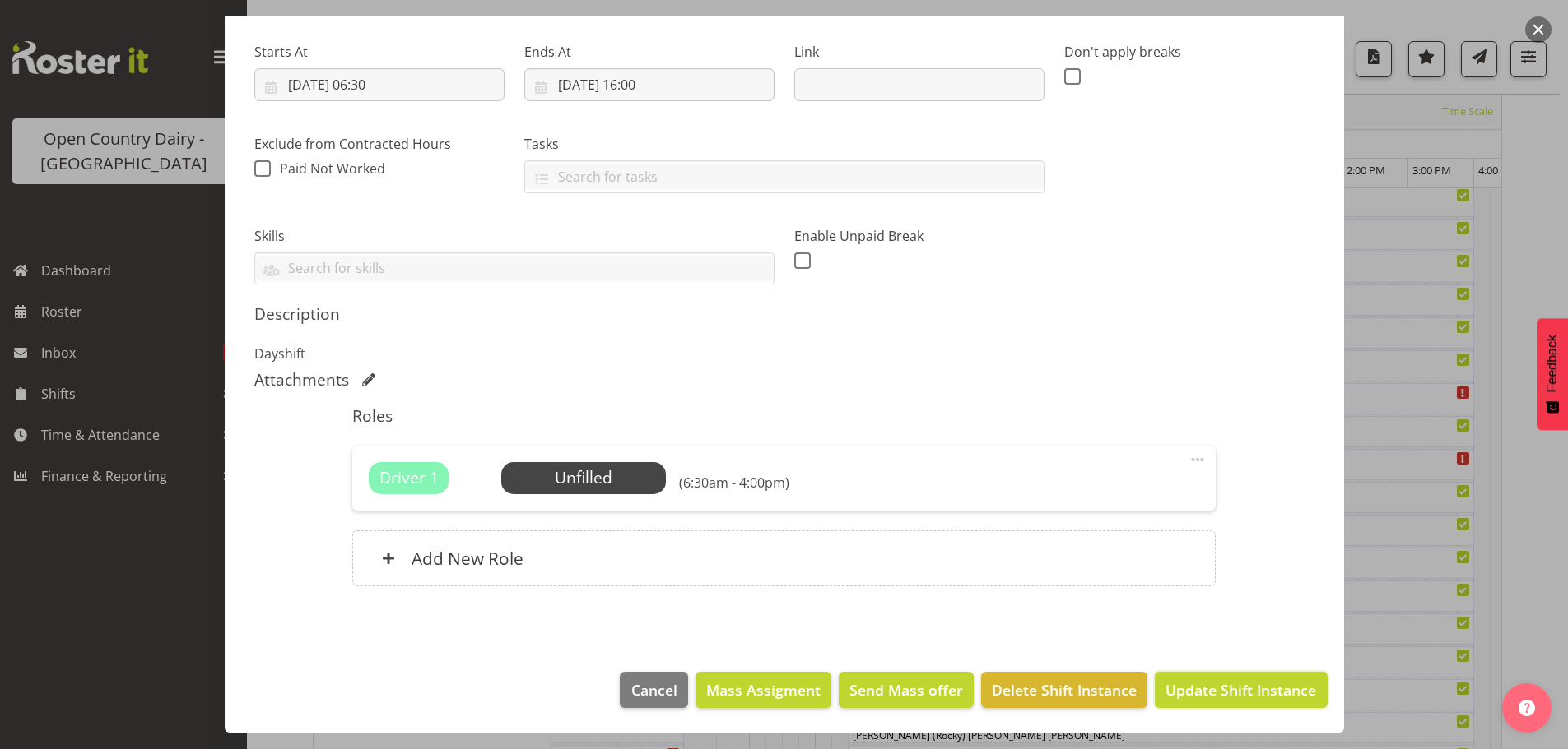
click at [1209, 684] on span "Update Shift Instance" at bounding box center [1241, 690] width 151 height 21
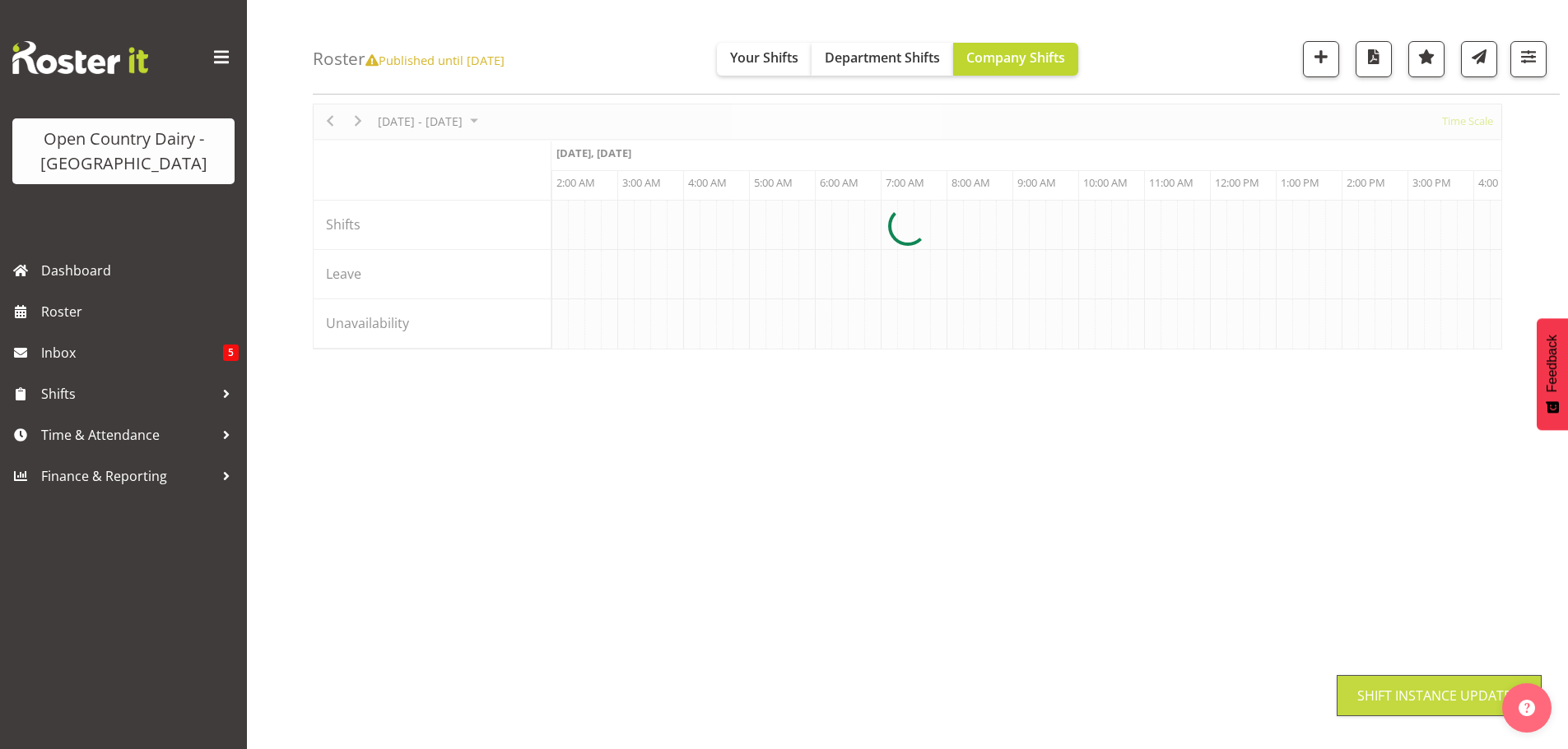
scroll to position [60, 0]
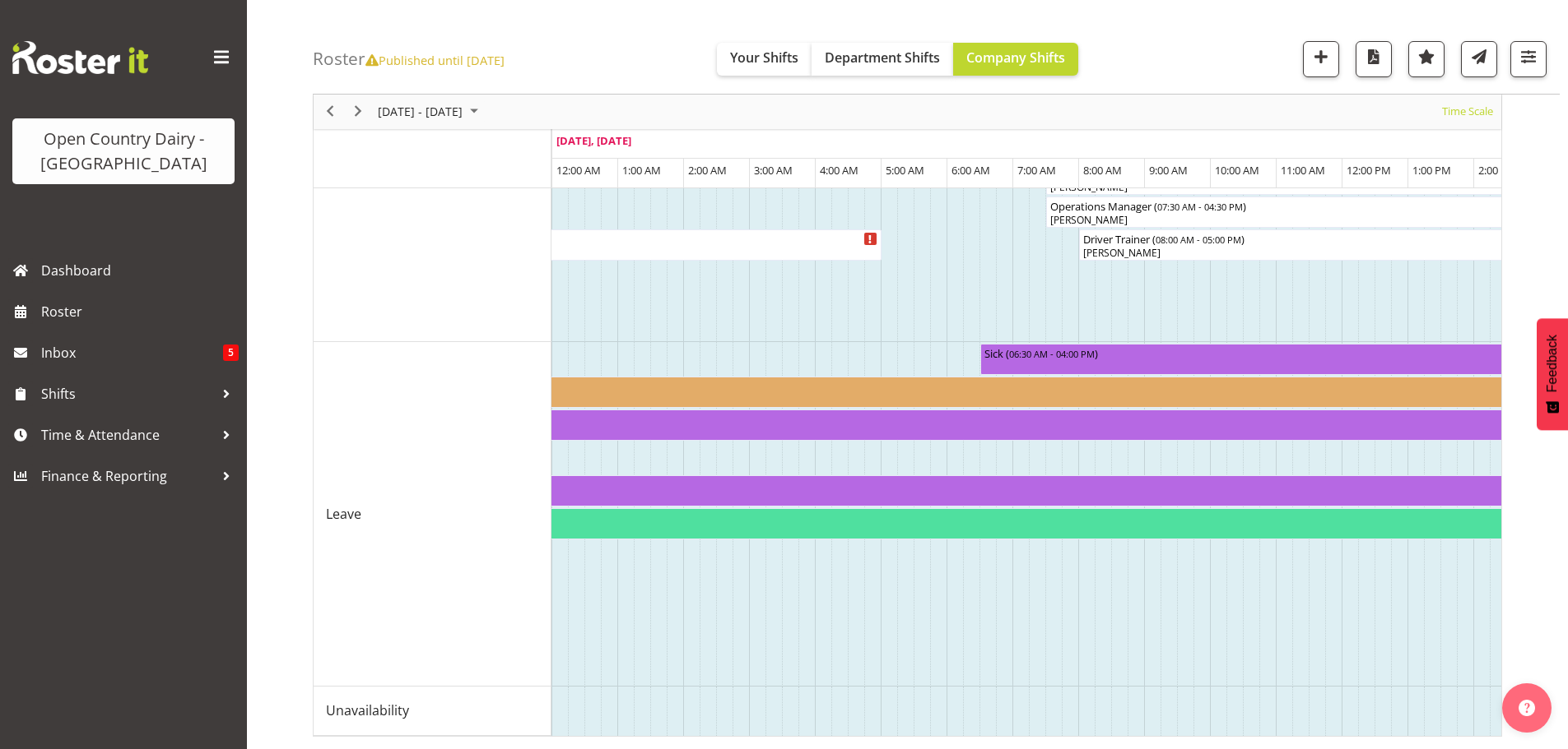
scroll to position [1657, 0]
click at [361, 109] on span "Next" at bounding box center [358, 112] width 19 height 20
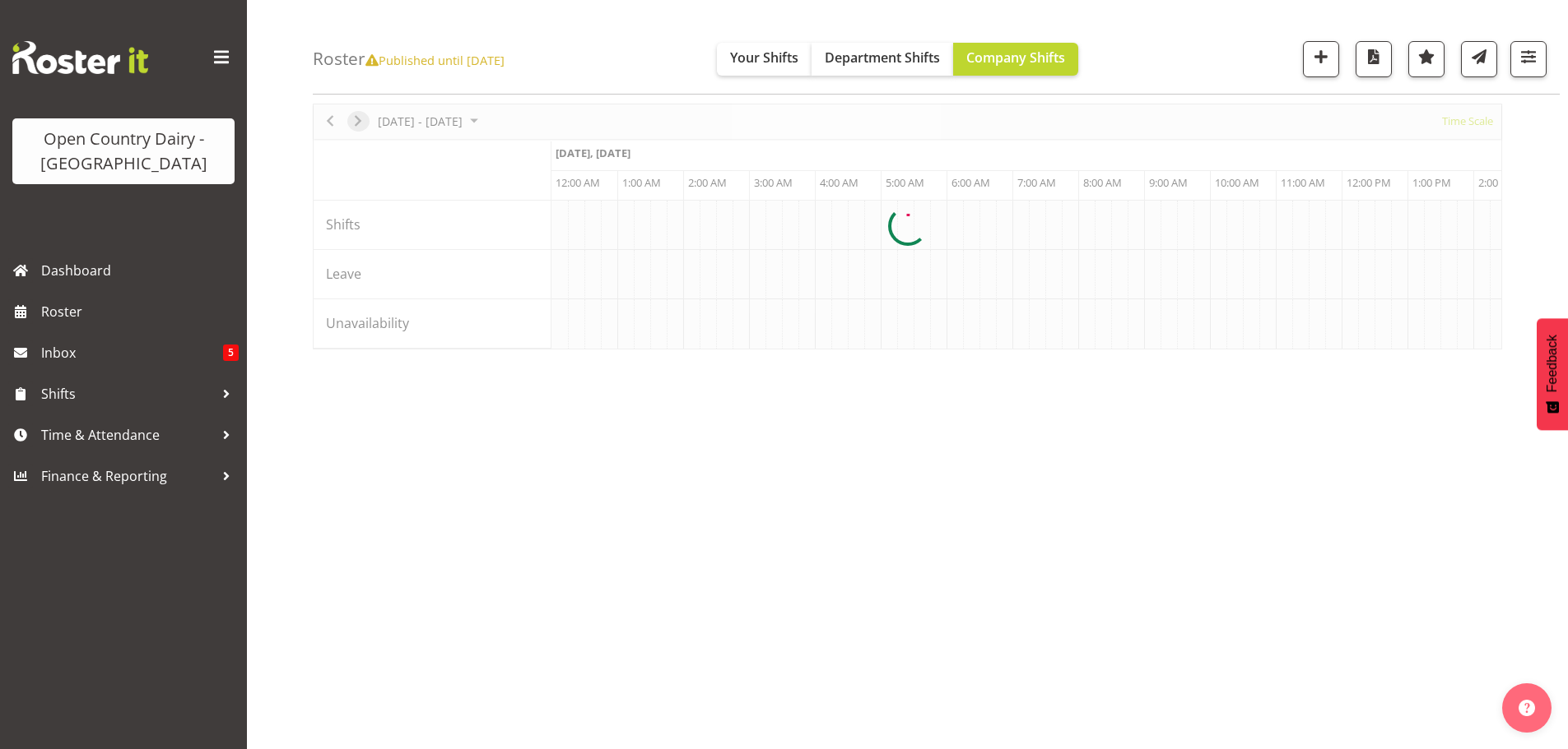
scroll to position [60, 0]
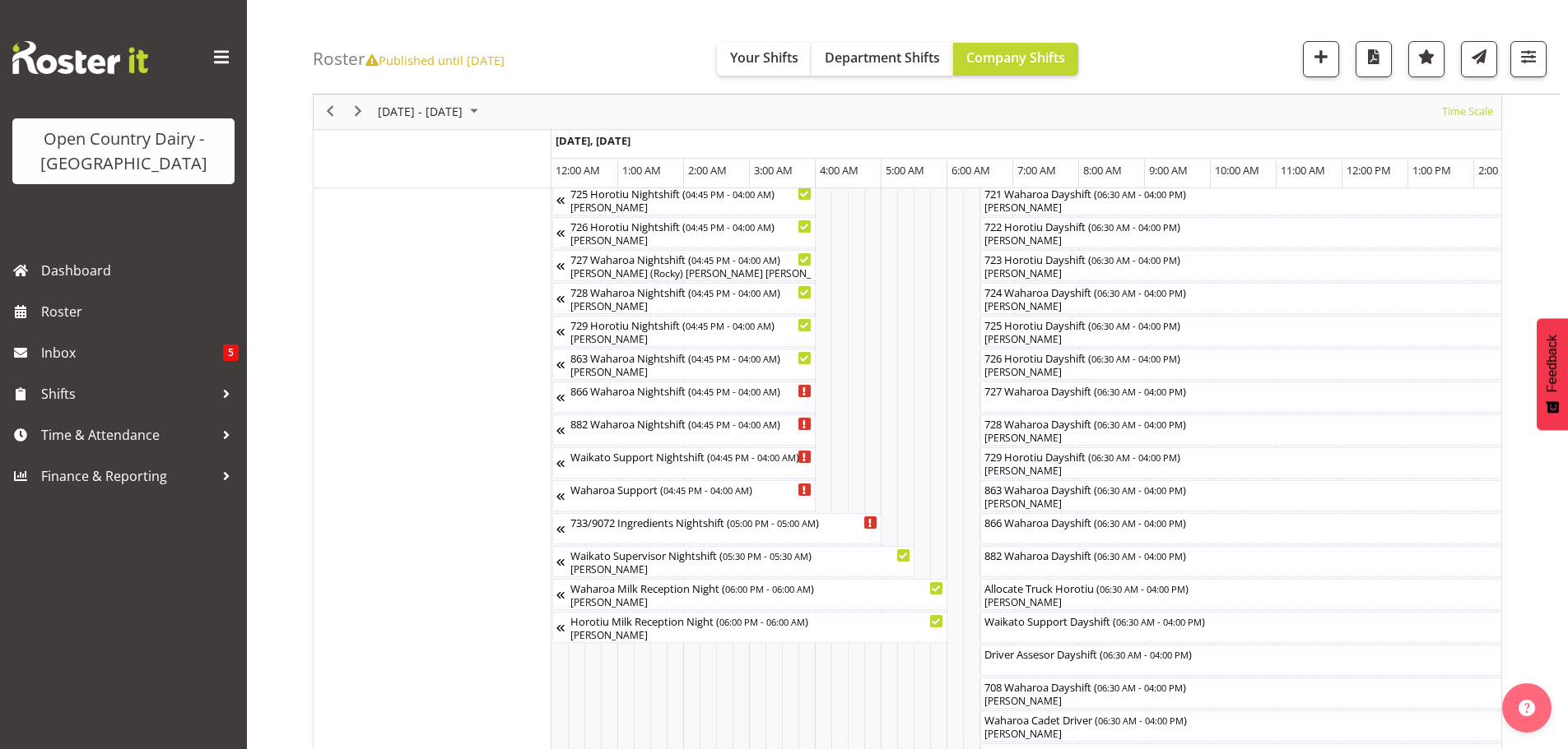
scroll to position [1032, 0]
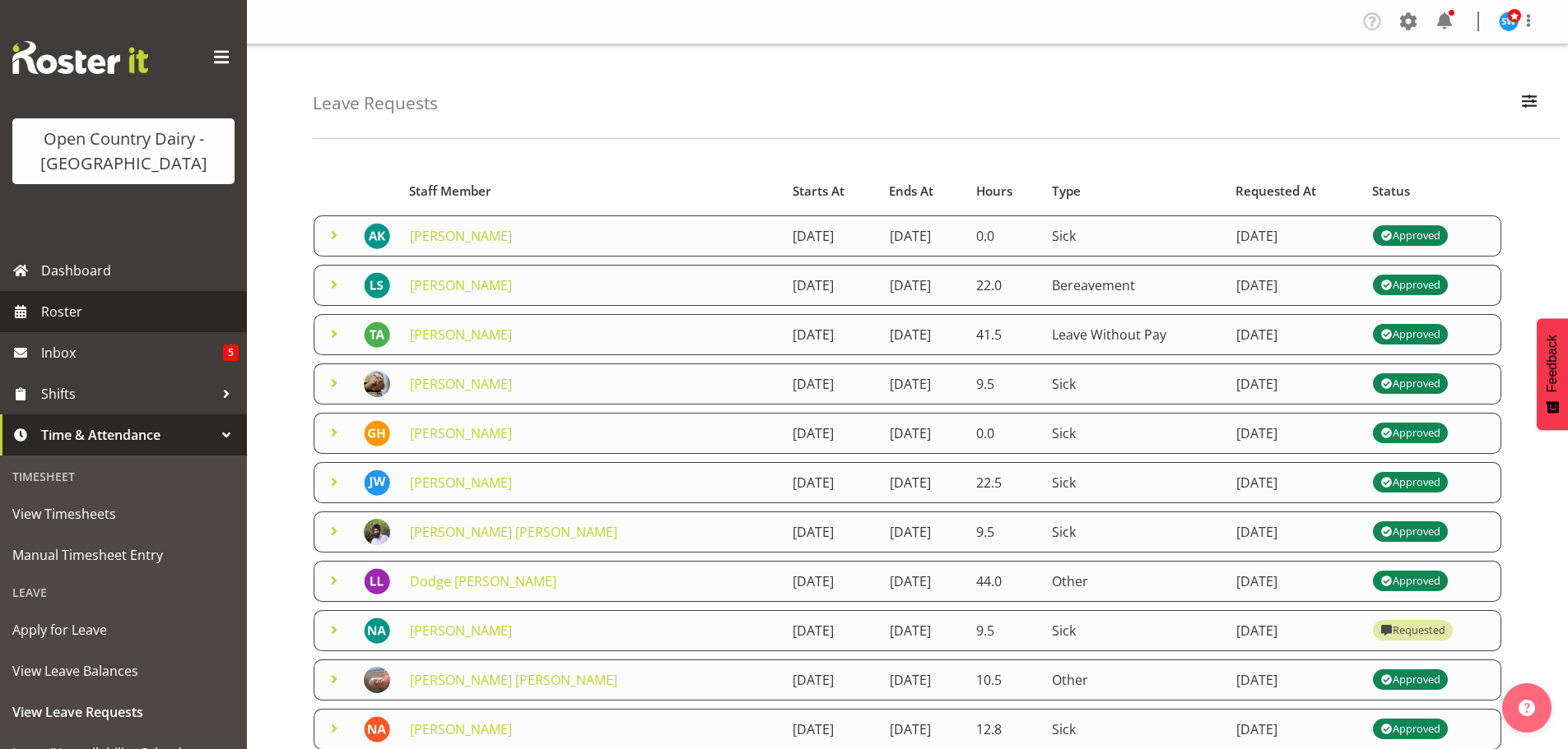
click at [75, 307] on span "Roster" at bounding box center [139, 312] width 198 height 25
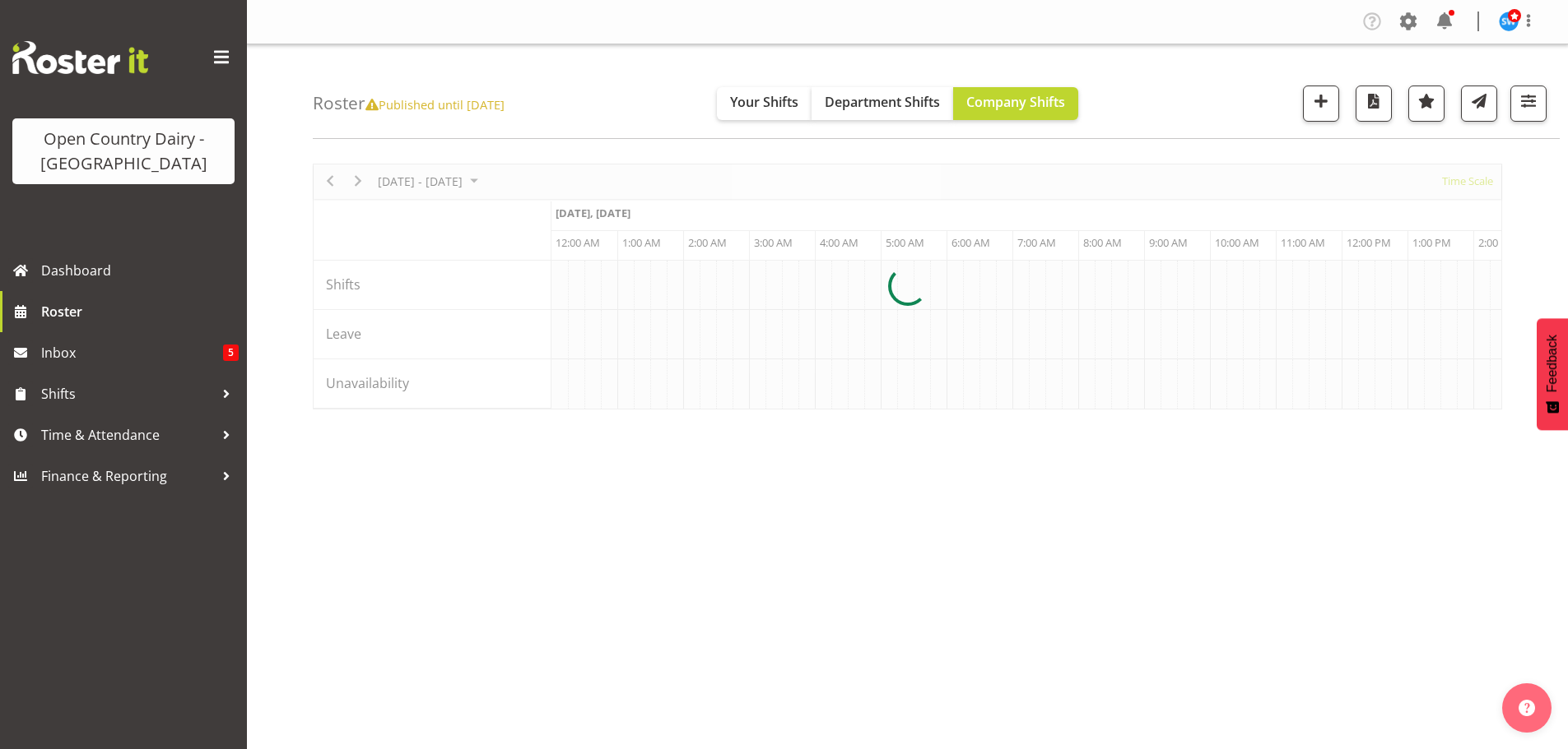
scroll to position [0, 3161]
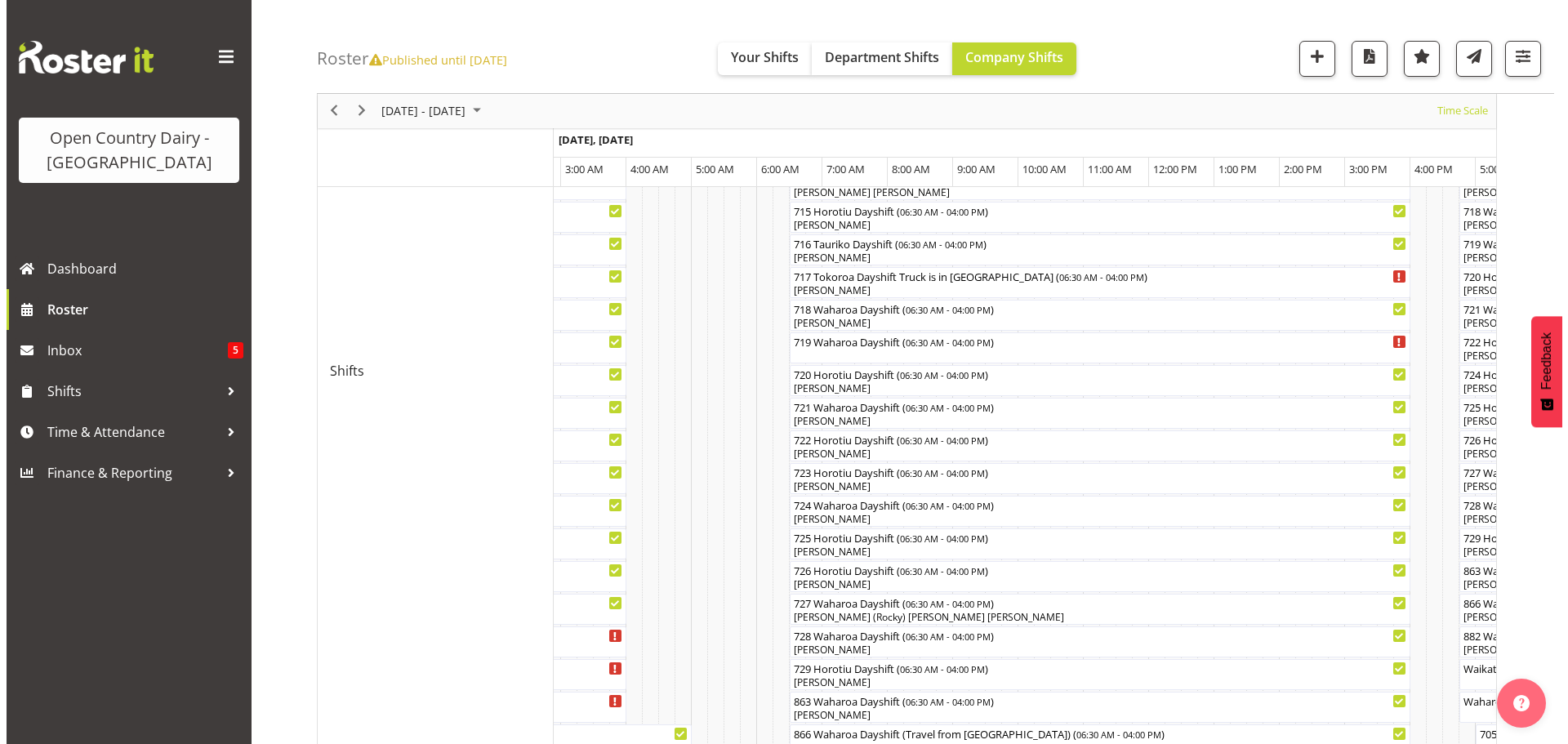
scroll to position [748, 0]
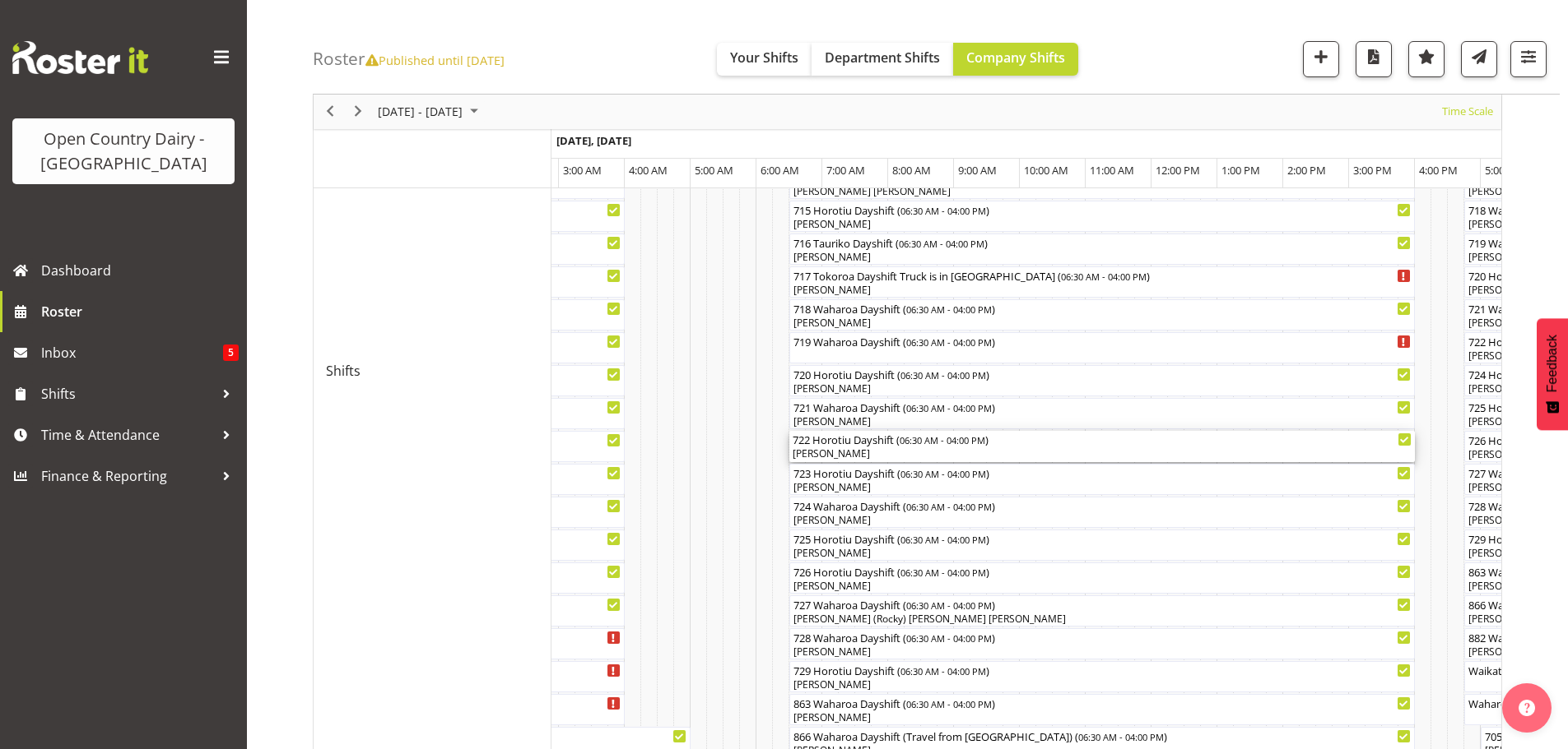
click at [841, 448] on div "[PERSON_NAME]" at bounding box center [1102, 453] width 619 height 15
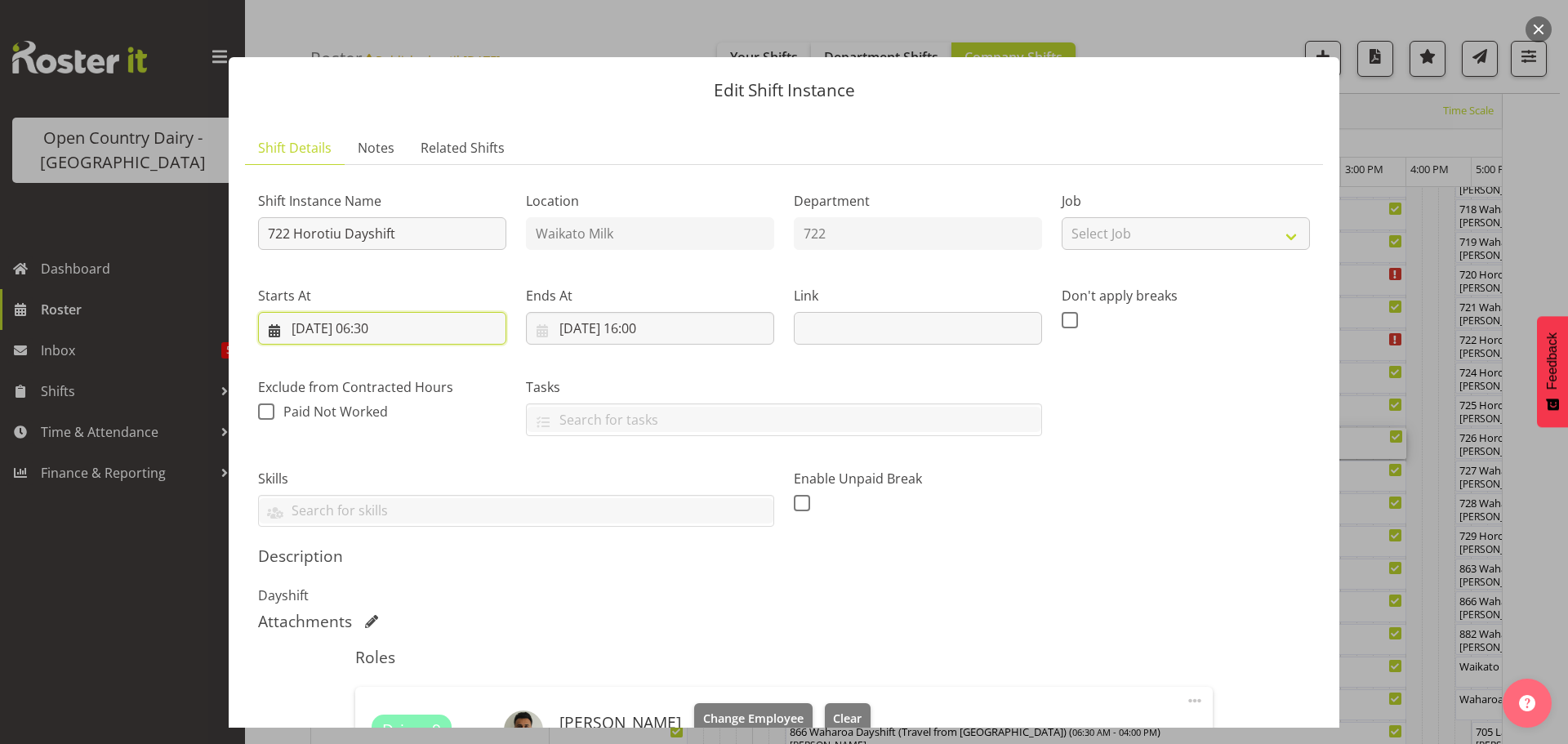
click at [376, 325] on input "09/10/2025, 06:30" at bounding box center [382, 328] width 248 height 33
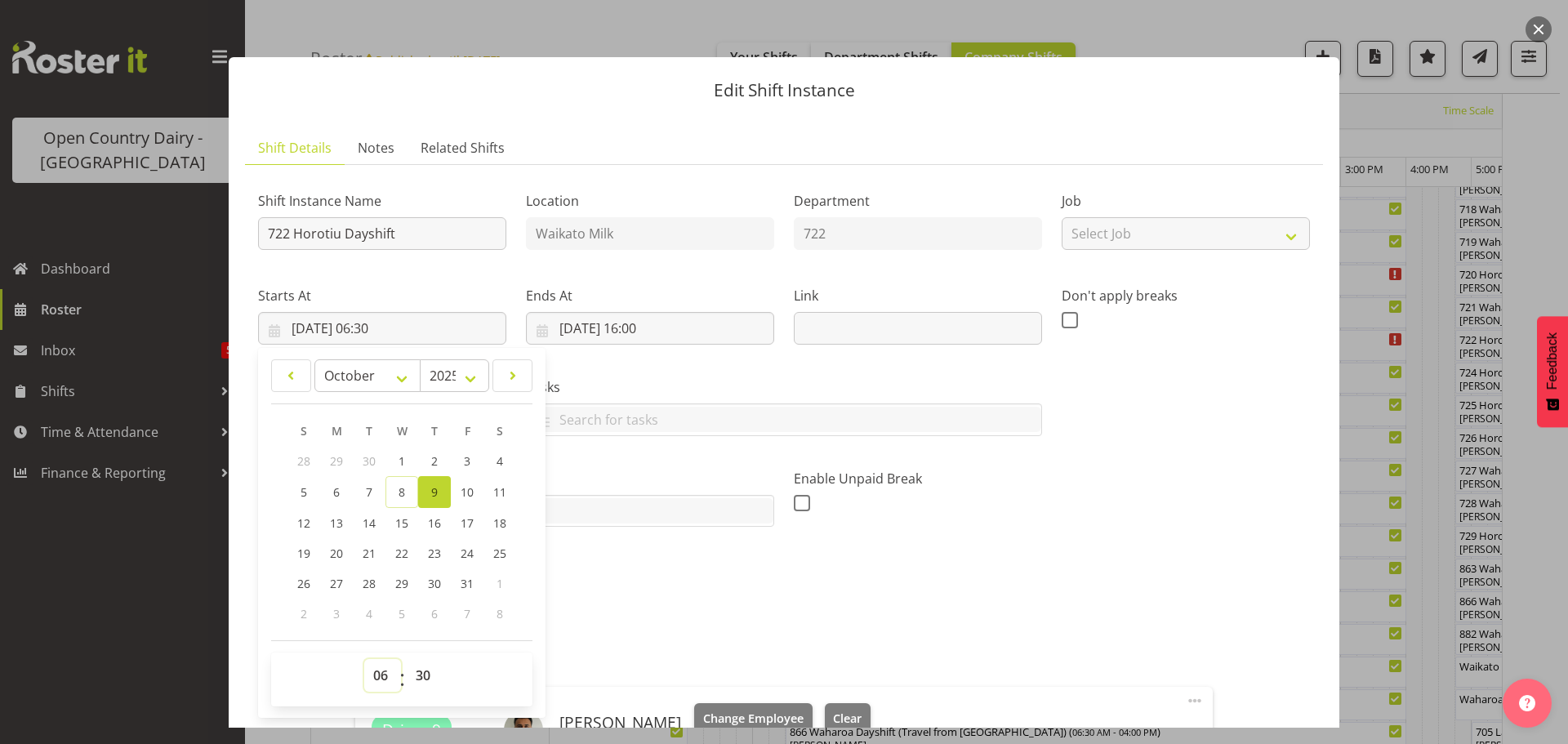
click at [381, 674] on select "00 01 02 03 04 05 06 07 08 09 10 11 12 13 14 15 16 17 18 19 20 21 22 23" at bounding box center [382, 675] width 37 height 33
select select "7"
click at [364, 660] on select "00 01 02 03 04 05 06 07 08 09 10 11 12 13 14 15 16 17 18 19 20 21 22 23" at bounding box center [382, 675] width 37 height 33
type input "09/10/2025, 07:30"
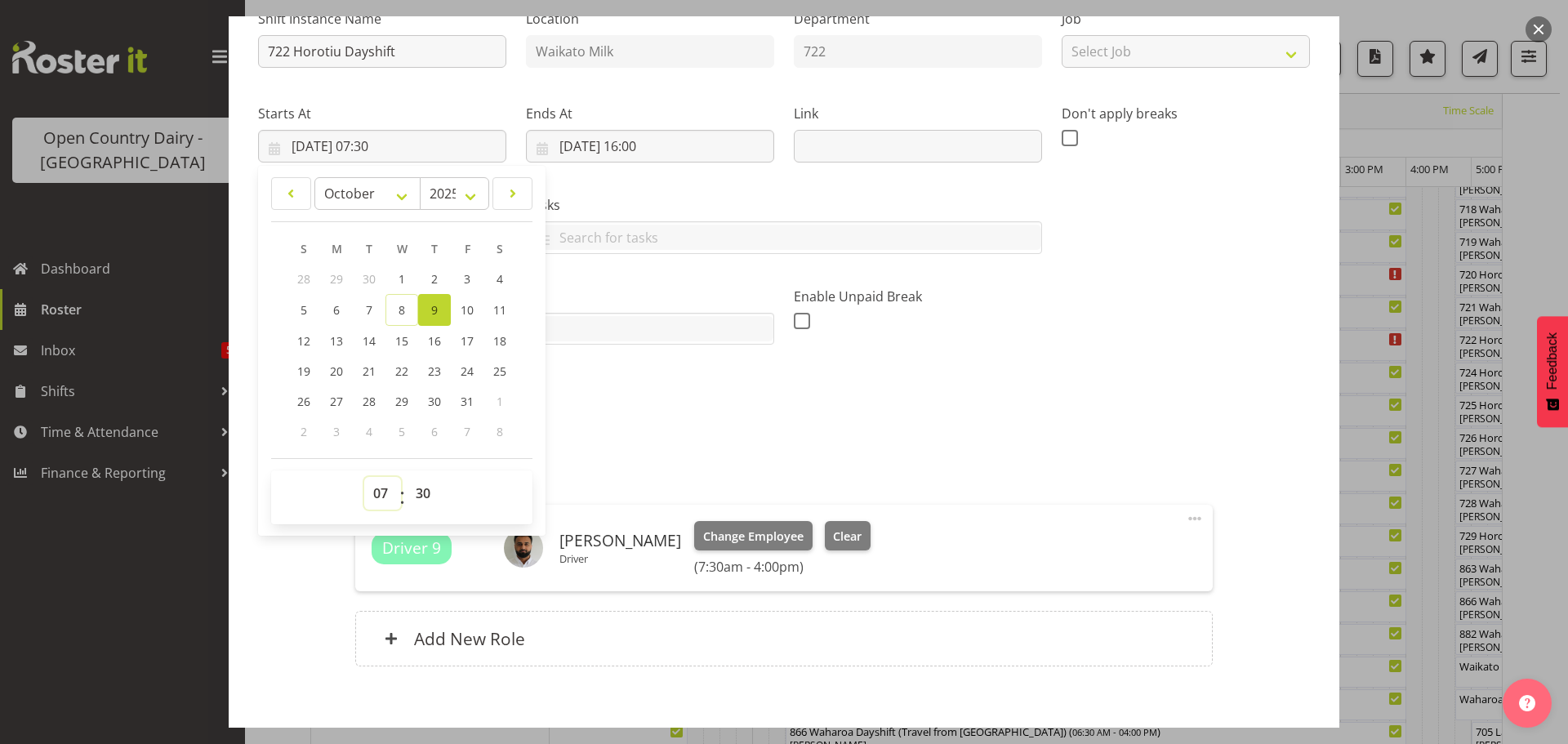
scroll to position [266, 0]
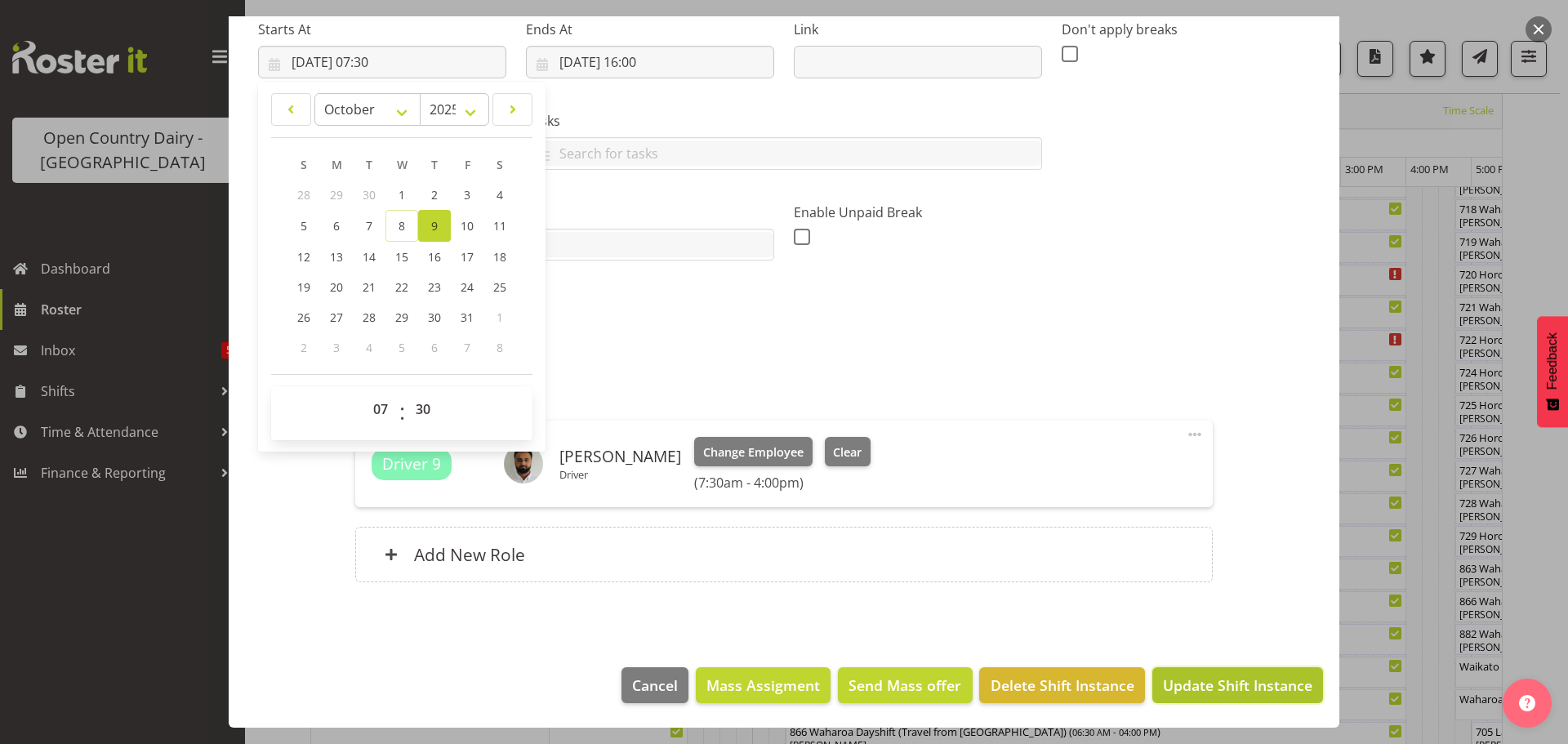
click at [1191, 675] on span "Update Shift Instance" at bounding box center [1238, 685] width 149 height 21
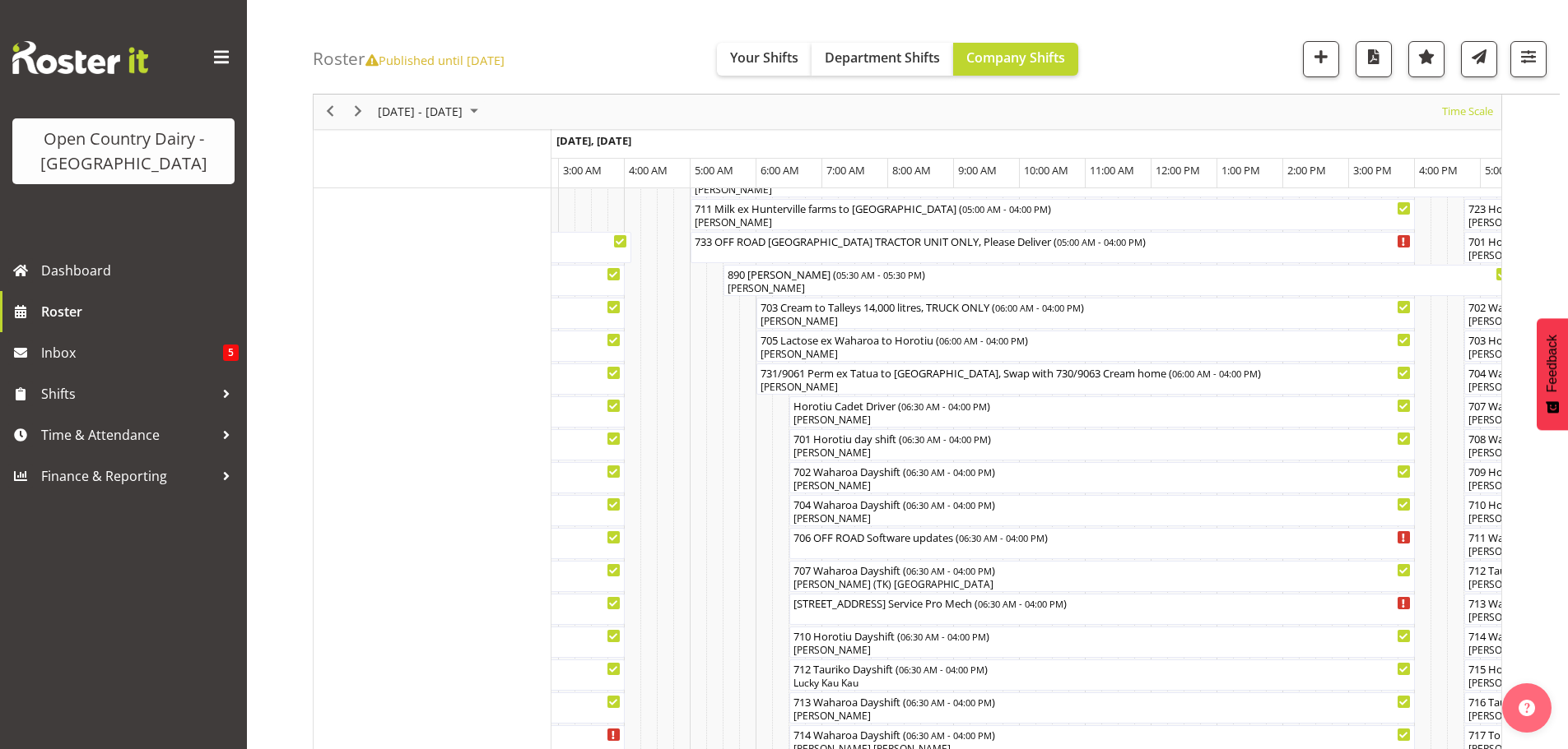
scroll to position [307, 0]
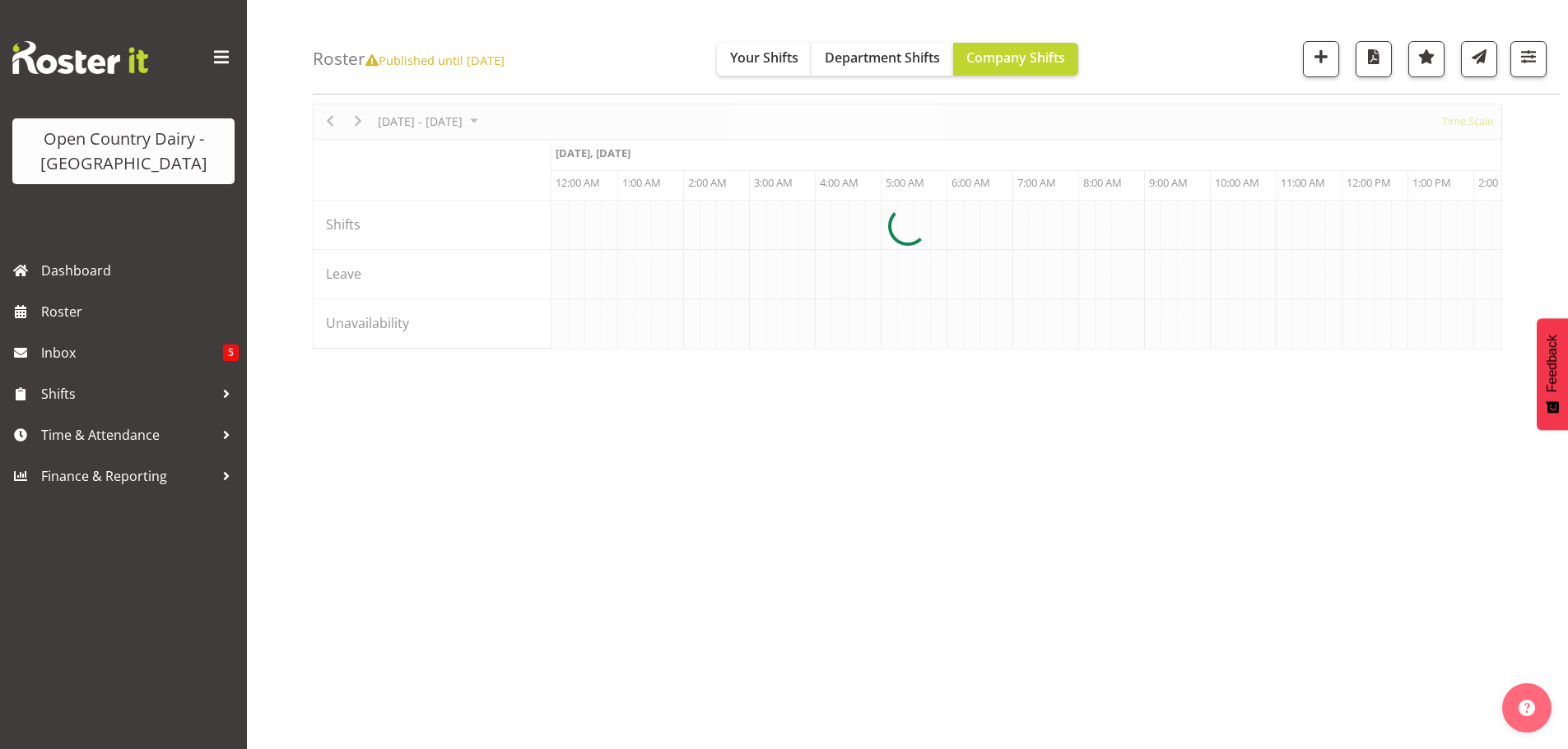
scroll to position [0, 3161]
